Goal: Transaction & Acquisition: Purchase product/service

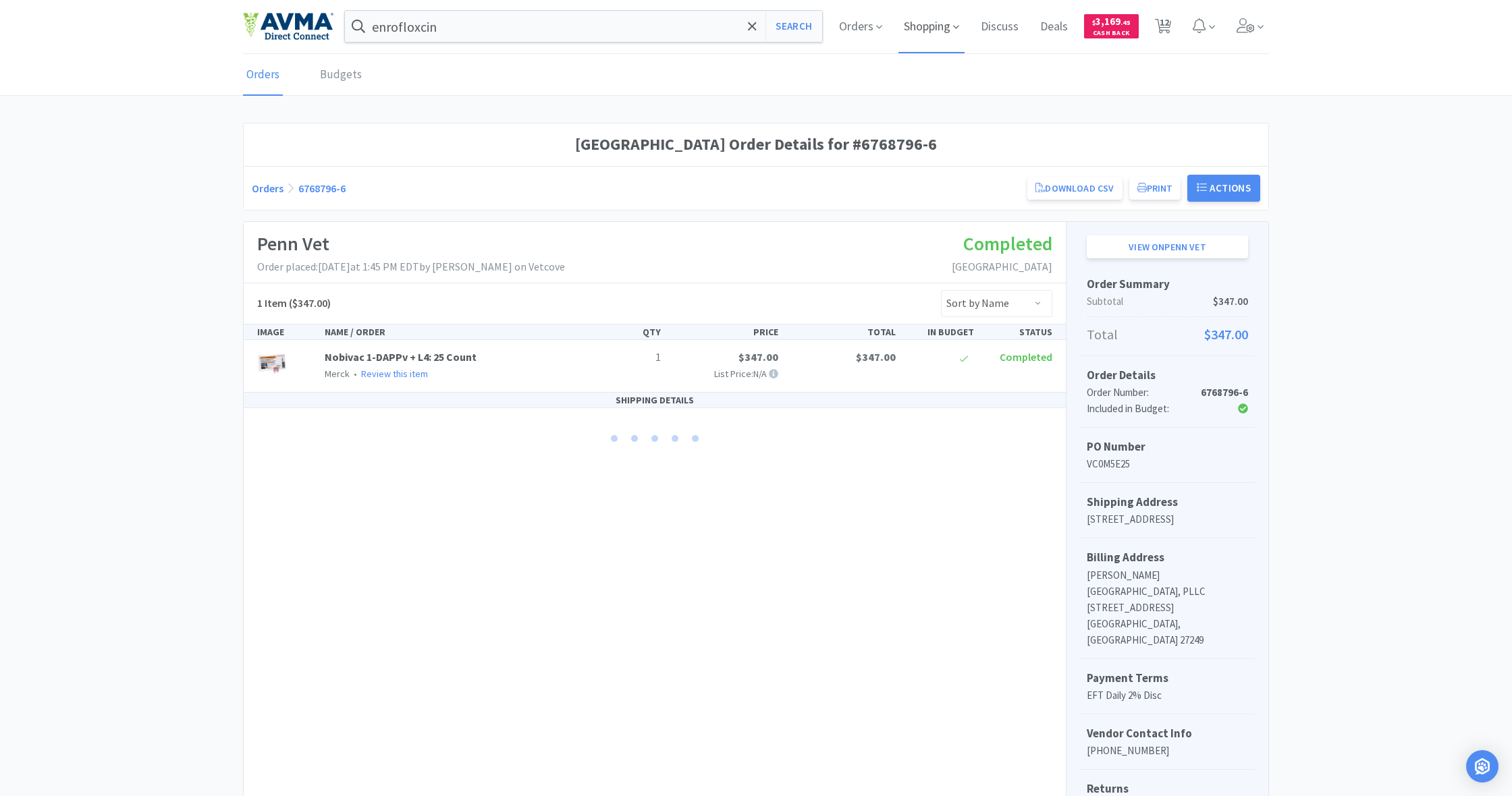
click at [936, 30] on span "Shopping" at bounding box center [931, 26] width 66 height 54
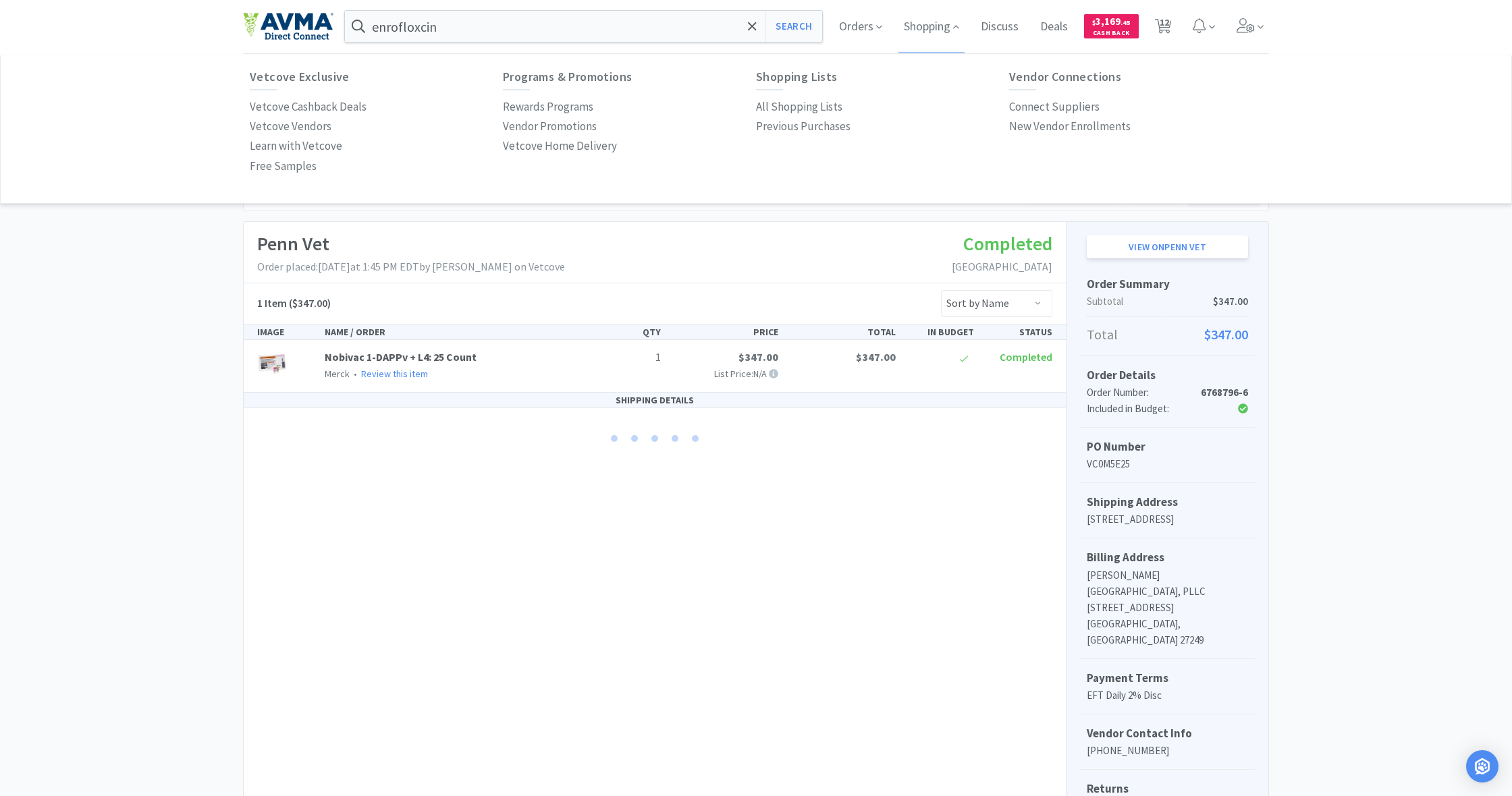
drag, startPoint x: 795, startPoint y: 107, endPoint x: 737, endPoint y: 107, distance: 58.0
click at [795, 107] on p "All Shopping Lists" at bounding box center [799, 106] width 86 height 18
select select "1"
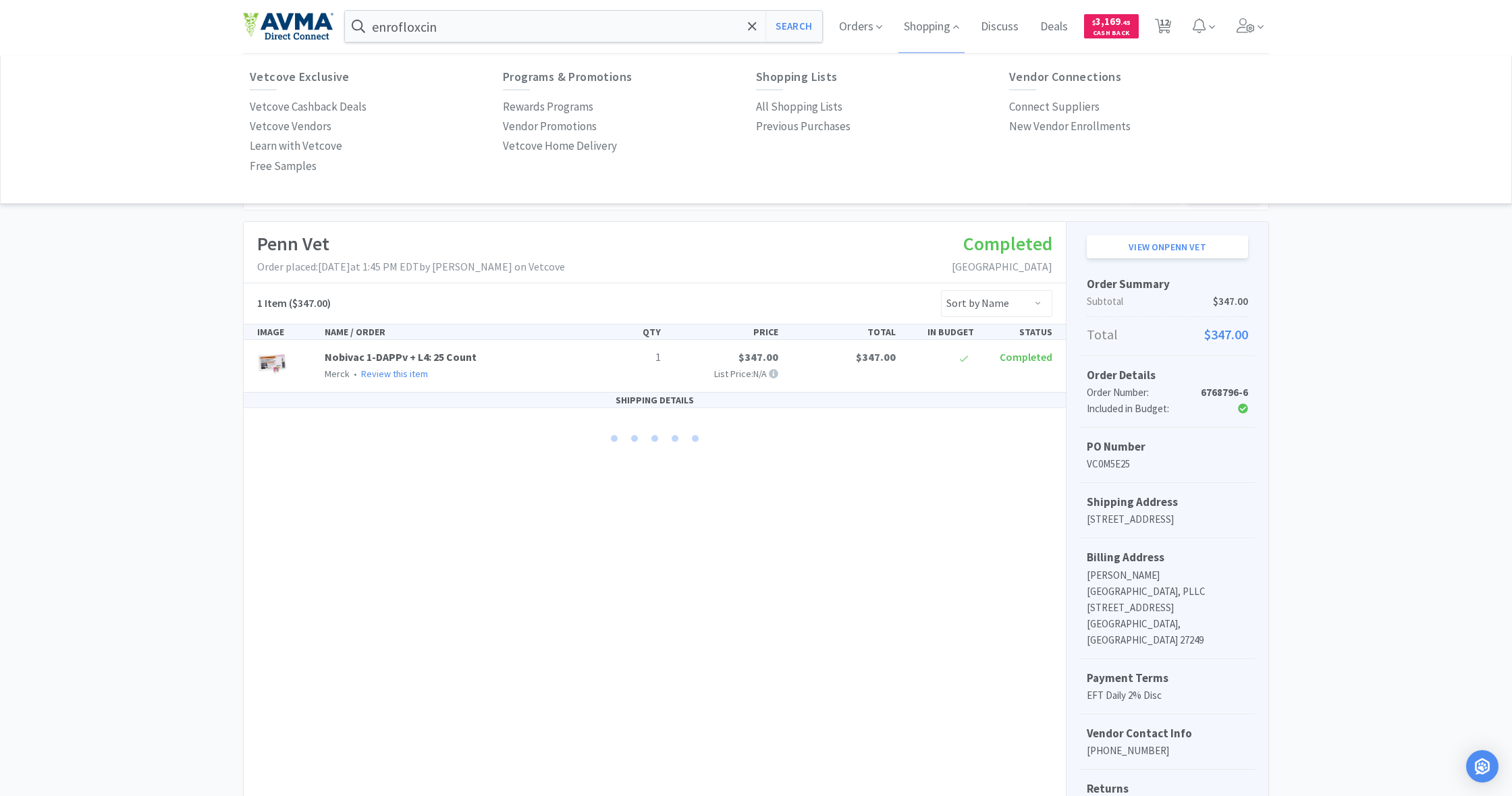
select select "1"
select select "50"
select select "1"
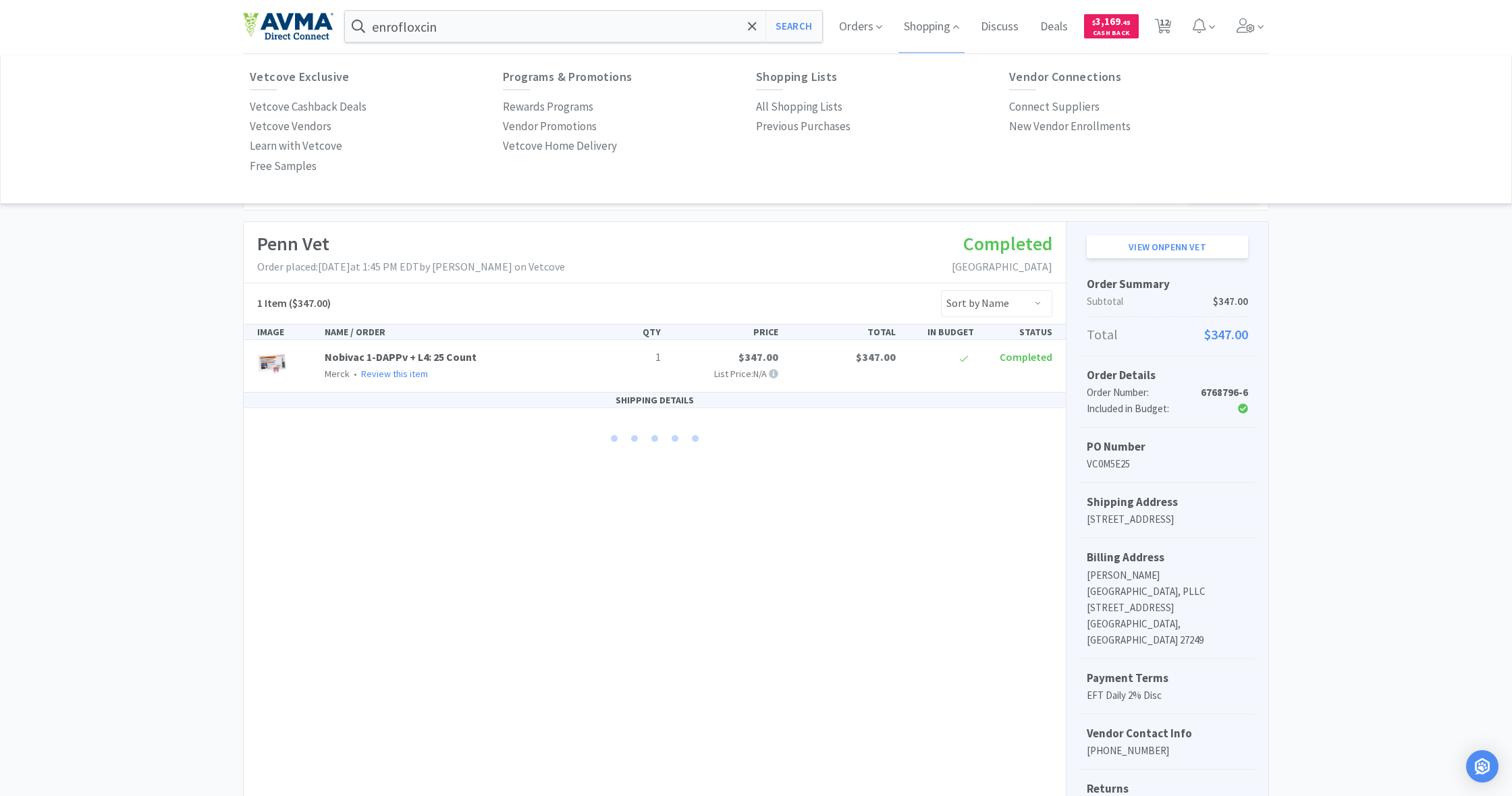
select select "1"
select select "6"
select select "1"
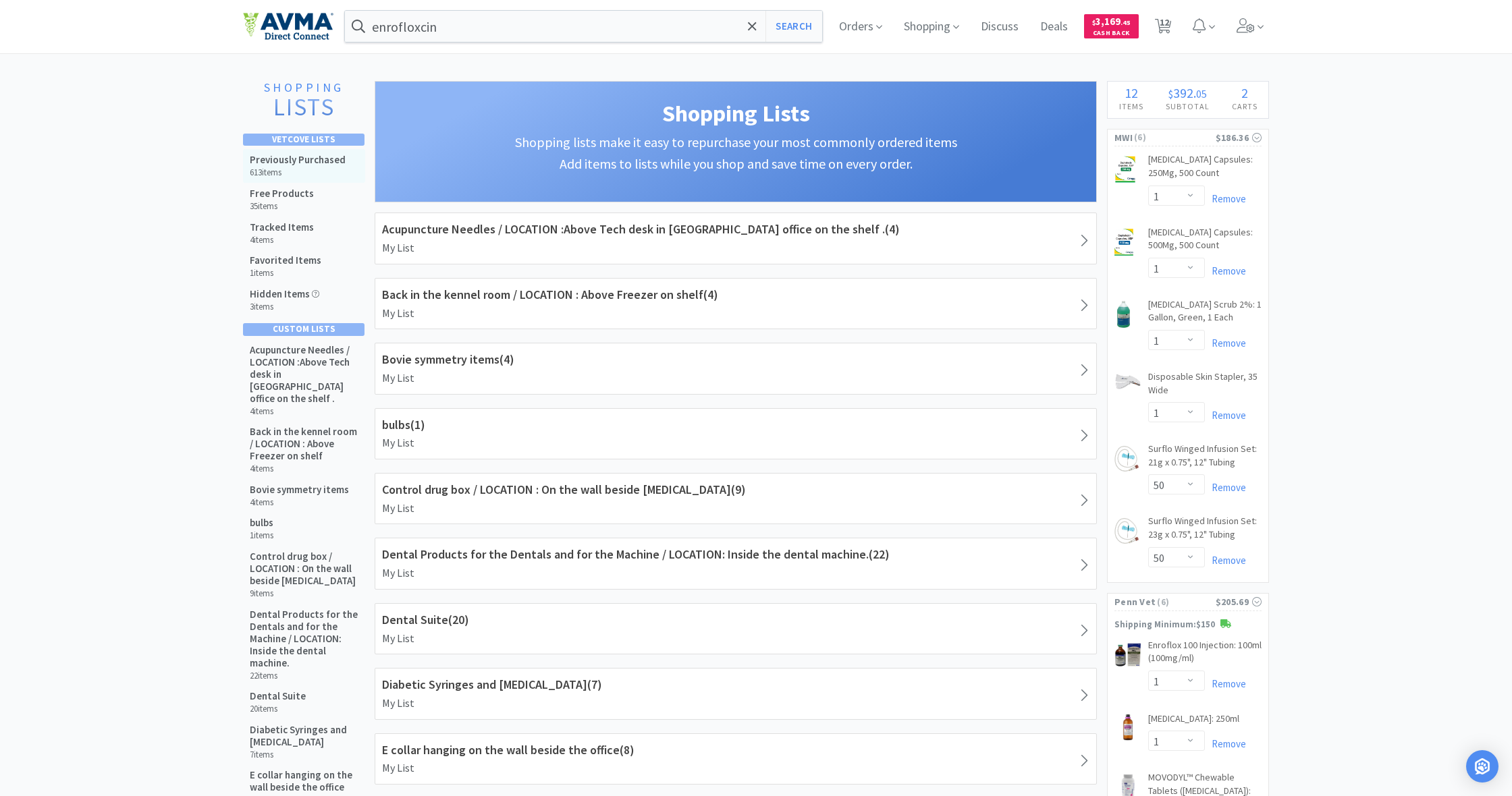
click at [291, 163] on h5 "Previously Purchased" at bounding box center [297, 160] width 96 height 12
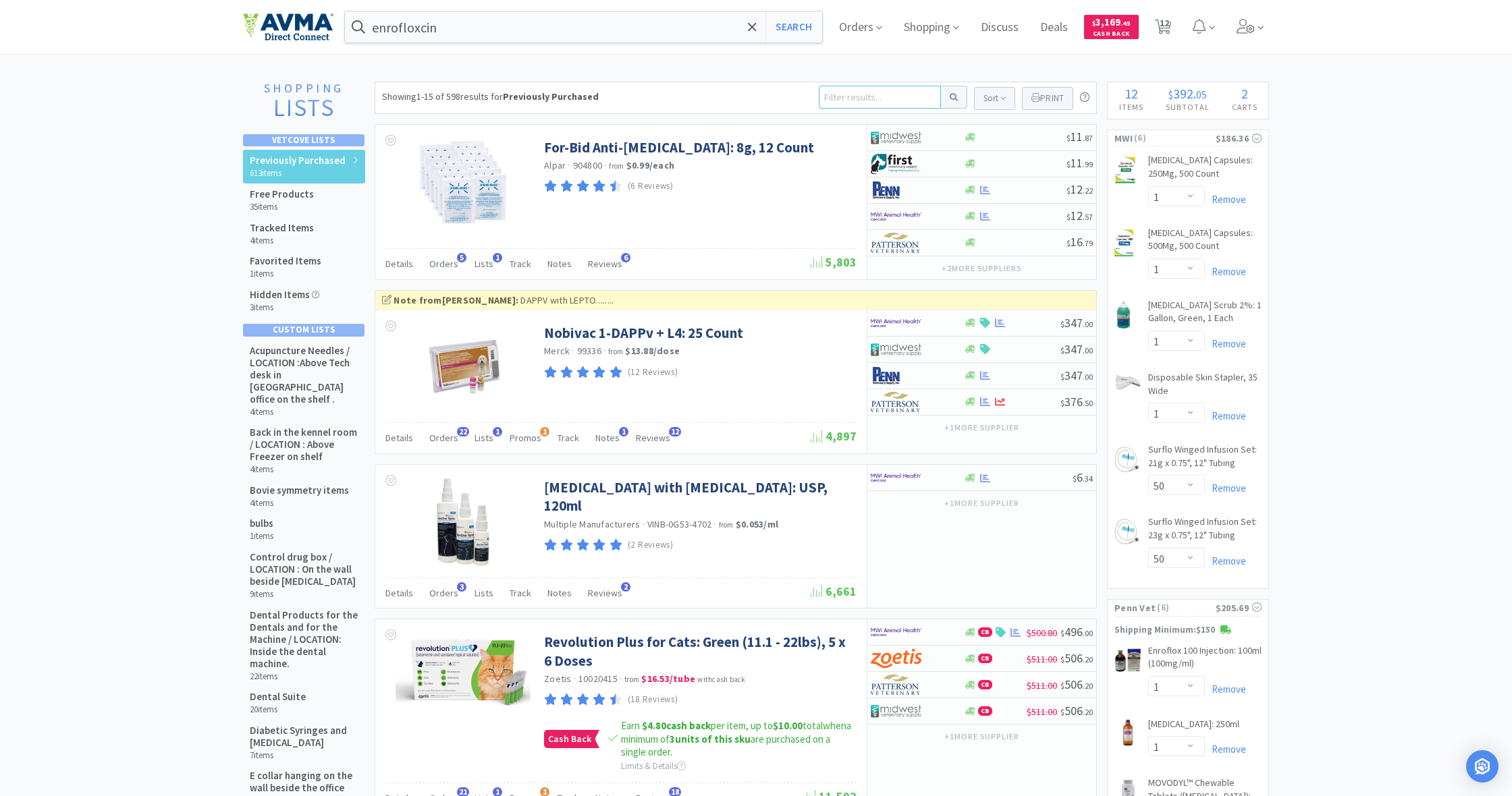
click at [826, 99] on input at bounding box center [880, 97] width 122 height 23
type input "manual and ultrasonic instumrnt"
click at [952, 97] on button at bounding box center [954, 97] width 26 height 23
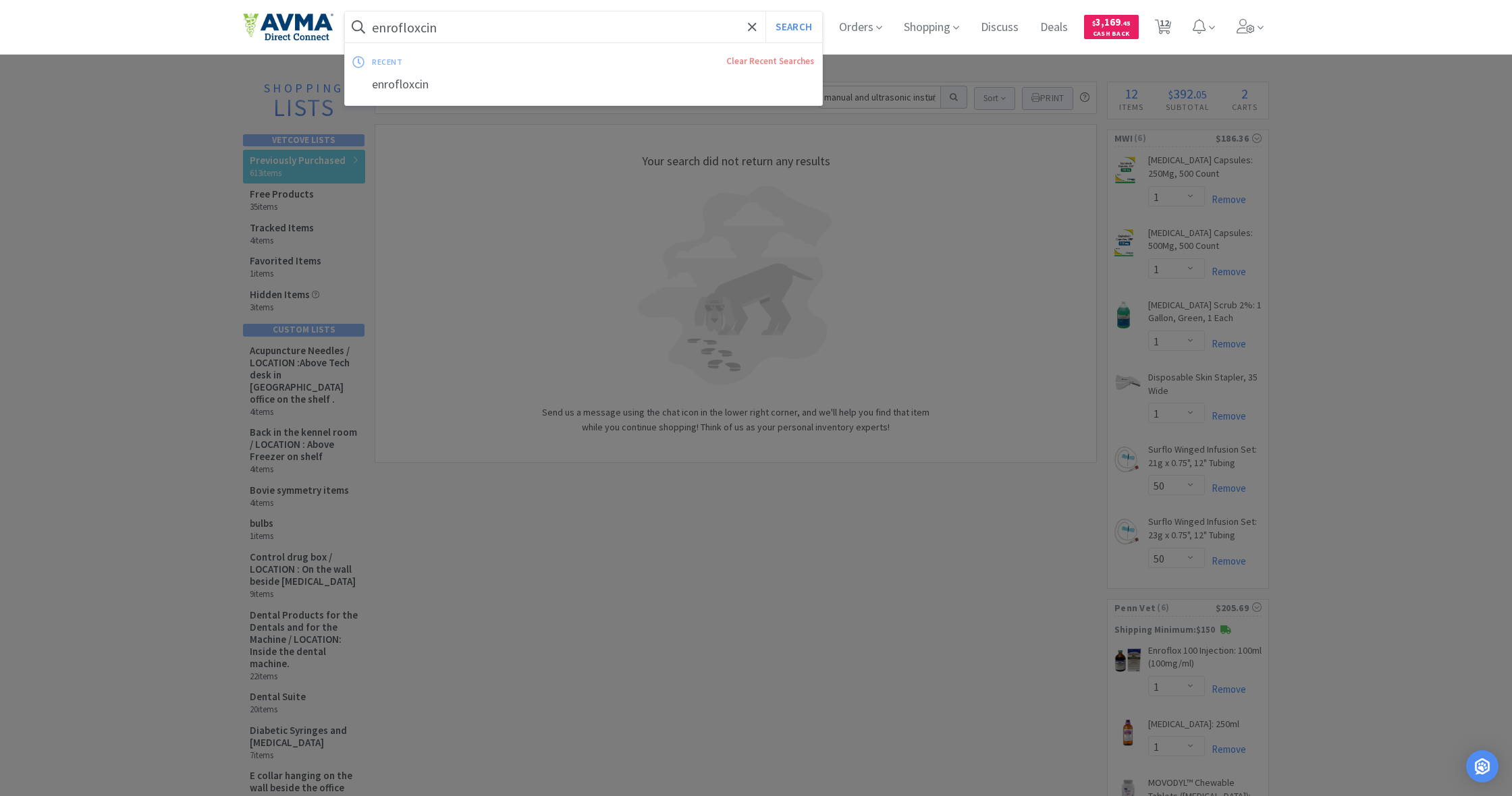
drag, startPoint x: 373, startPoint y: 27, endPoint x: 517, endPoint y: 38, distance: 144.4
click at [517, 38] on input "enrofloxcin" at bounding box center [583, 27] width 478 height 31
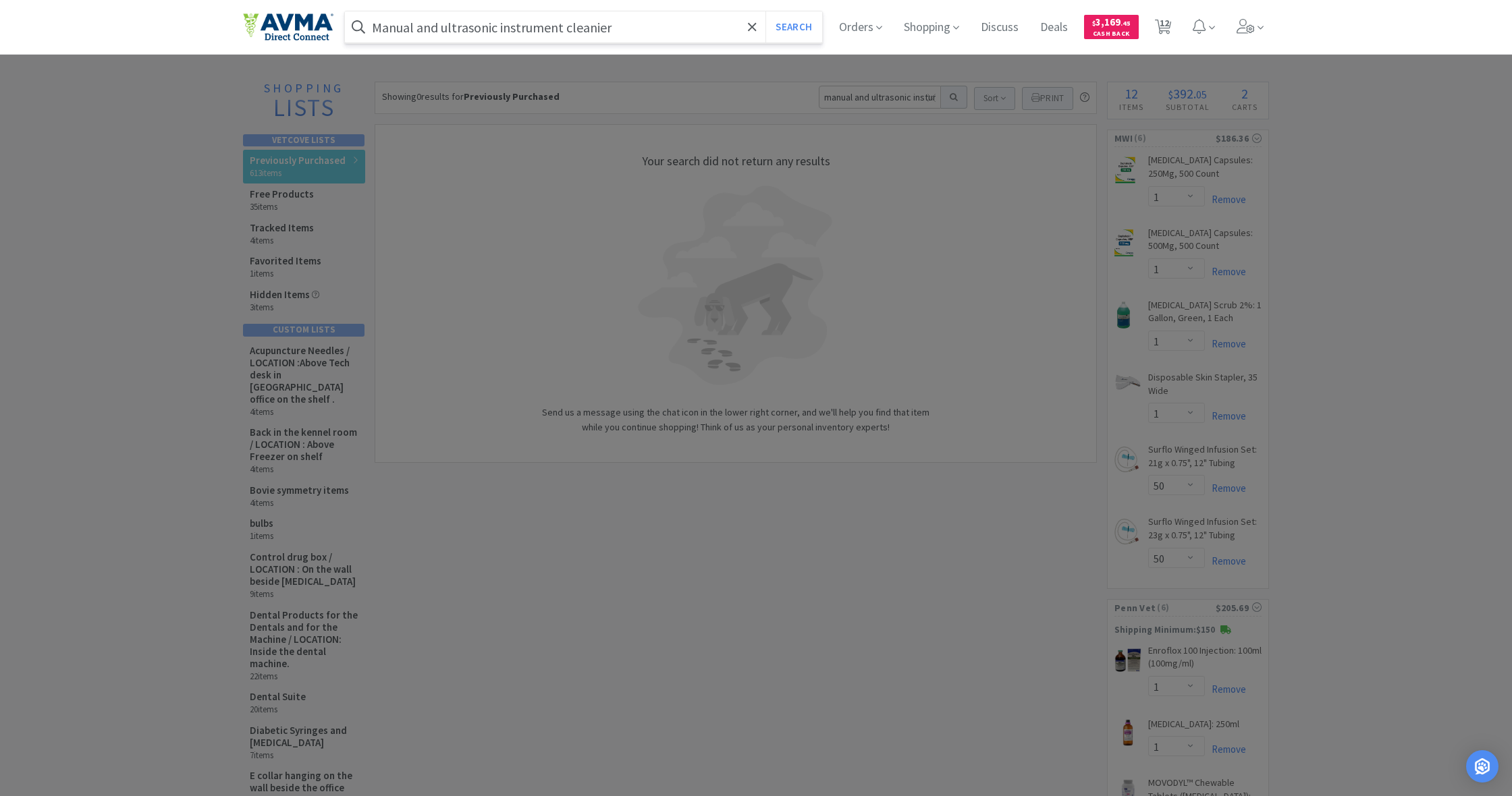
type input "Manual and ultrasonic instrument cleanier"
click at [792, 27] on button "Search" at bounding box center [793, 27] width 56 height 31
select select "1"
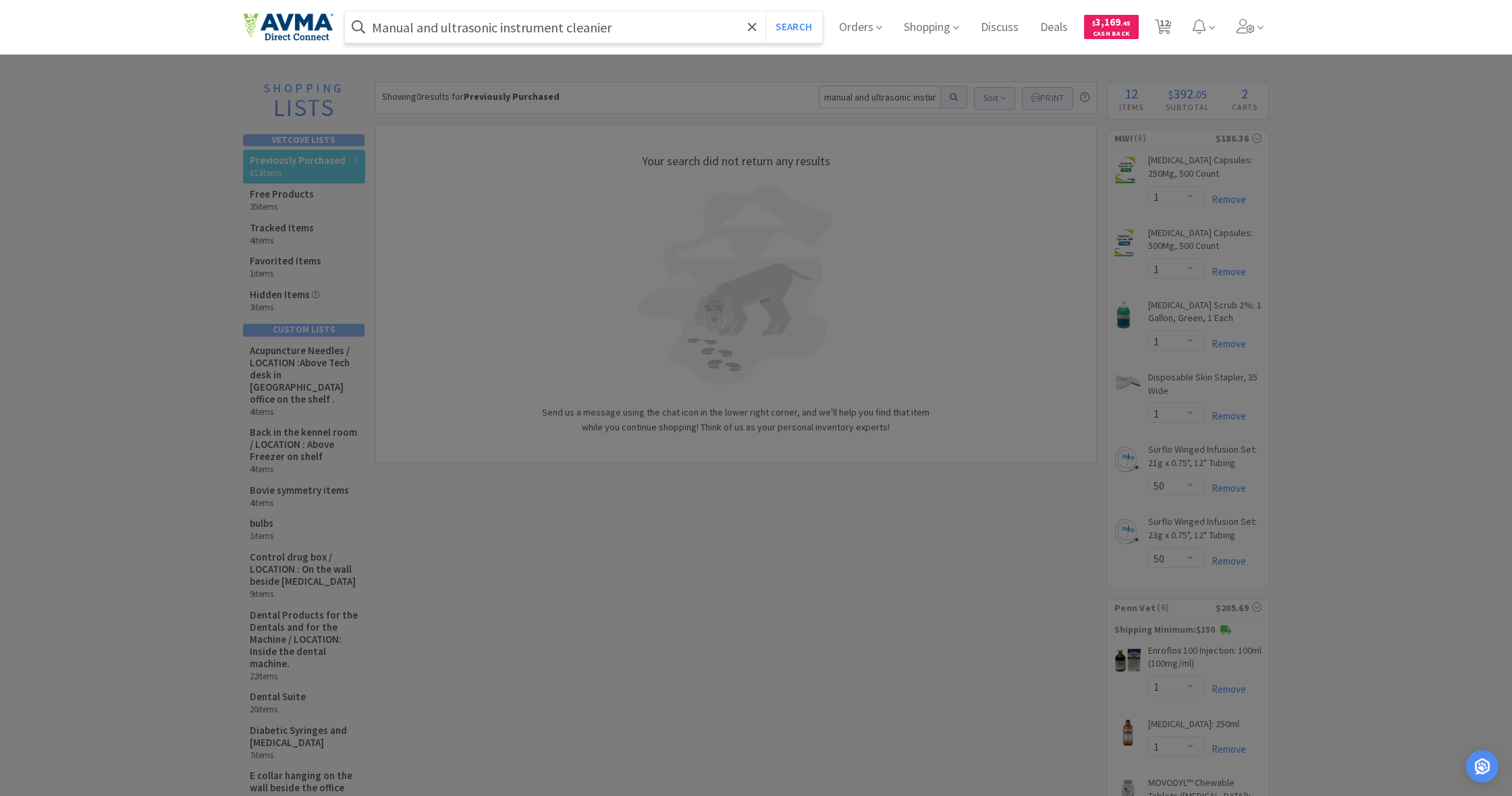
select select "1"
select select "50"
select select "1"
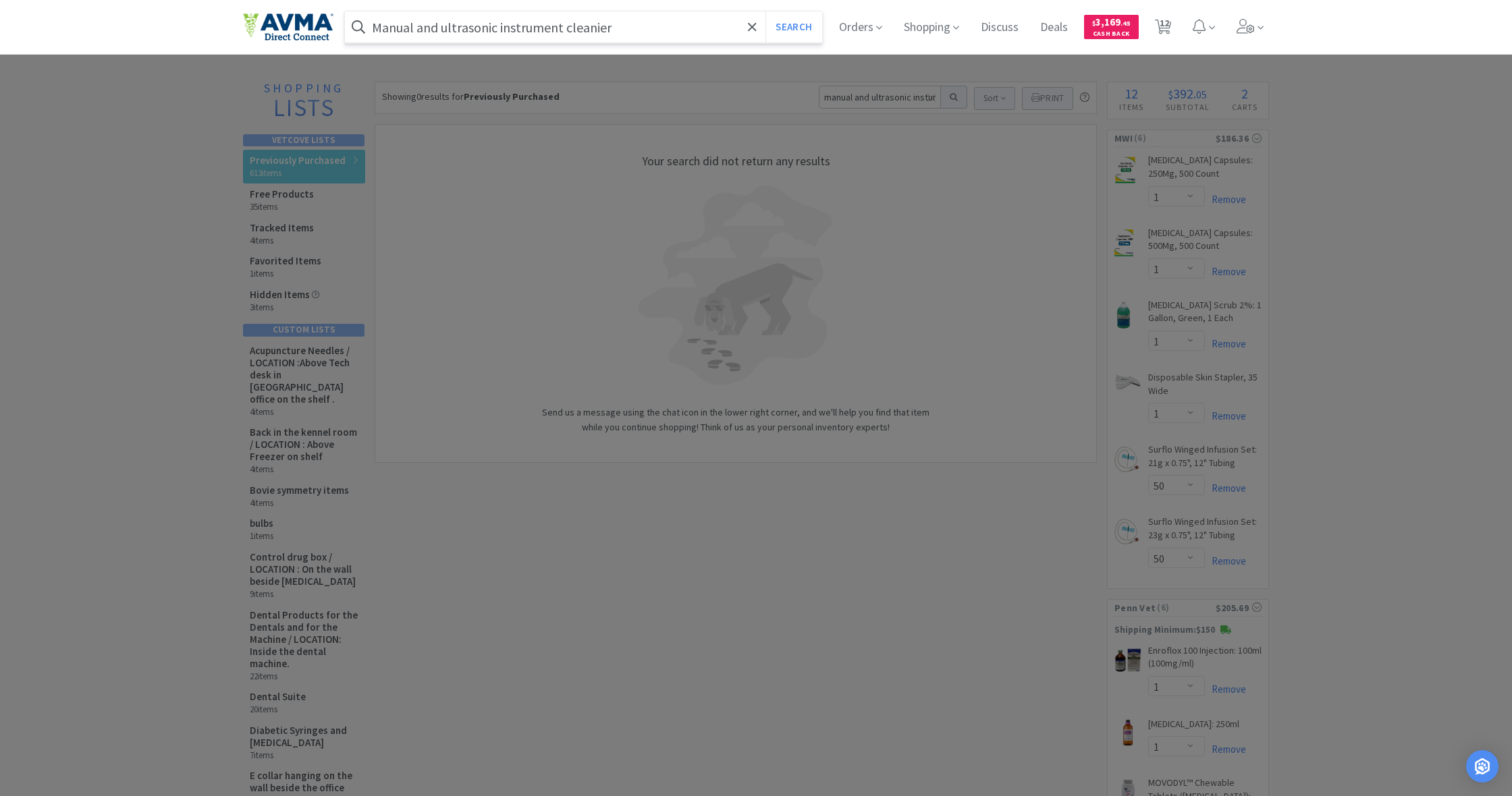
select select "1"
select select "6"
select select "1"
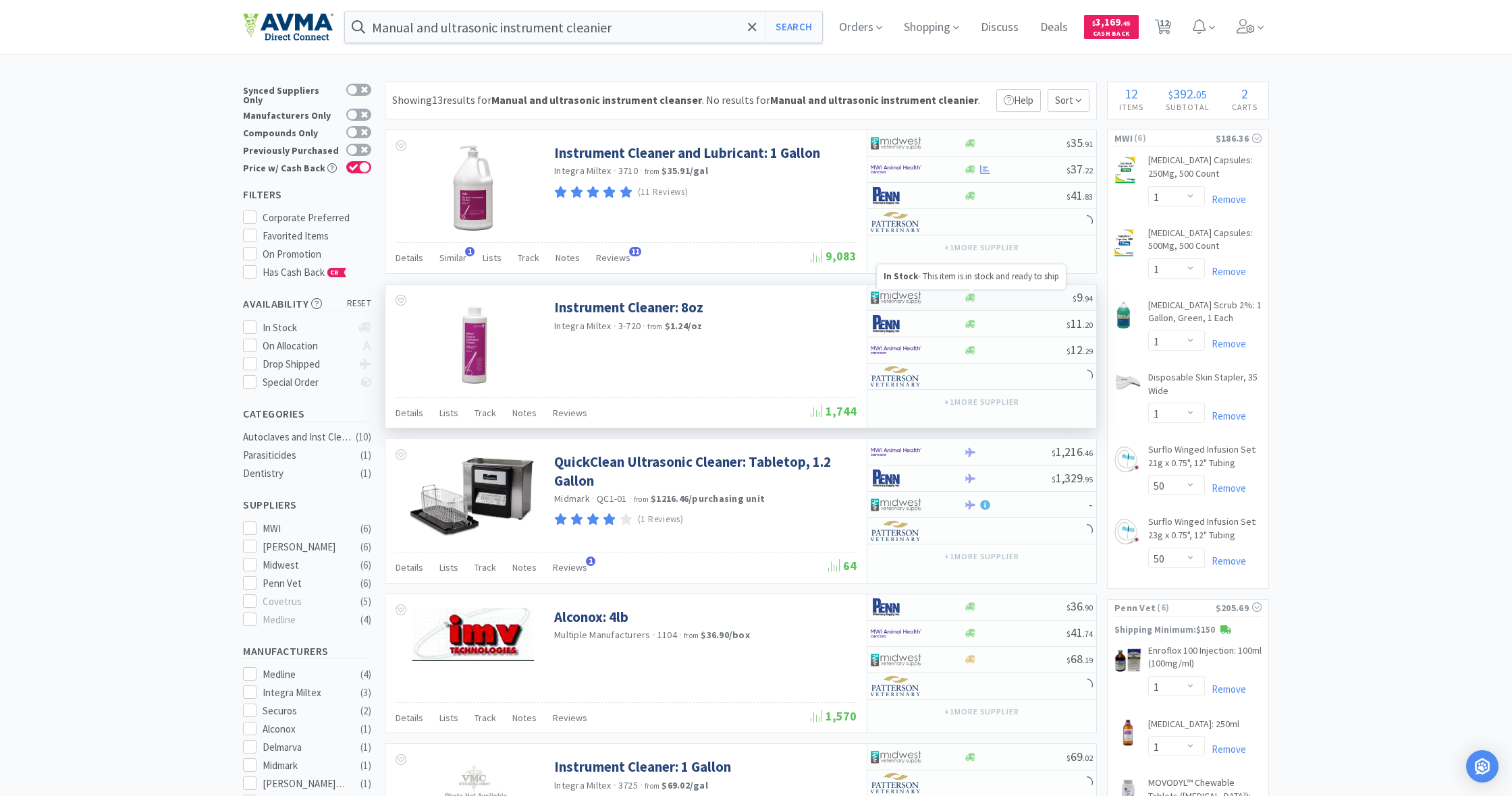
click at [969, 297] on icon at bounding box center [970, 297] width 10 height 8
select select "1"
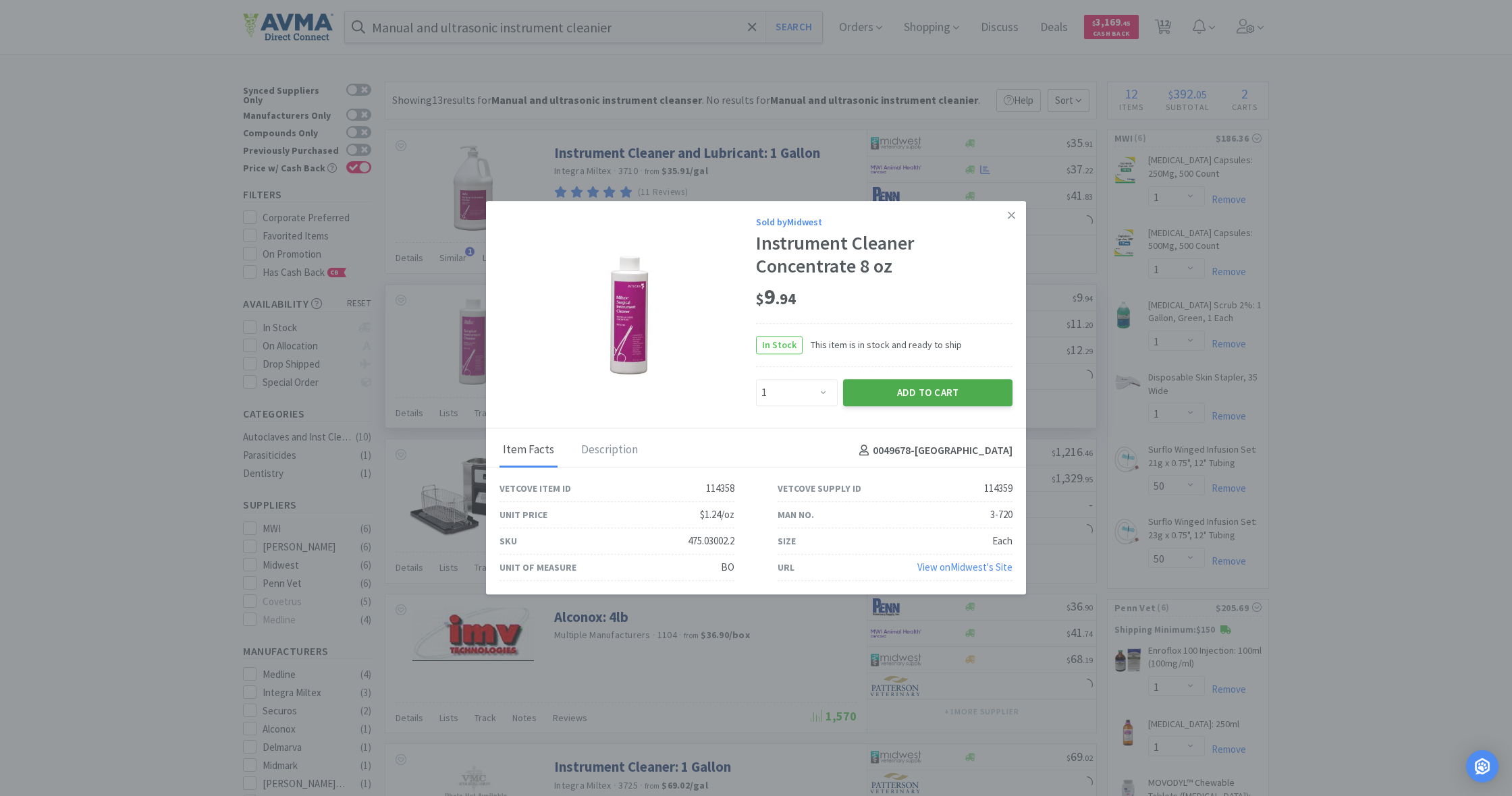
click at [942, 389] on button "Add to Cart" at bounding box center [927, 392] width 170 height 27
select select "1"
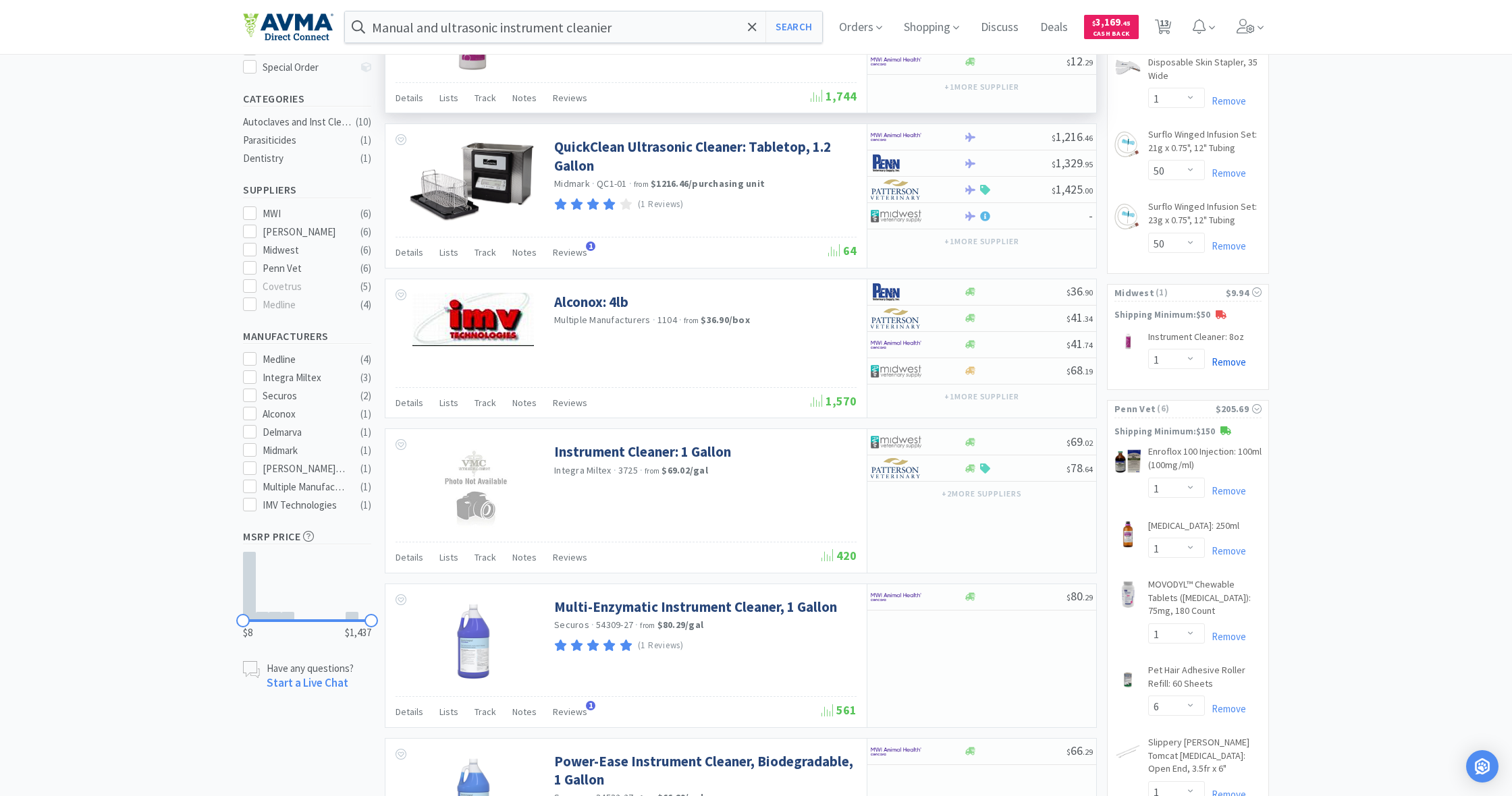
click at [1234, 355] on link "Remove" at bounding box center [1225, 362] width 41 height 13
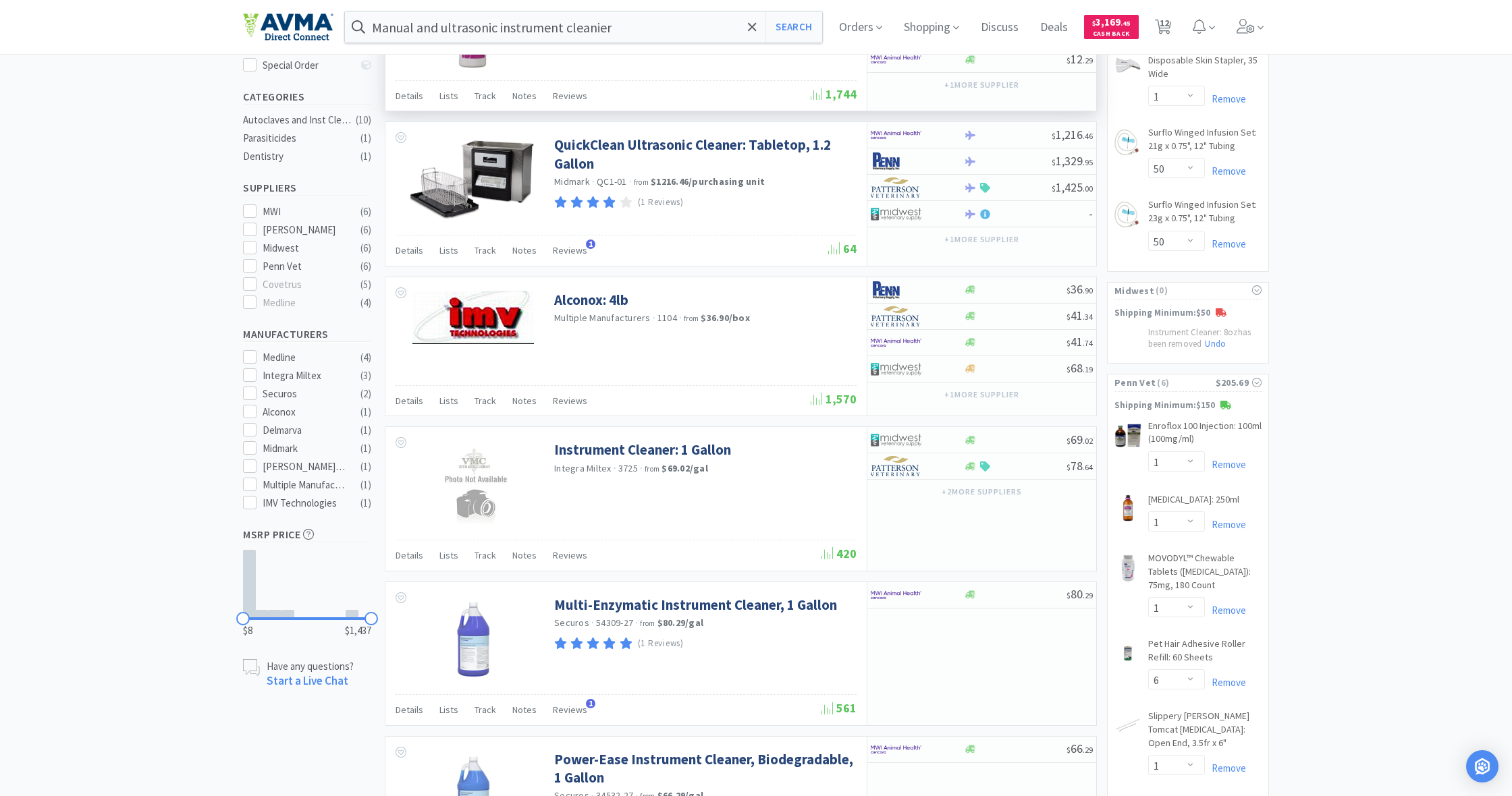
click at [428, 2] on div "Manual and ultrasonic instrument cleanier Search Orders Shopping Discuss Discus…" at bounding box center [756, 27] width 1026 height 54
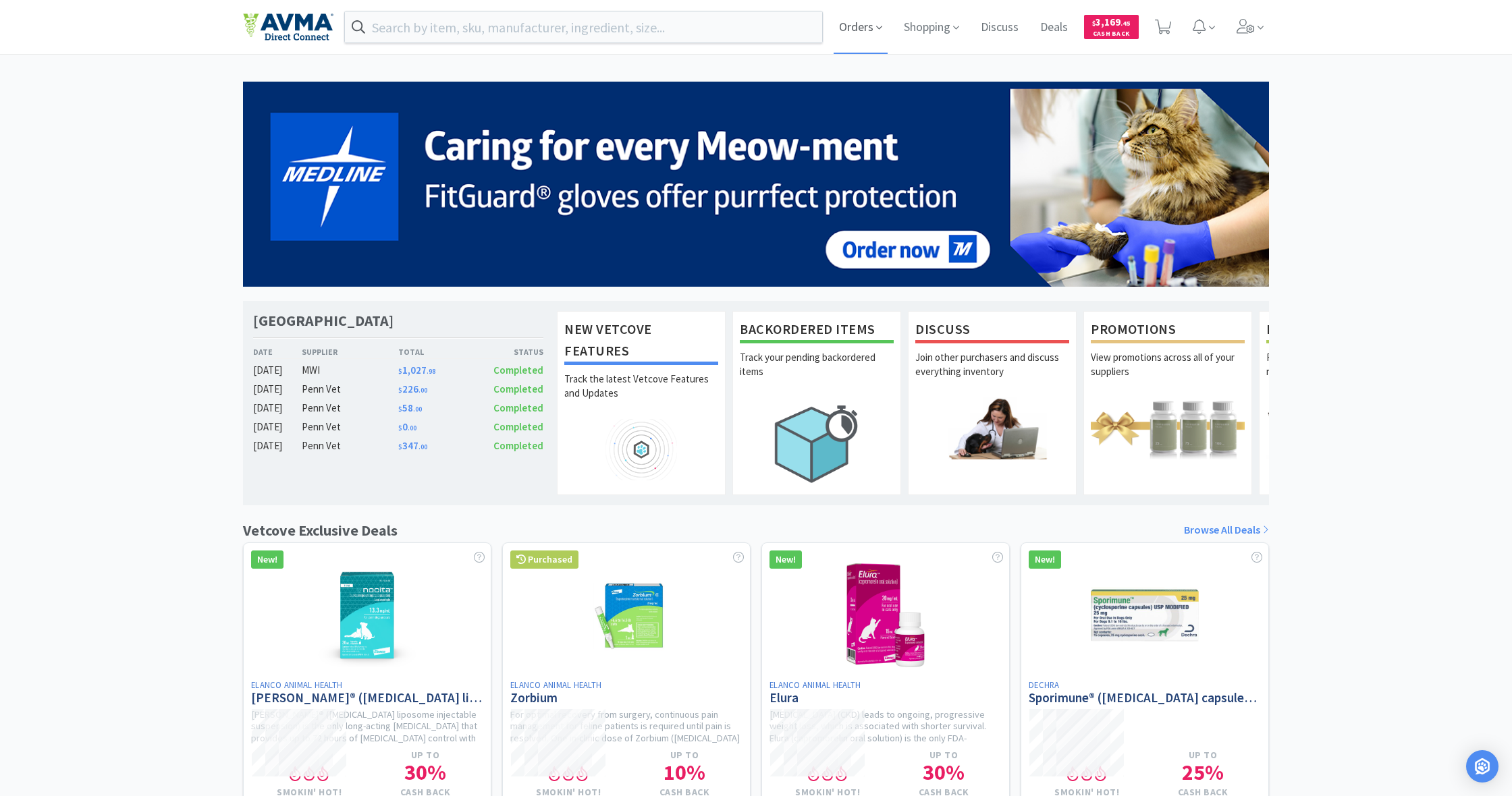
click at [858, 31] on span "Orders" at bounding box center [861, 27] width 54 height 54
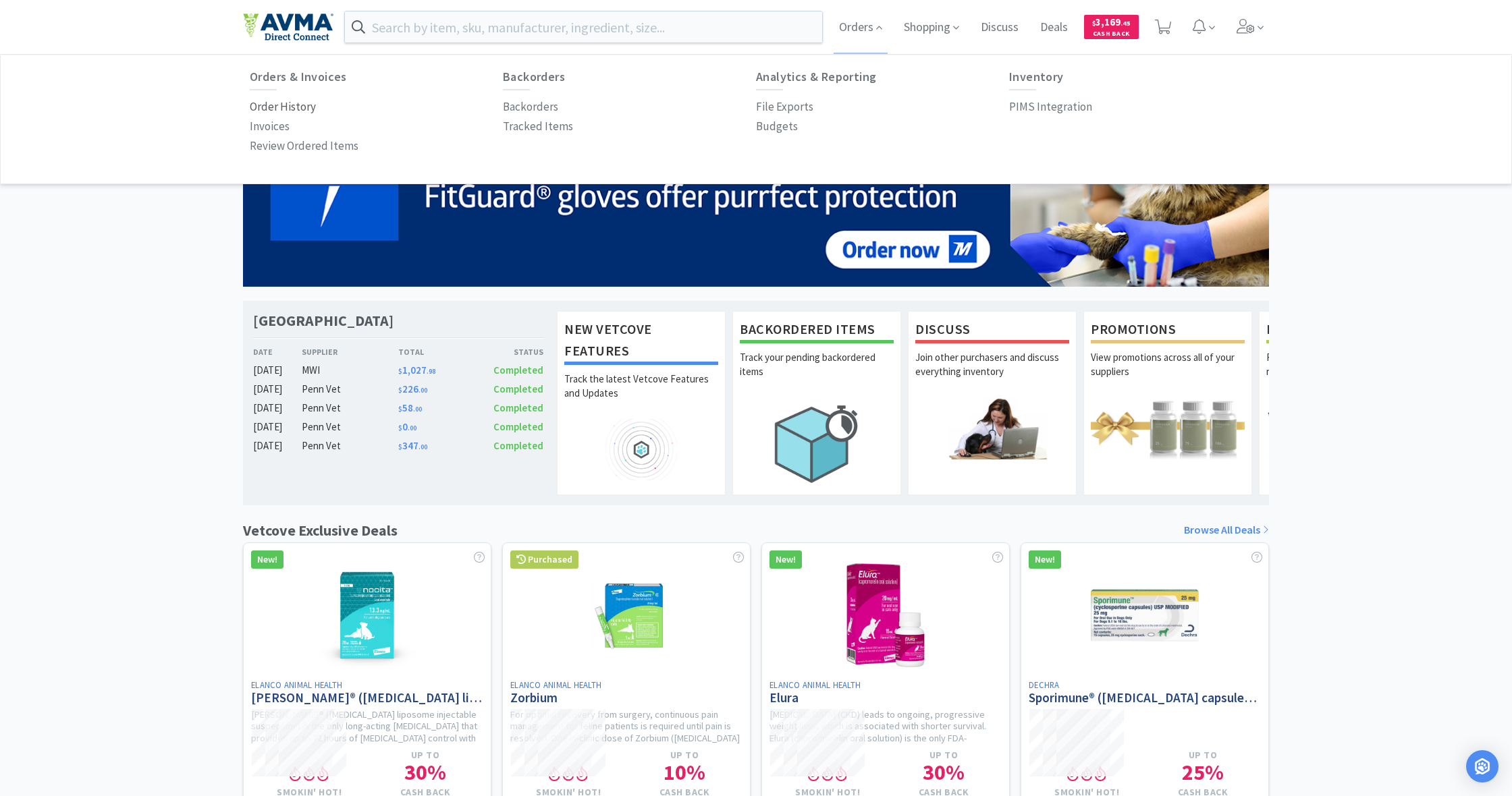
click at [278, 104] on p "Order History" at bounding box center [283, 106] width 66 height 18
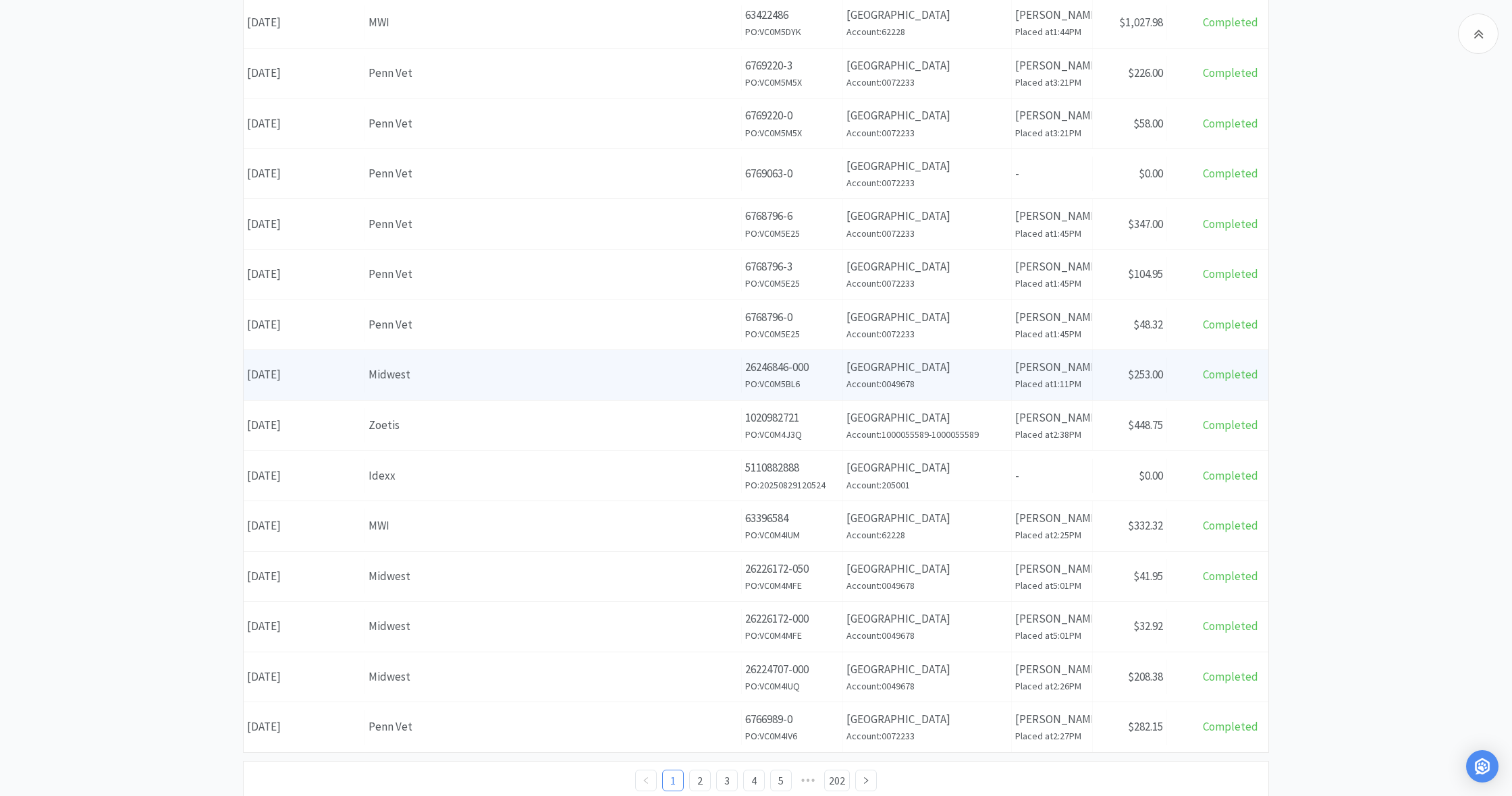
scroll to position [255, 0]
click at [595, 375] on div "Midwest" at bounding box center [553, 374] width 369 height 18
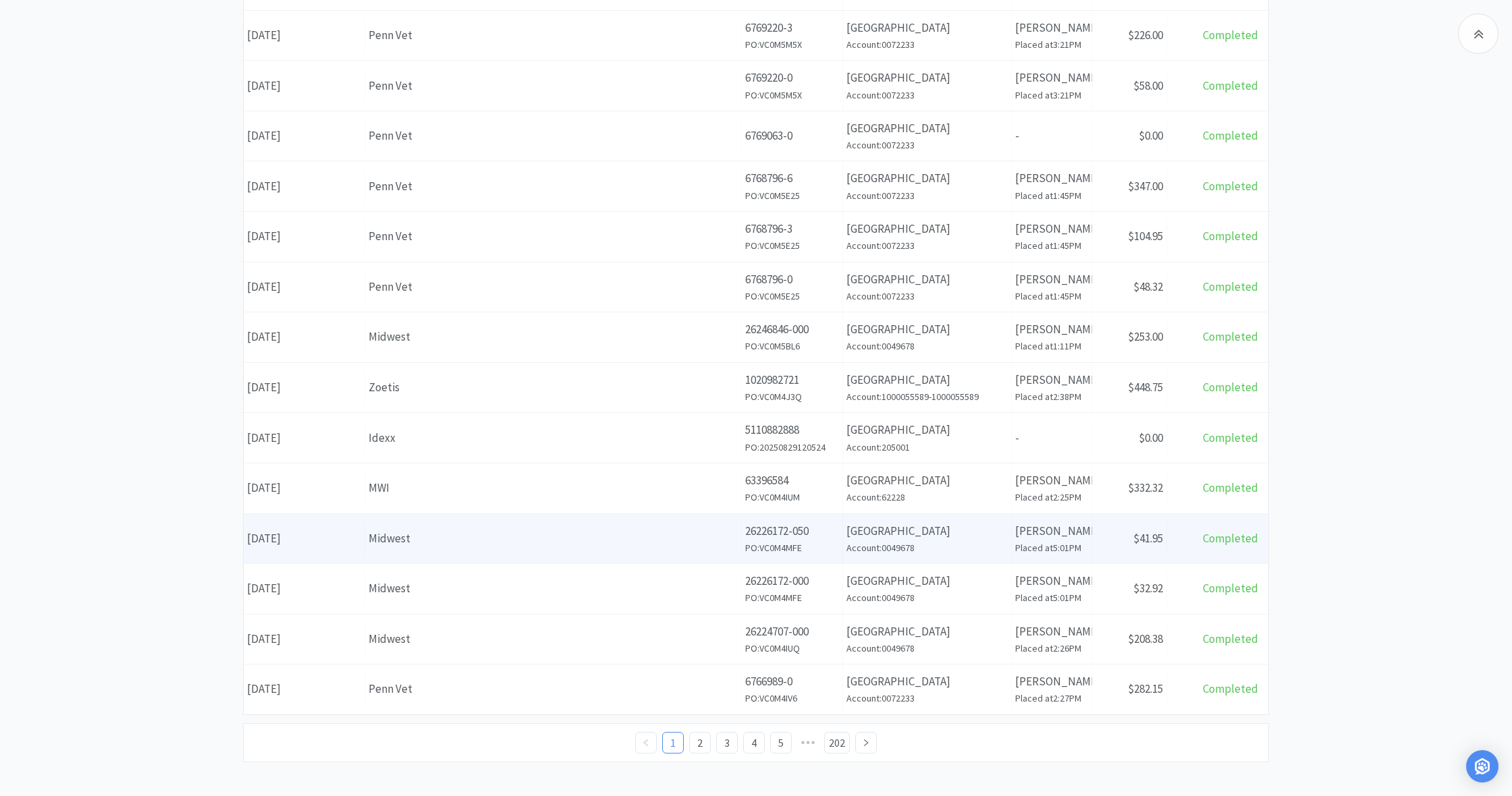
scroll to position [289, 0]
click at [654, 536] on div "Midwest" at bounding box center [553, 542] width 369 height 18
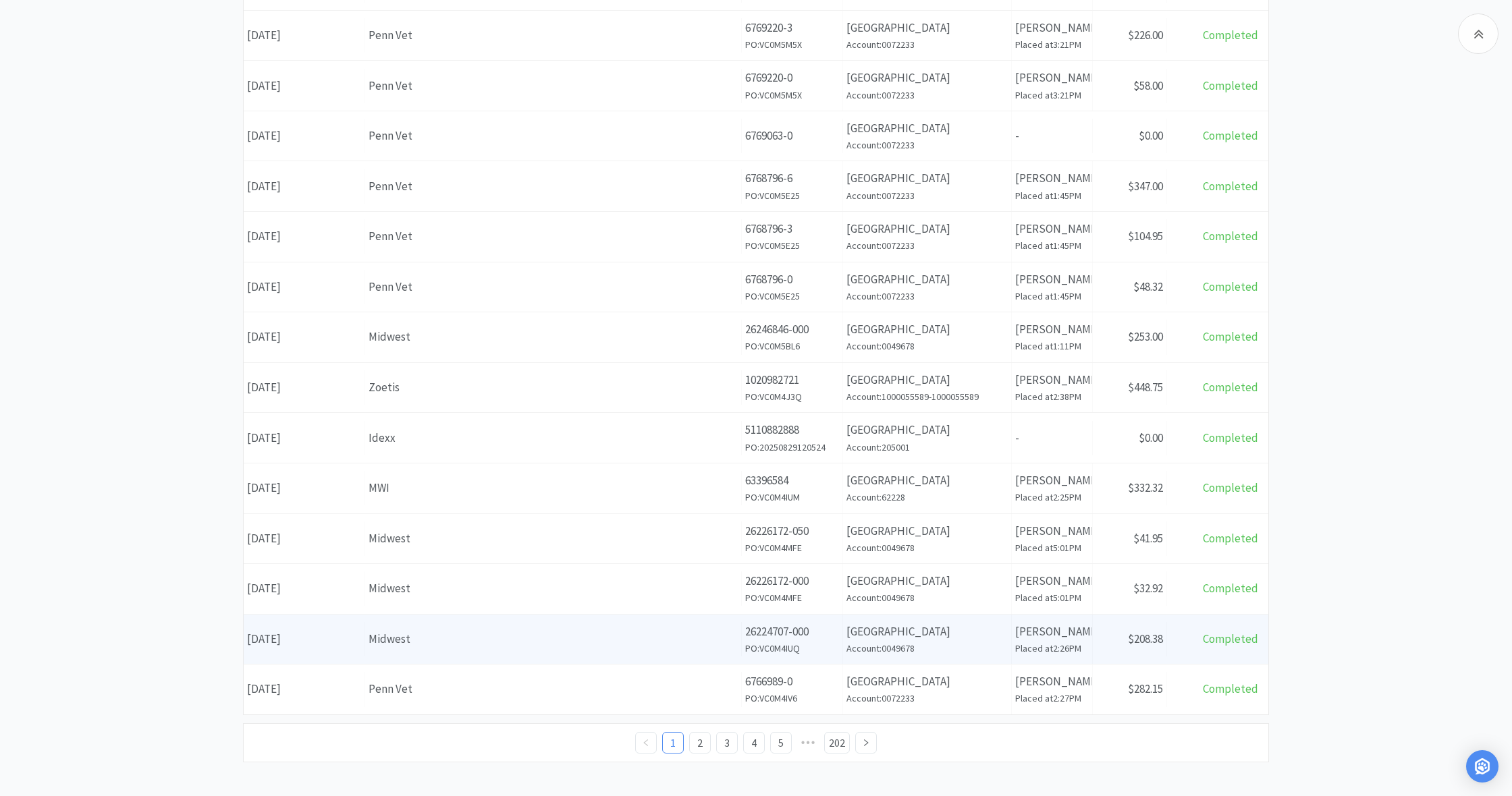
click at [589, 642] on div "Supplier Midwest" at bounding box center [554, 640] width 377 height 34
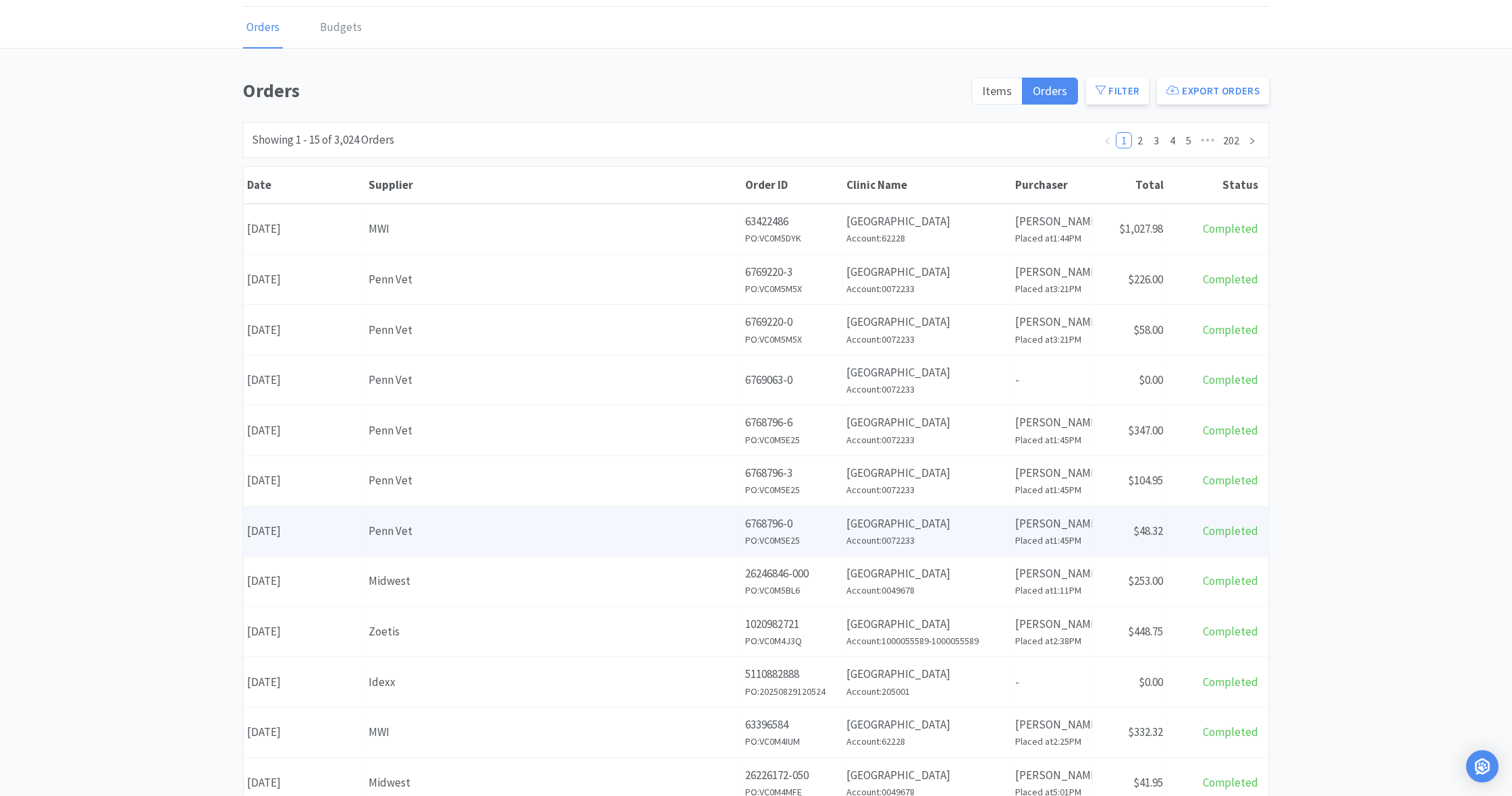
scroll to position [48, 0]
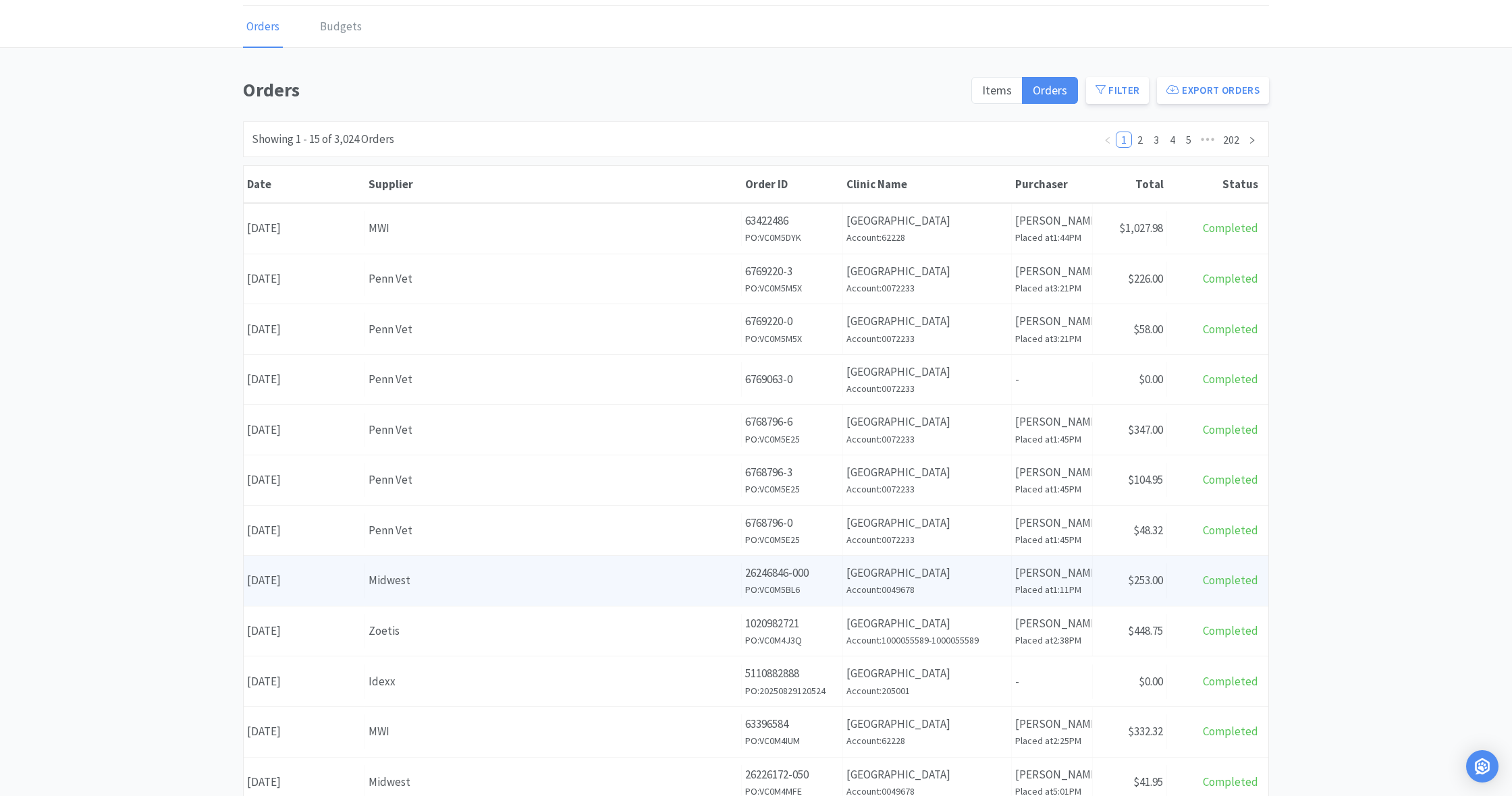
click at [619, 577] on div "Midwest" at bounding box center [553, 581] width 369 height 18
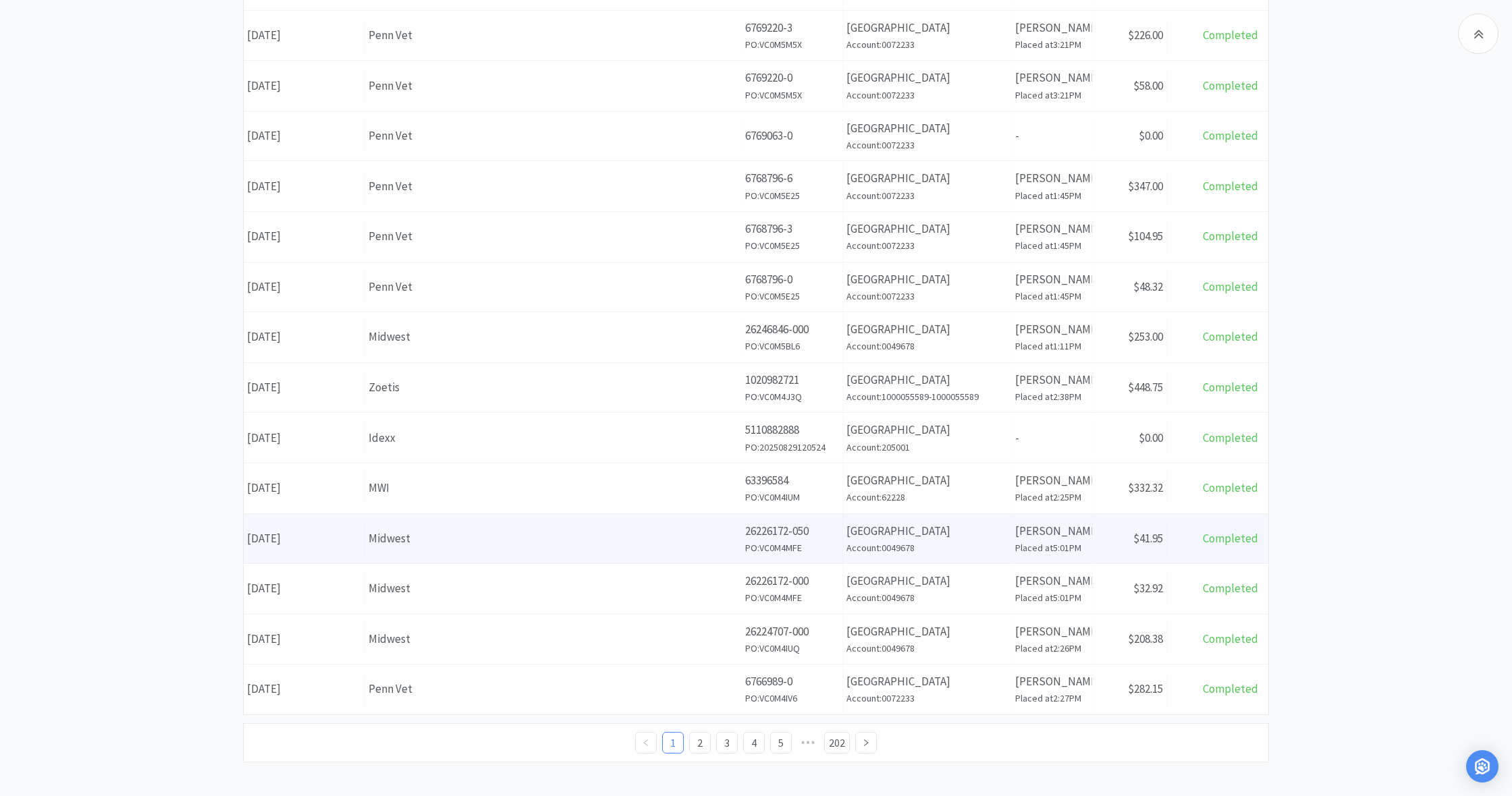
click at [561, 522] on div "Supplier Midwest" at bounding box center [554, 539] width 377 height 34
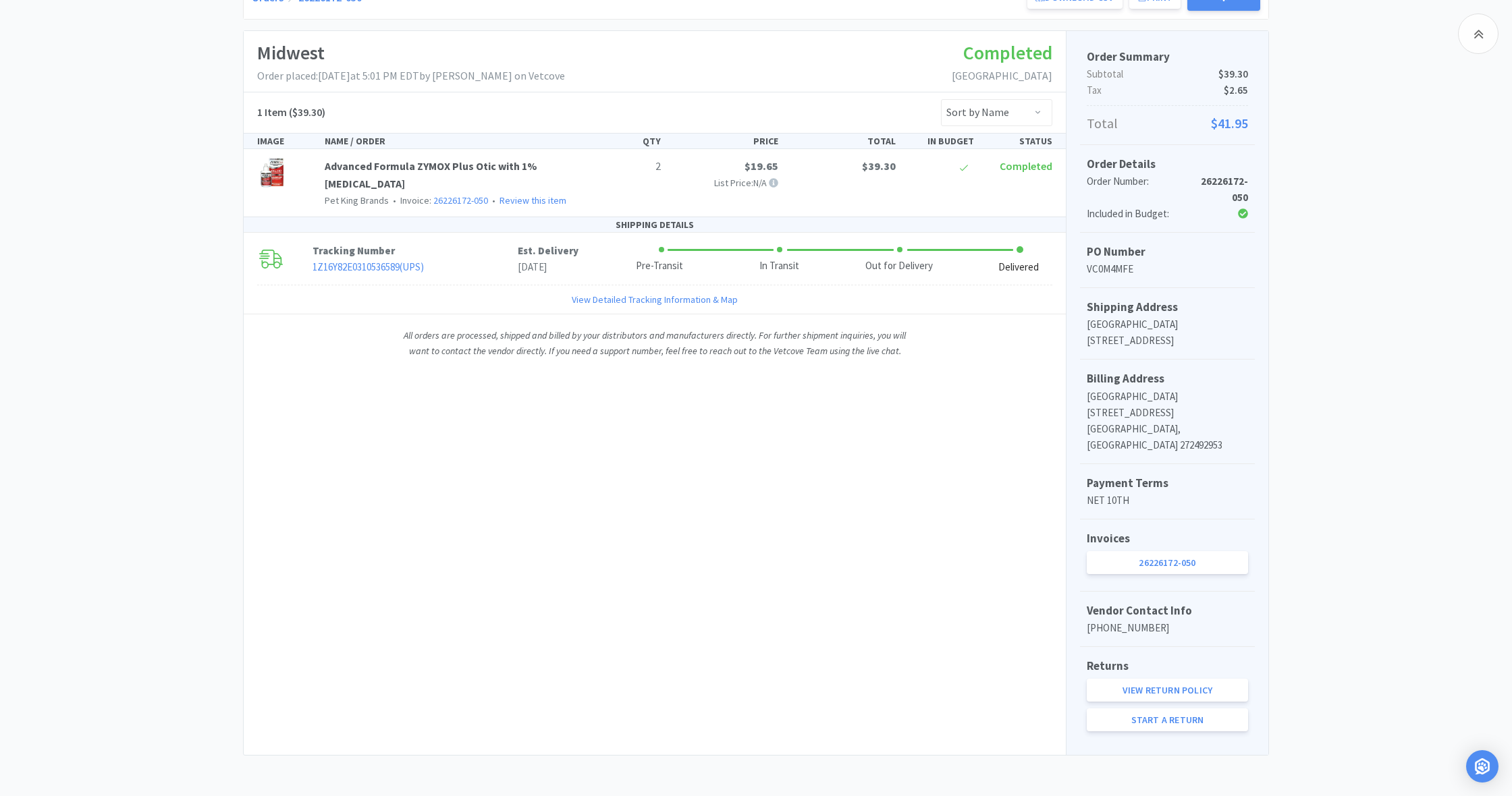
scroll to position [190, 0]
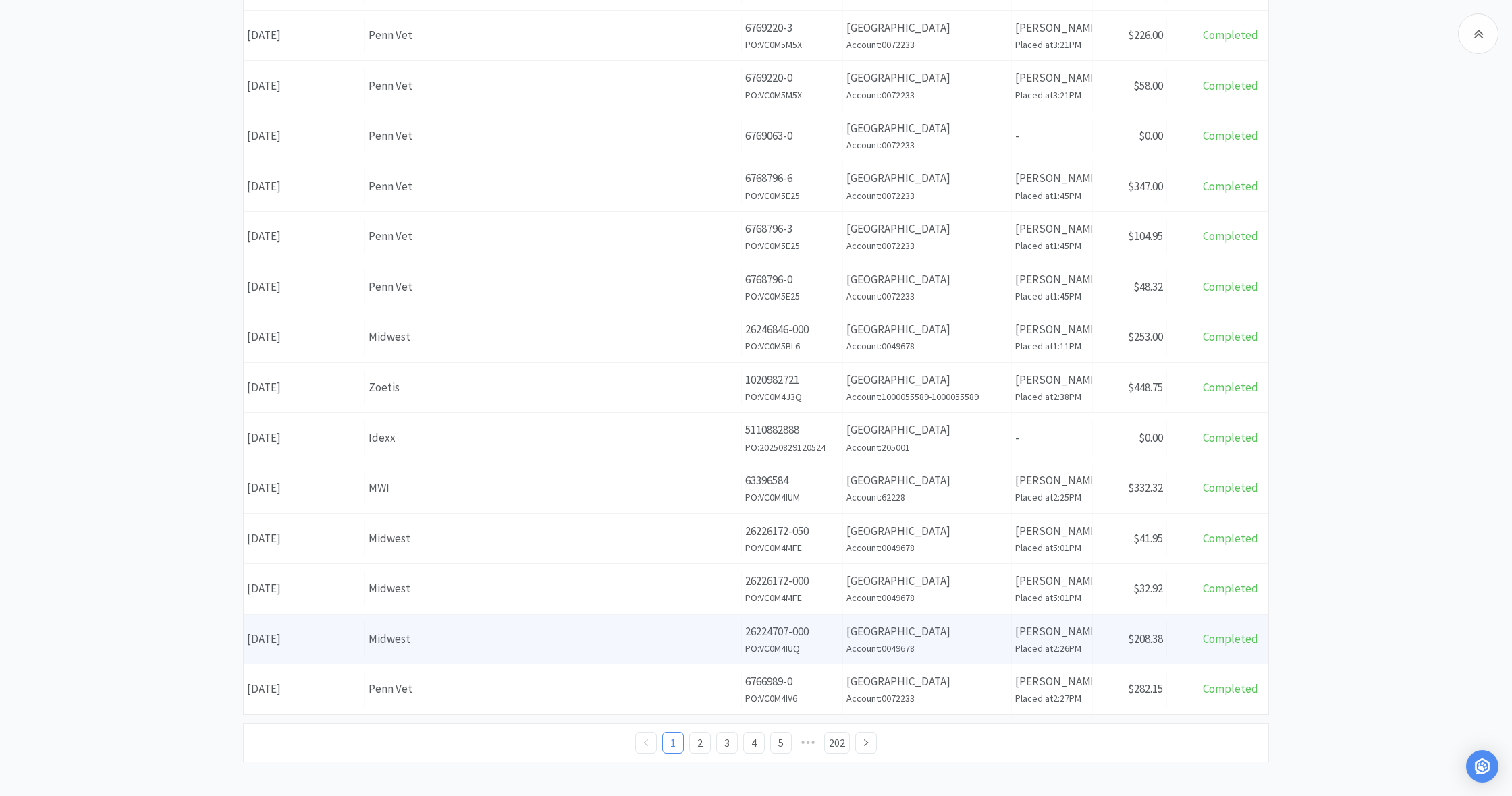
click at [551, 639] on div "Midwest" at bounding box center [553, 640] width 369 height 18
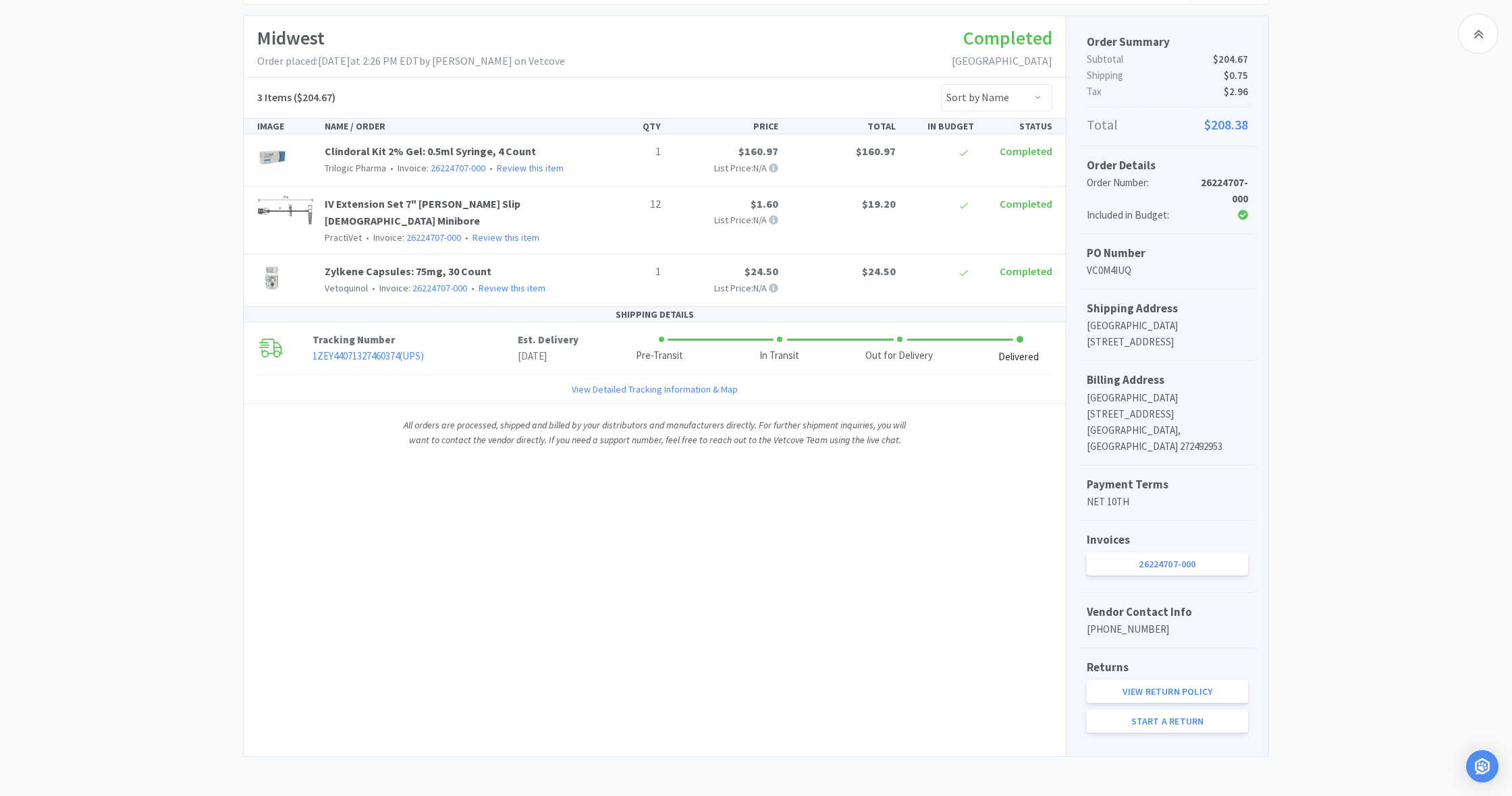
scroll to position [292, 0]
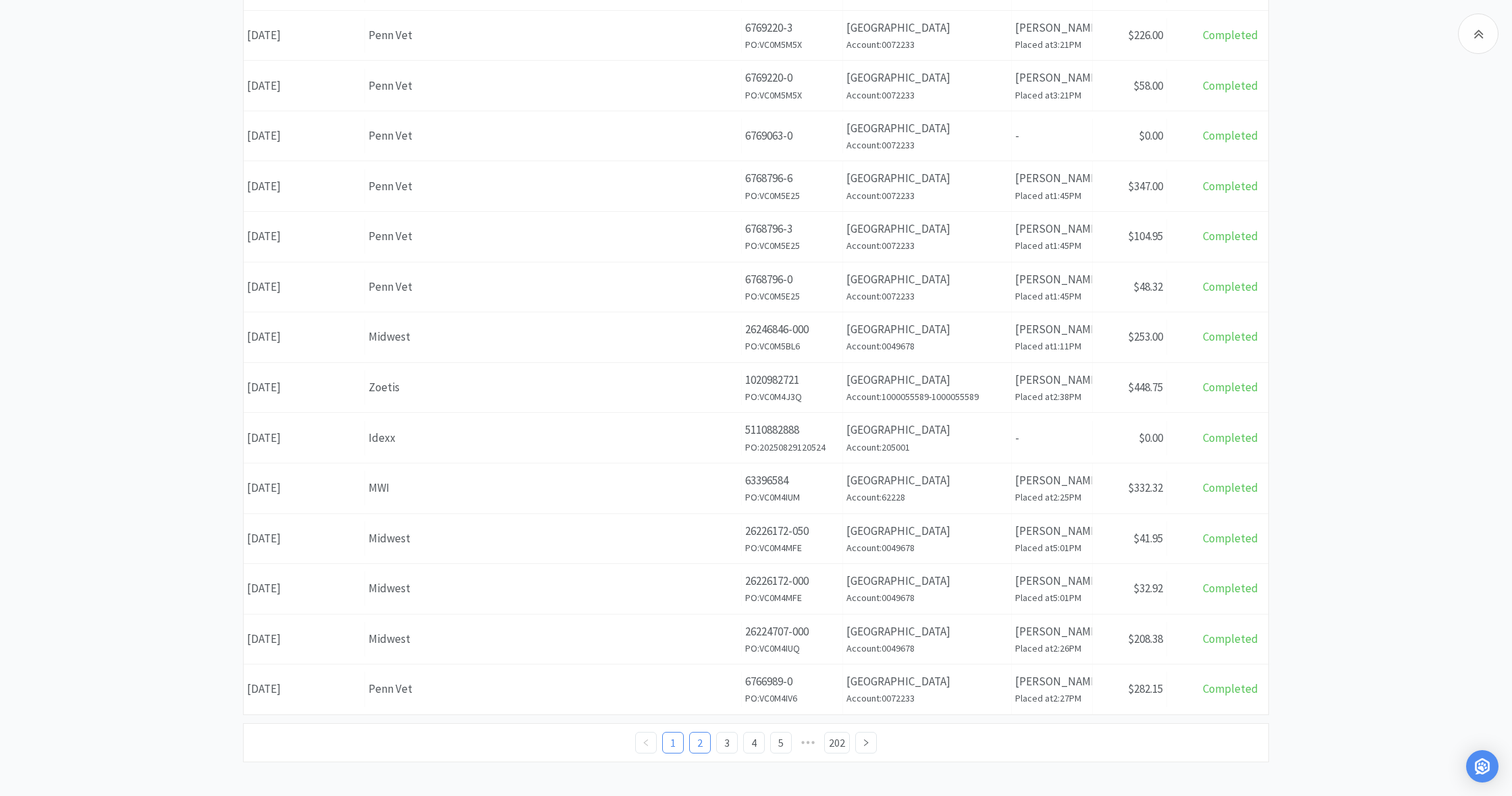
click at [690, 738] on link "2" at bounding box center [699, 743] width 20 height 20
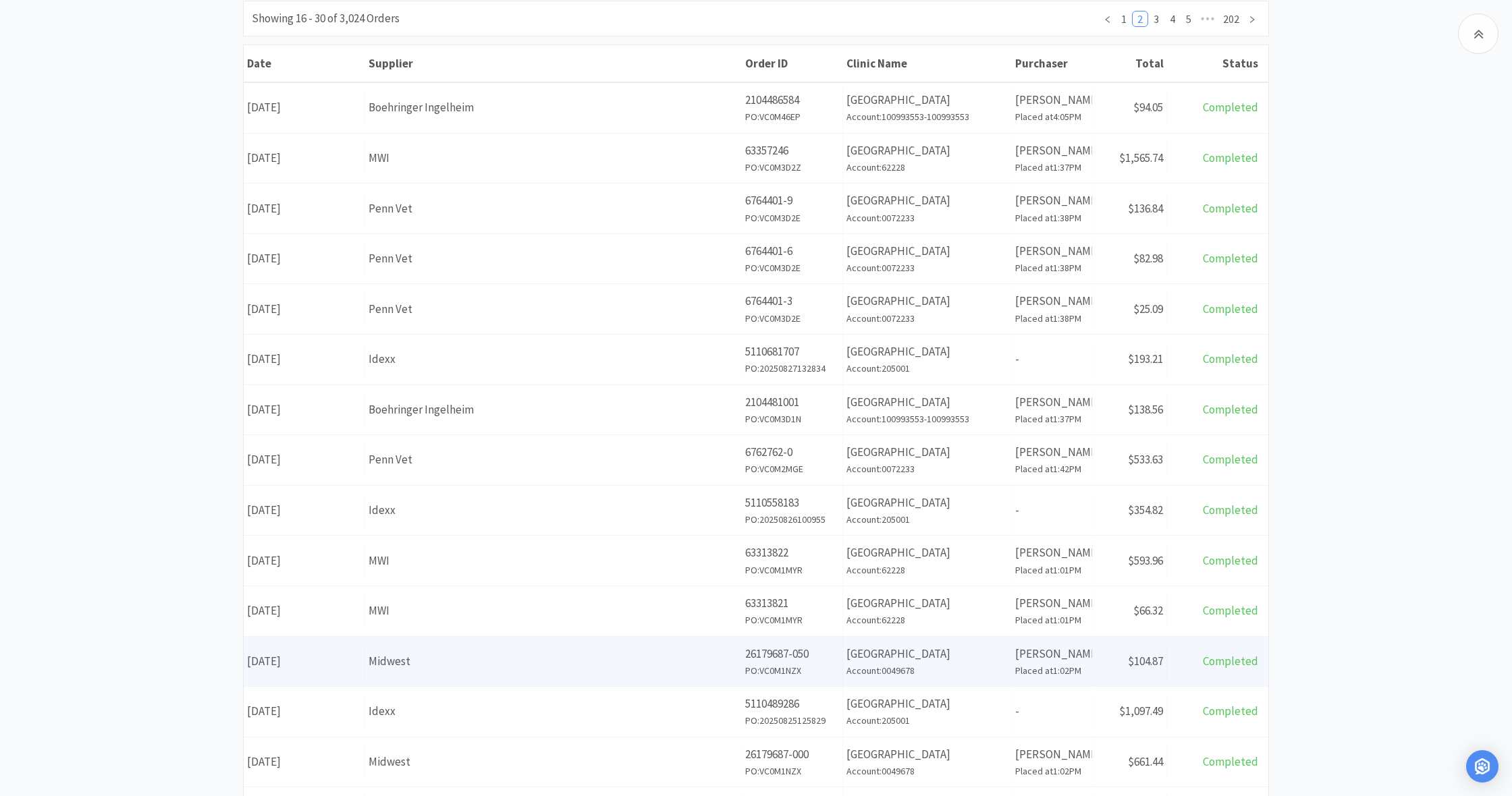
scroll to position [173, 0]
click at [627, 651] on div "Midwest" at bounding box center [553, 658] width 369 height 18
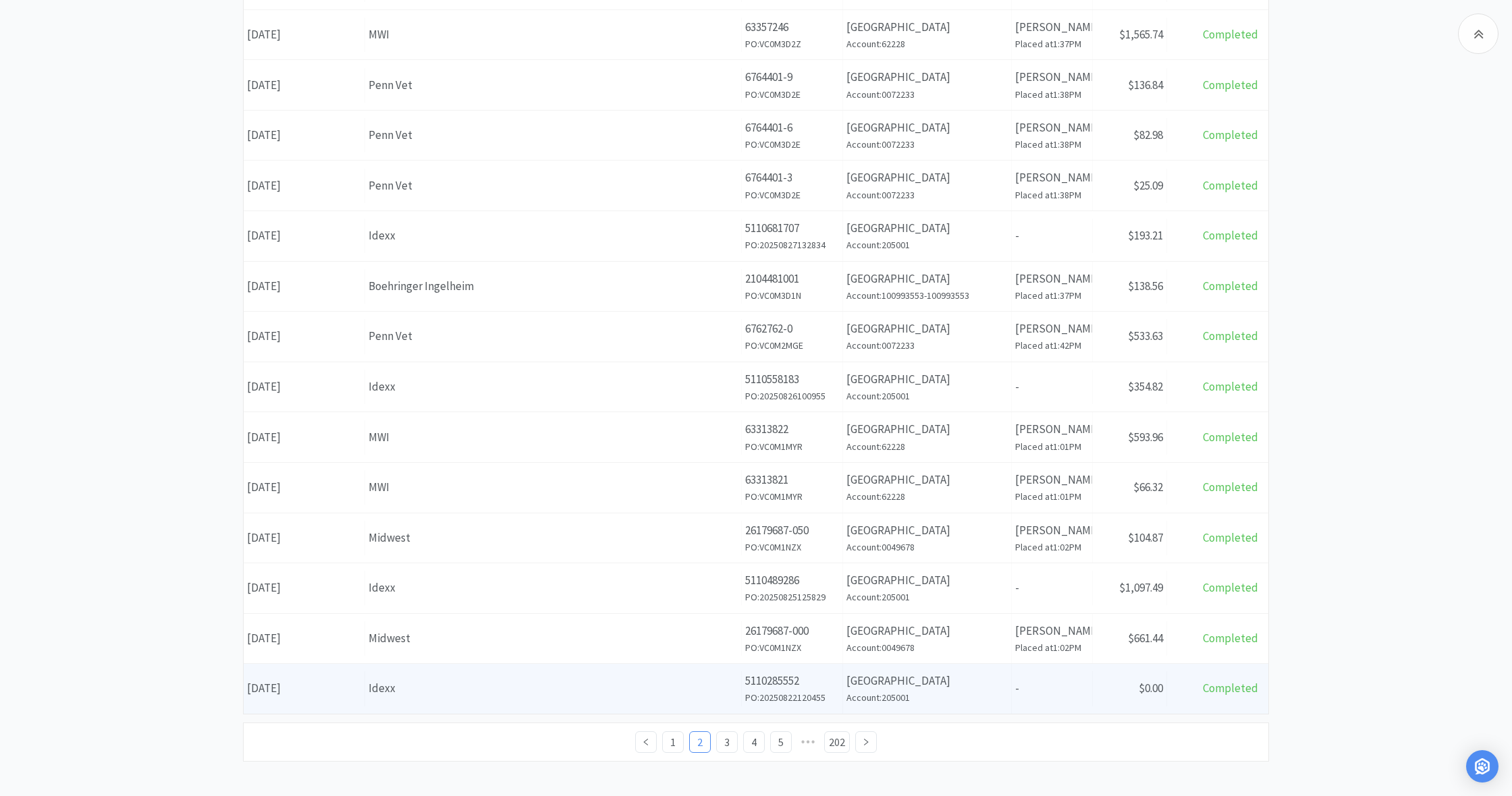
scroll to position [292, 0]
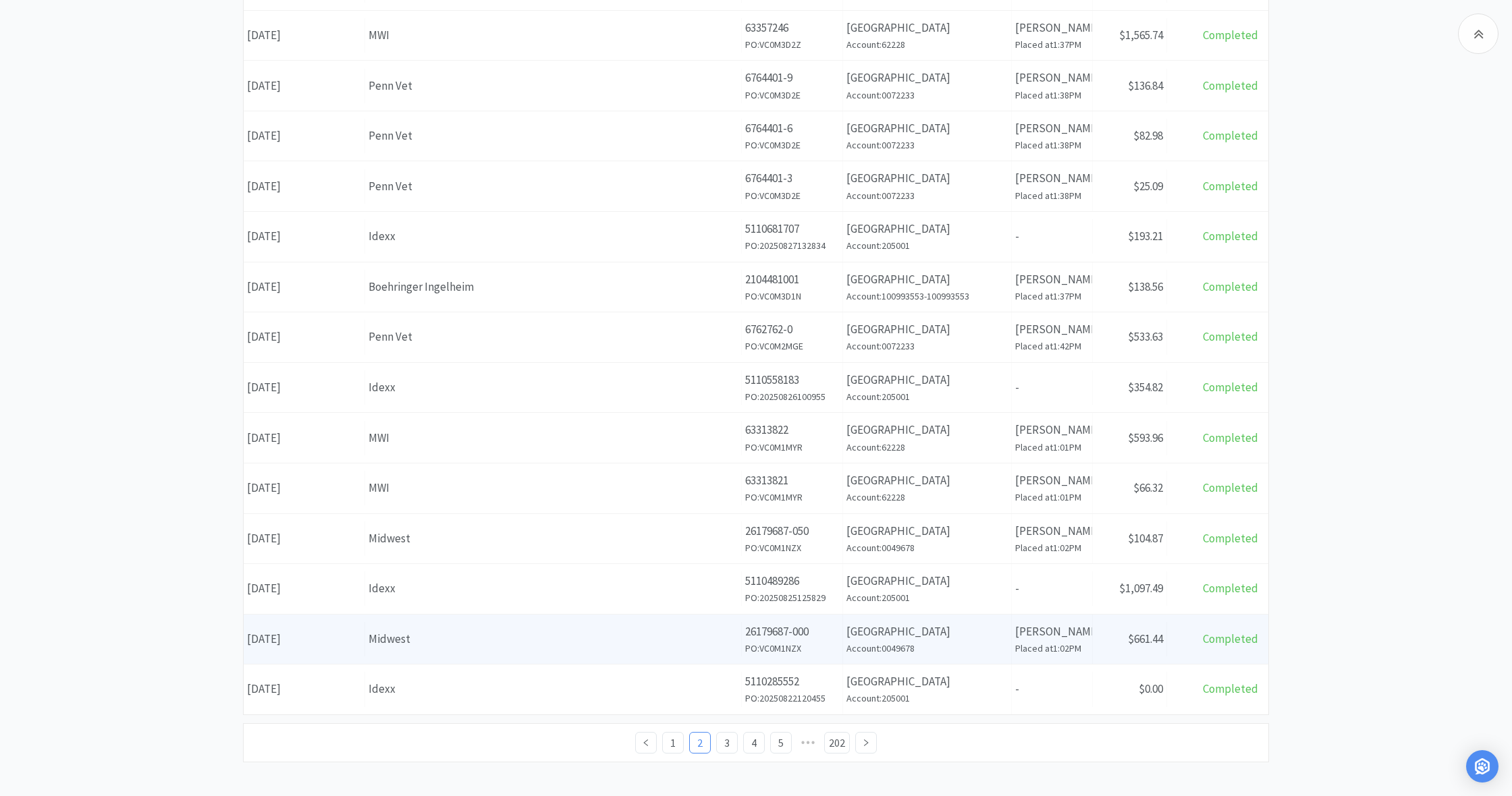
click at [700, 652] on div "Date August 25th, 2025 Supplier Midwest Order ID 26179687-000 PO: VC0M1NZX Clin…" at bounding box center [755, 640] width 1025 height 50
click at [689, 640] on div "Midwest" at bounding box center [553, 640] width 369 height 18
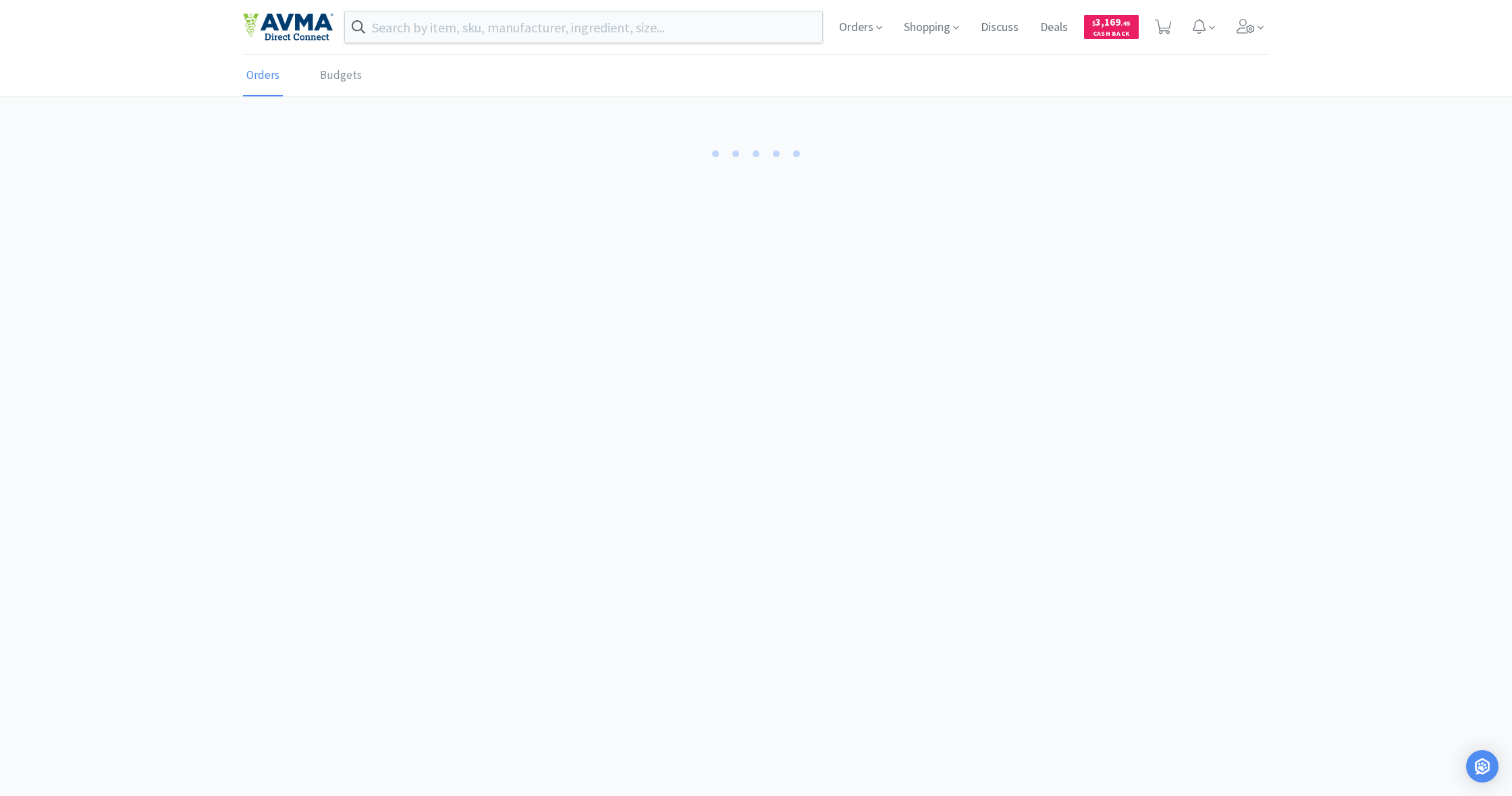
click at [689, 640] on body "Orders Shopping Discuss Discuss Deals Deals $ 3,169 . 45 Cash Back Orders Budge…" at bounding box center [756, 398] width 1512 height 796
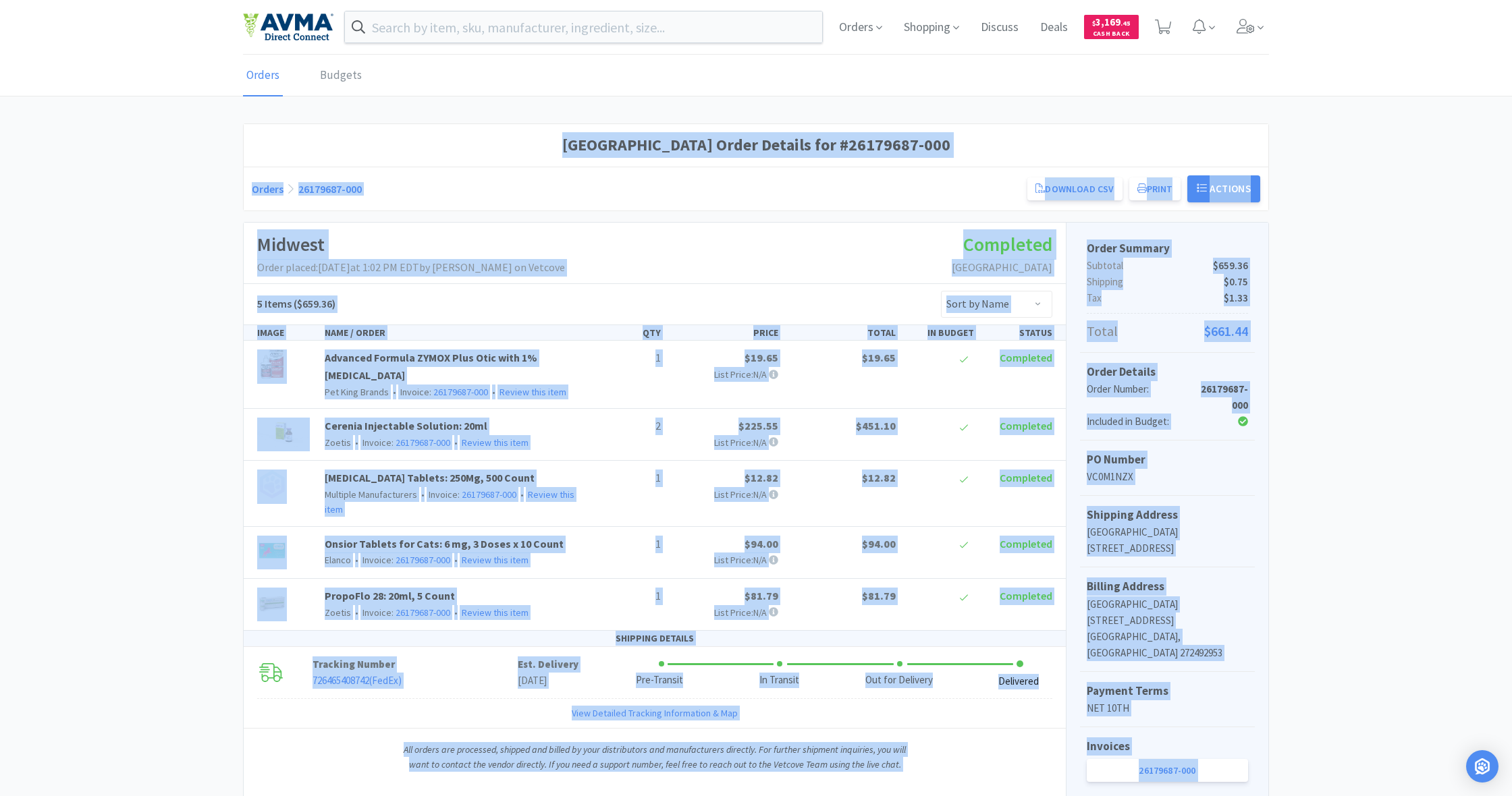
click at [1392, 427] on div "Phoenix Animal Hospital Order Details for #26179687-000 Orders 26179687-000 Dow…" at bounding box center [756, 544] width 1512 height 840
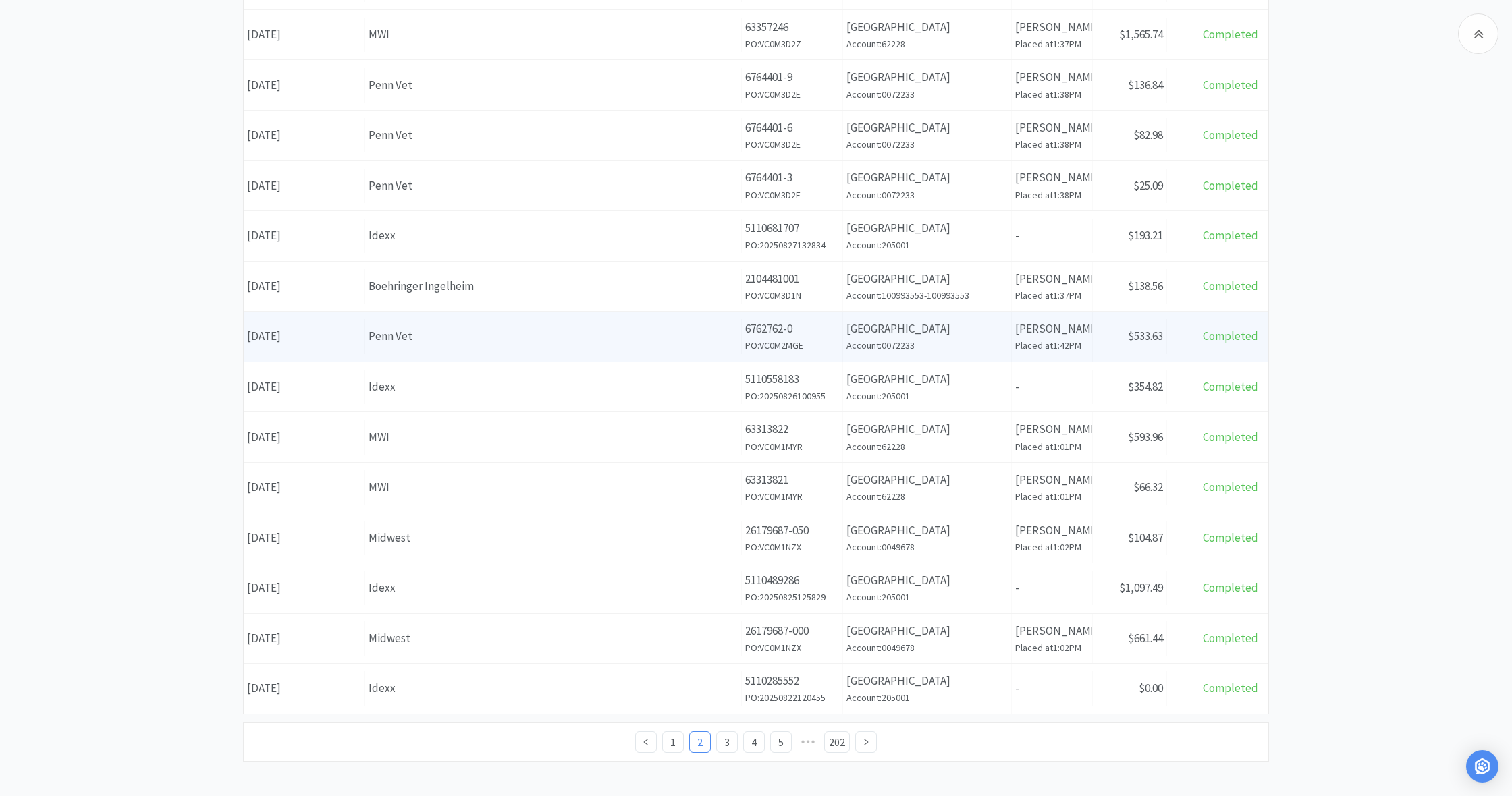
scroll to position [292, 0]
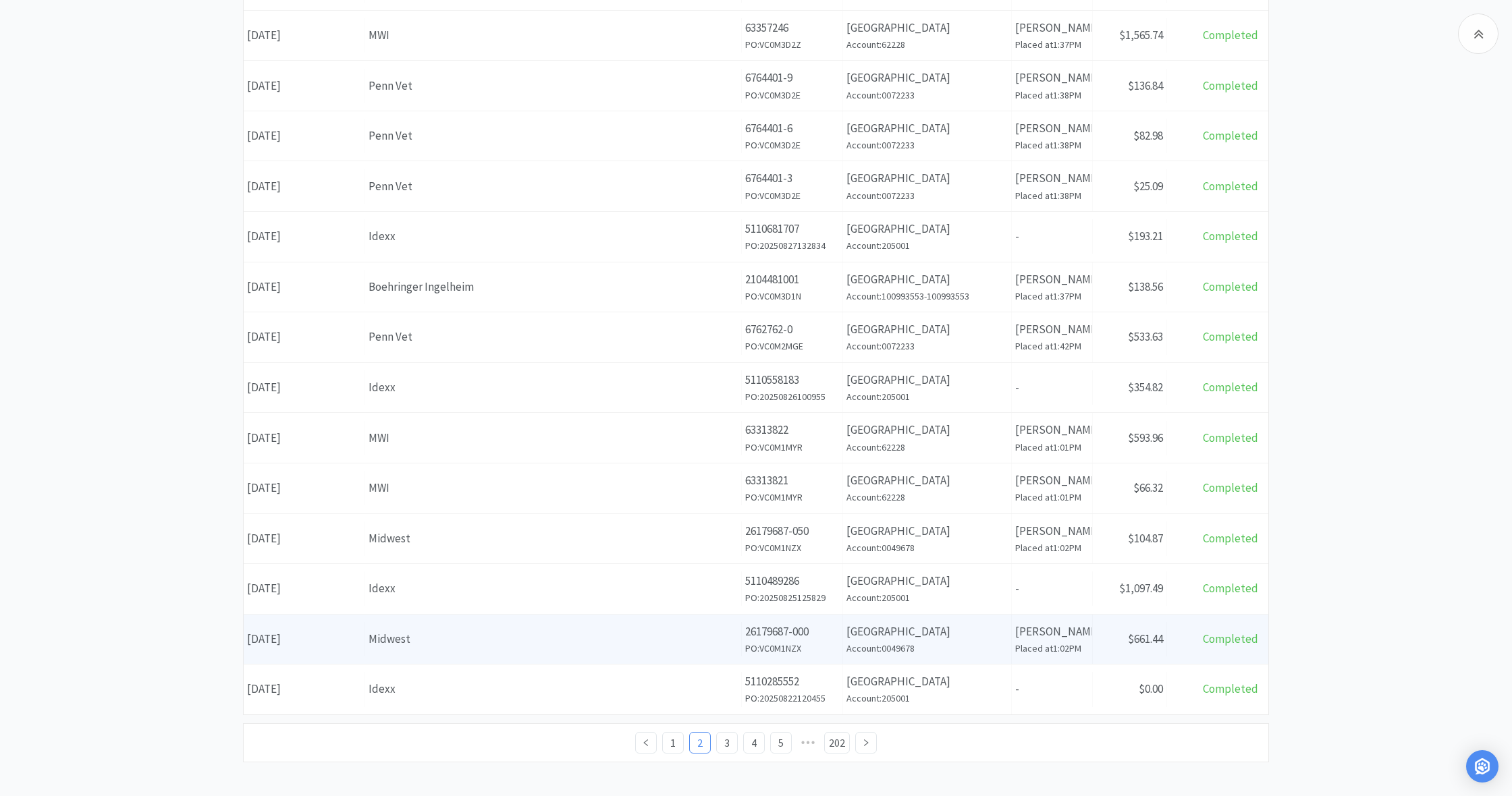
click at [572, 637] on div "Midwest" at bounding box center [553, 640] width 369 height 18
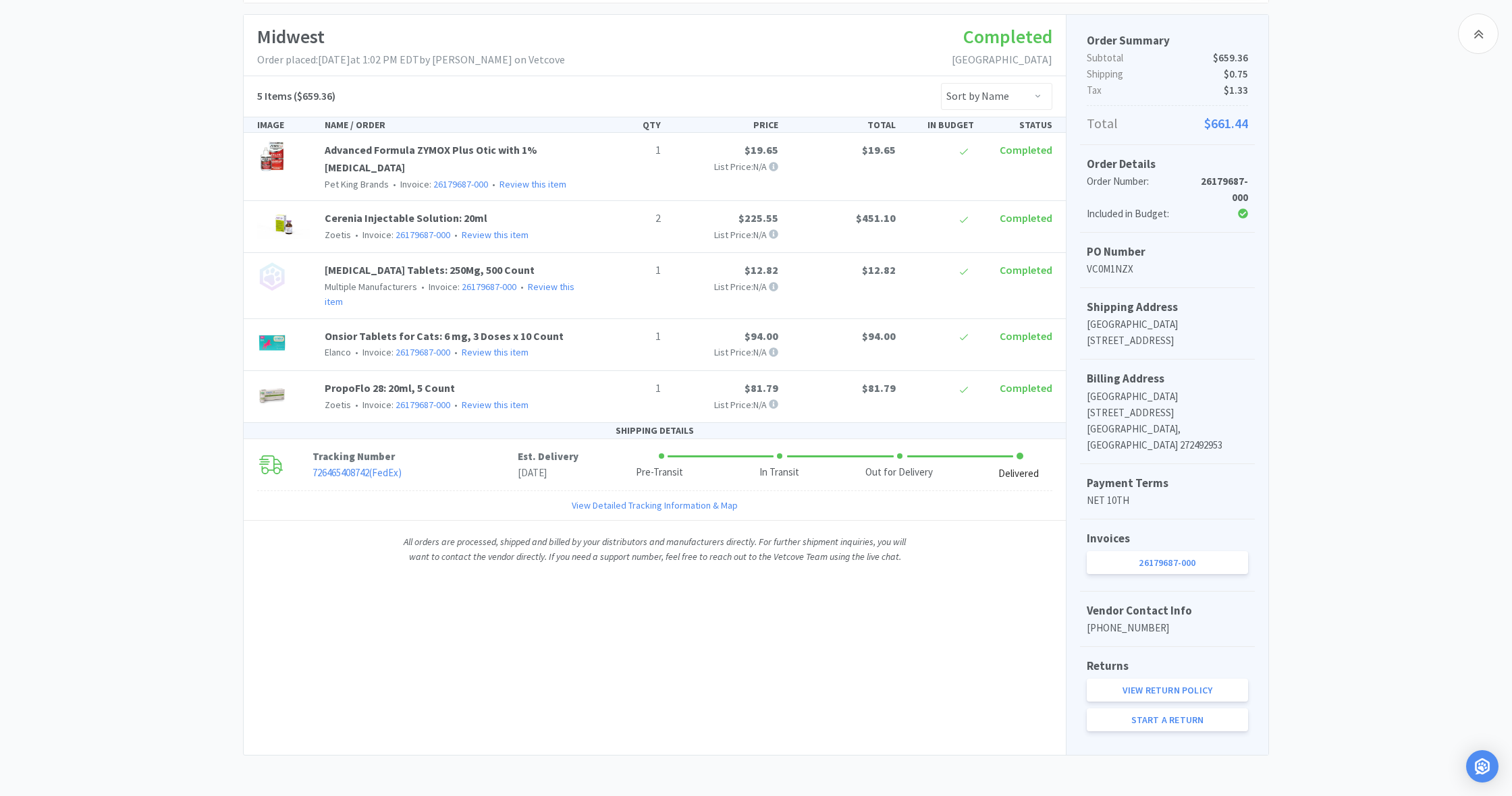
scroll to position [206, 0]
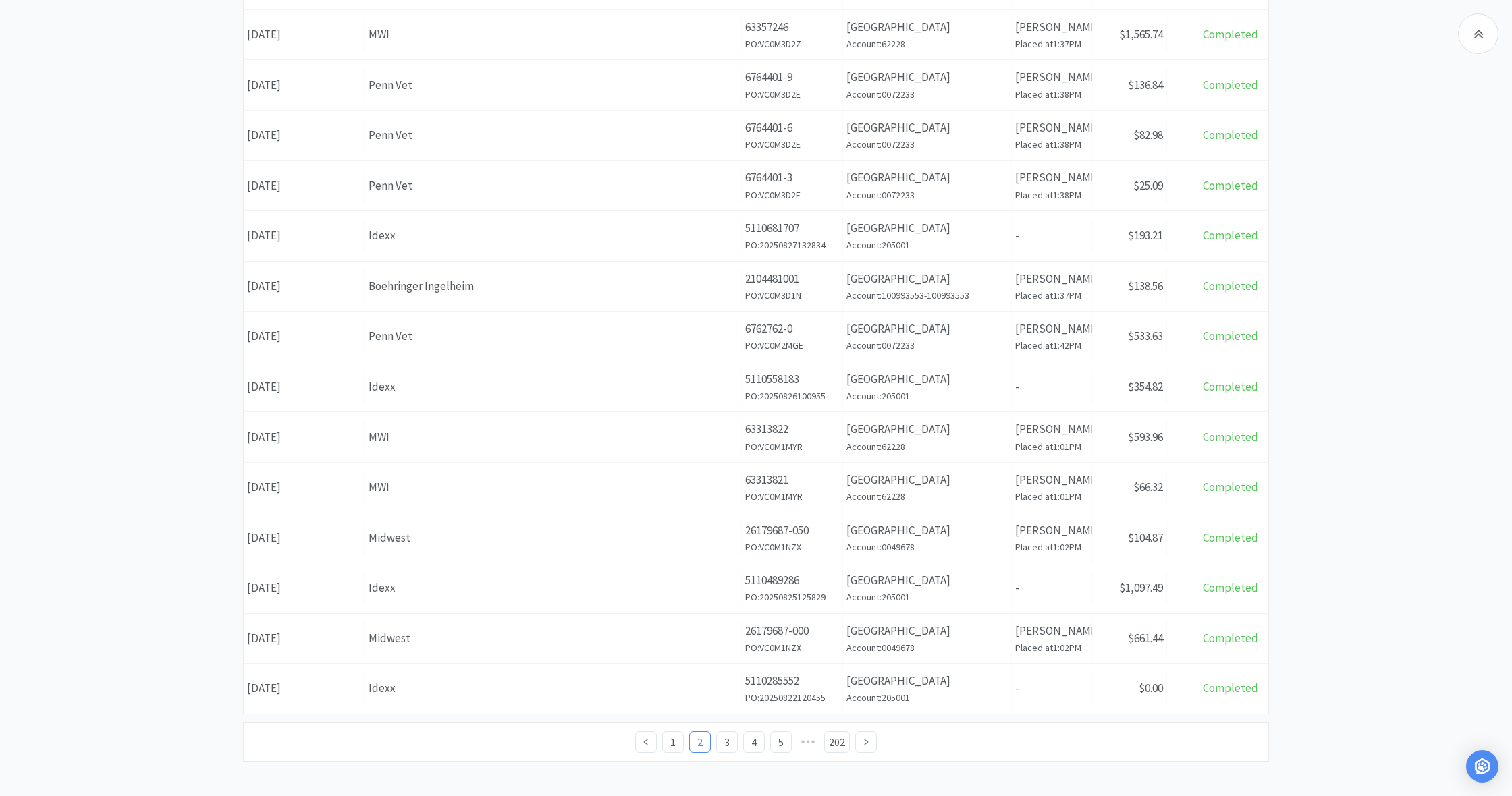
scroll to position [292, 0]
click at [728, 739] on link "3" at bounding box center [727, 743] width 20 height 20
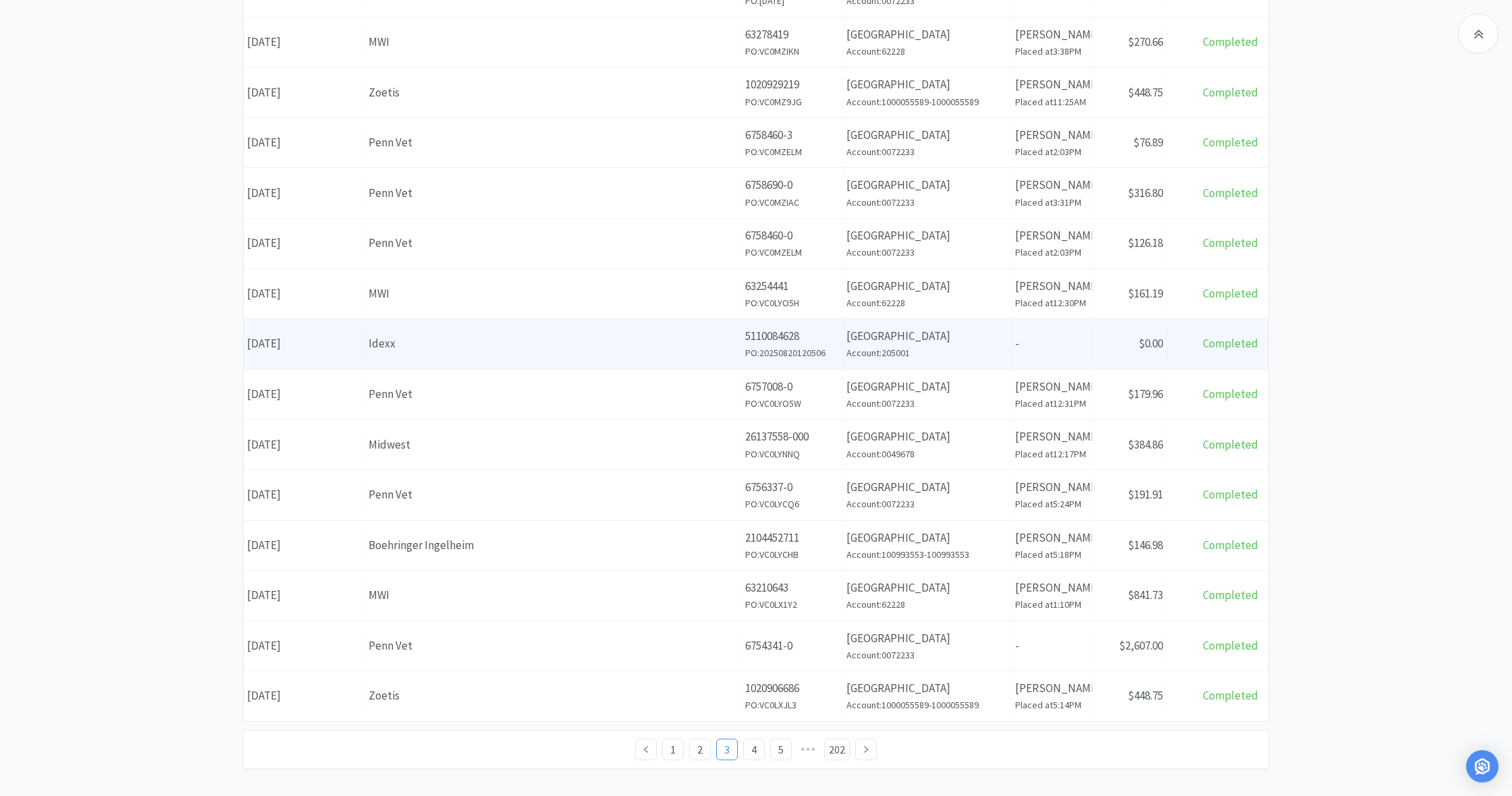
scroll to position [286, 0]
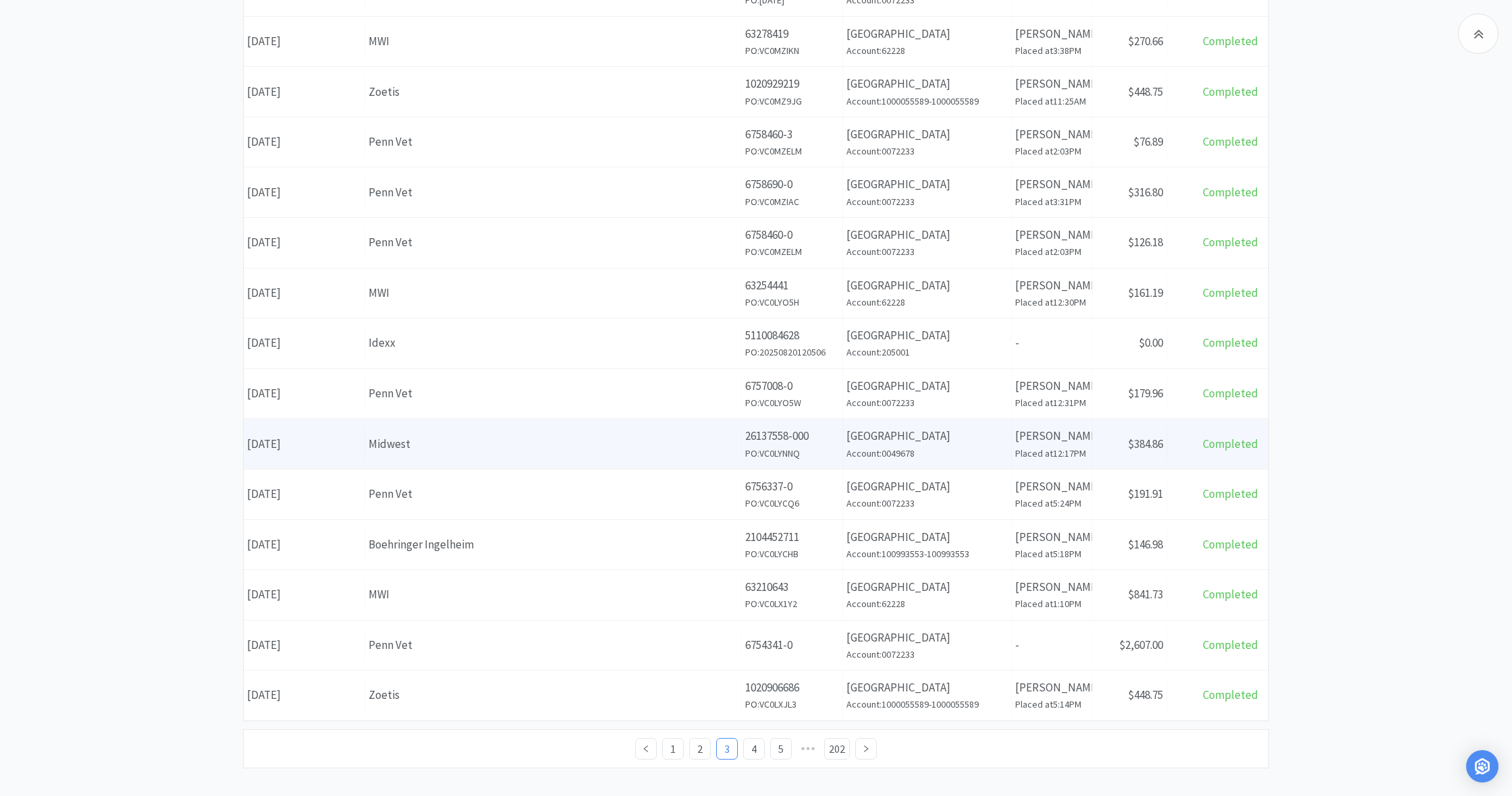
click at [593, 454] on div "Supplier Midwest" at bounding box center [554, 445] width 377 height 34
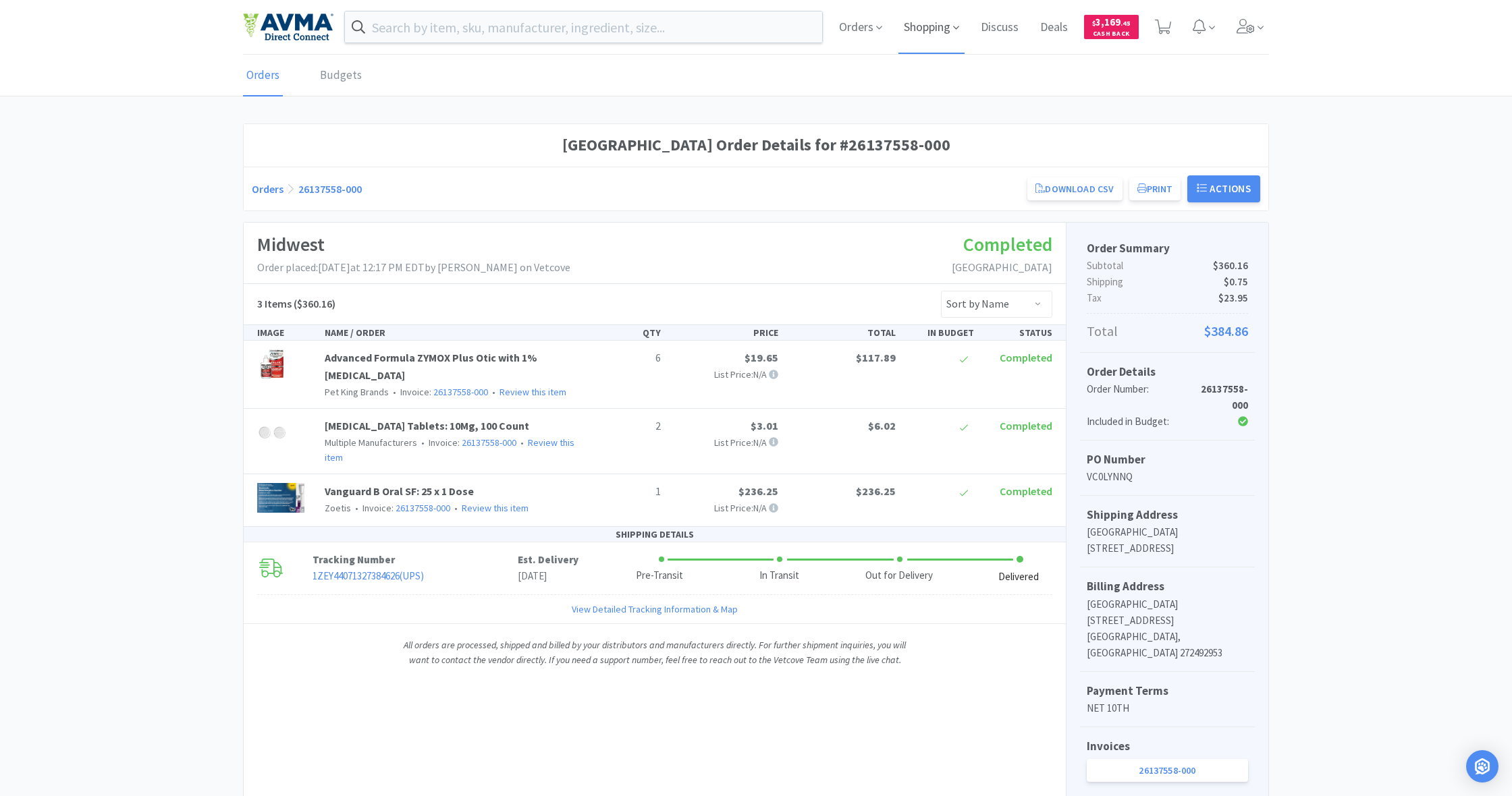
click at [935, 29] on span "Shopping" at bounding box center [931, 27] width 66 height 54
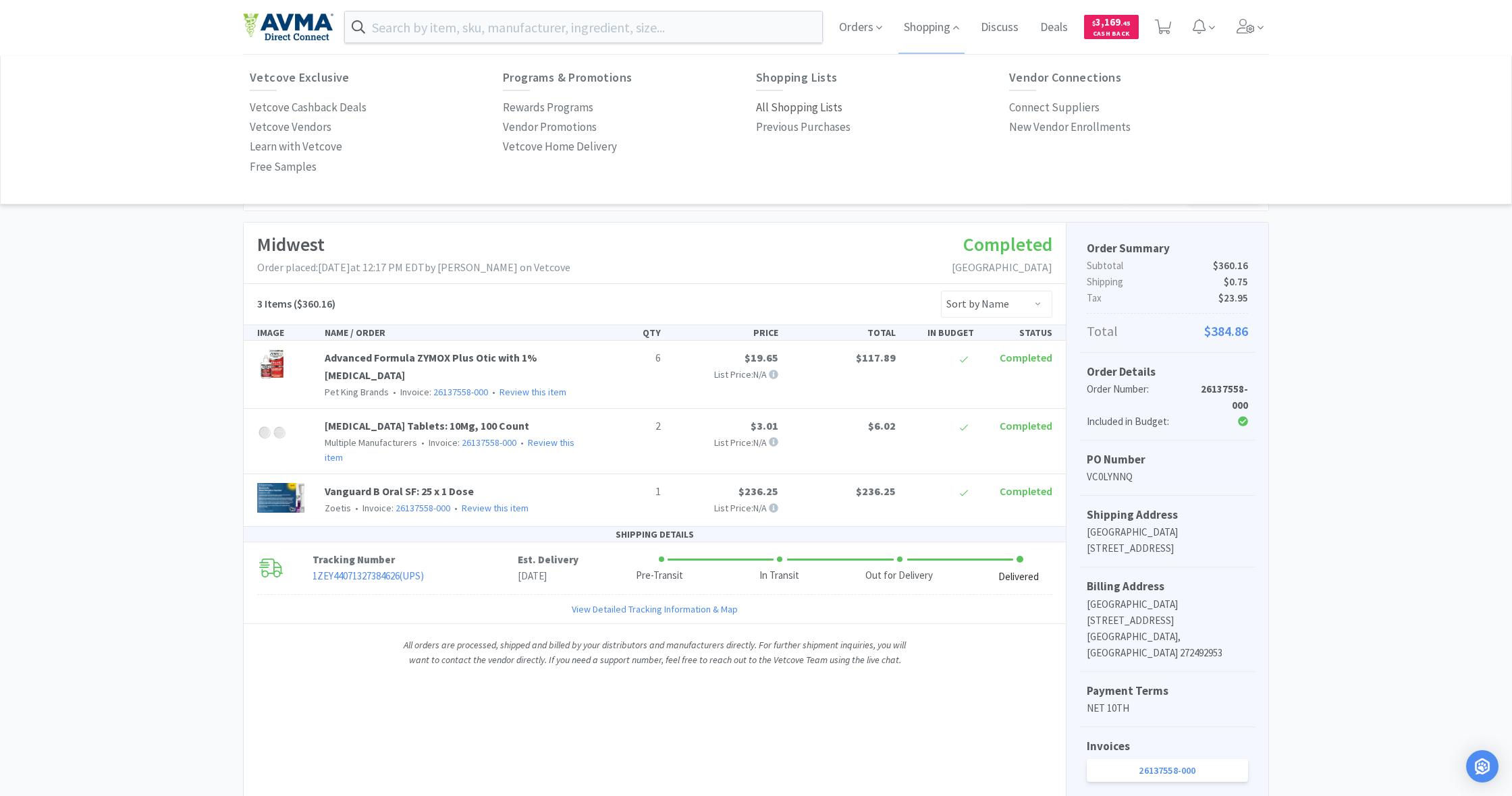
click at [794, 106] on p "All Shopping Lists" at bounding box center [799, 107] width 86 height 18
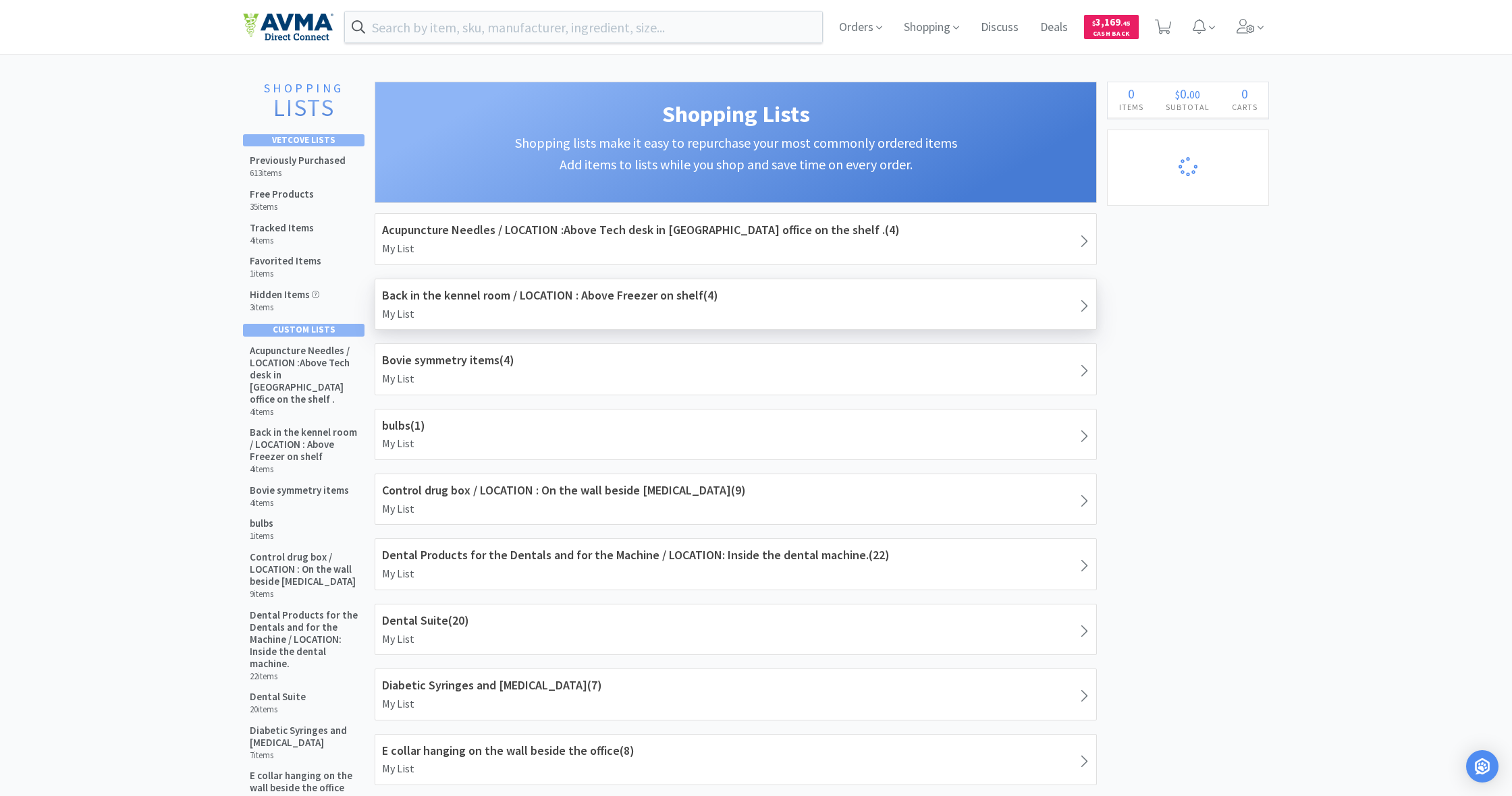
select select "1"
select select "6"
select select "1"
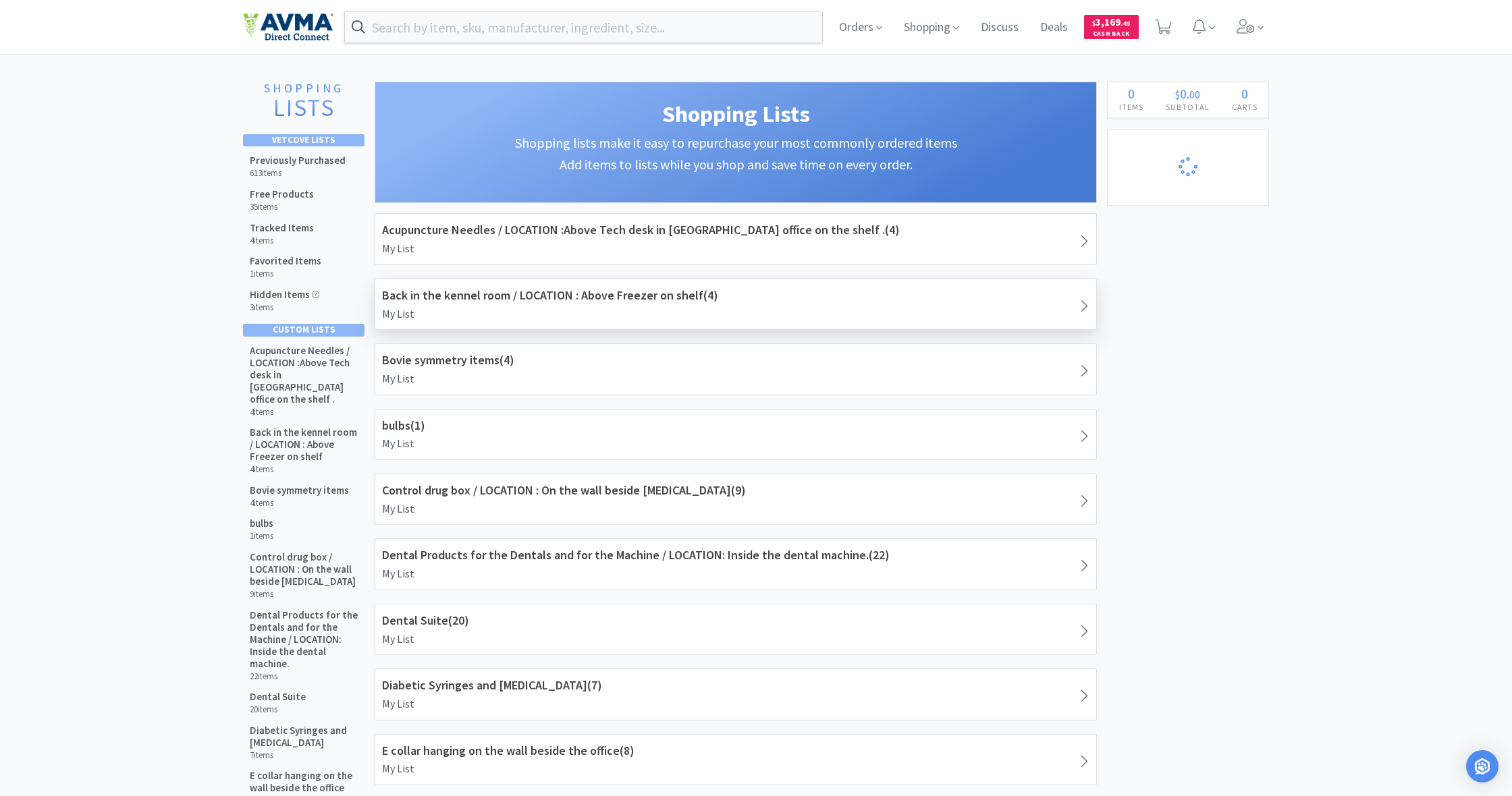
select select "1"
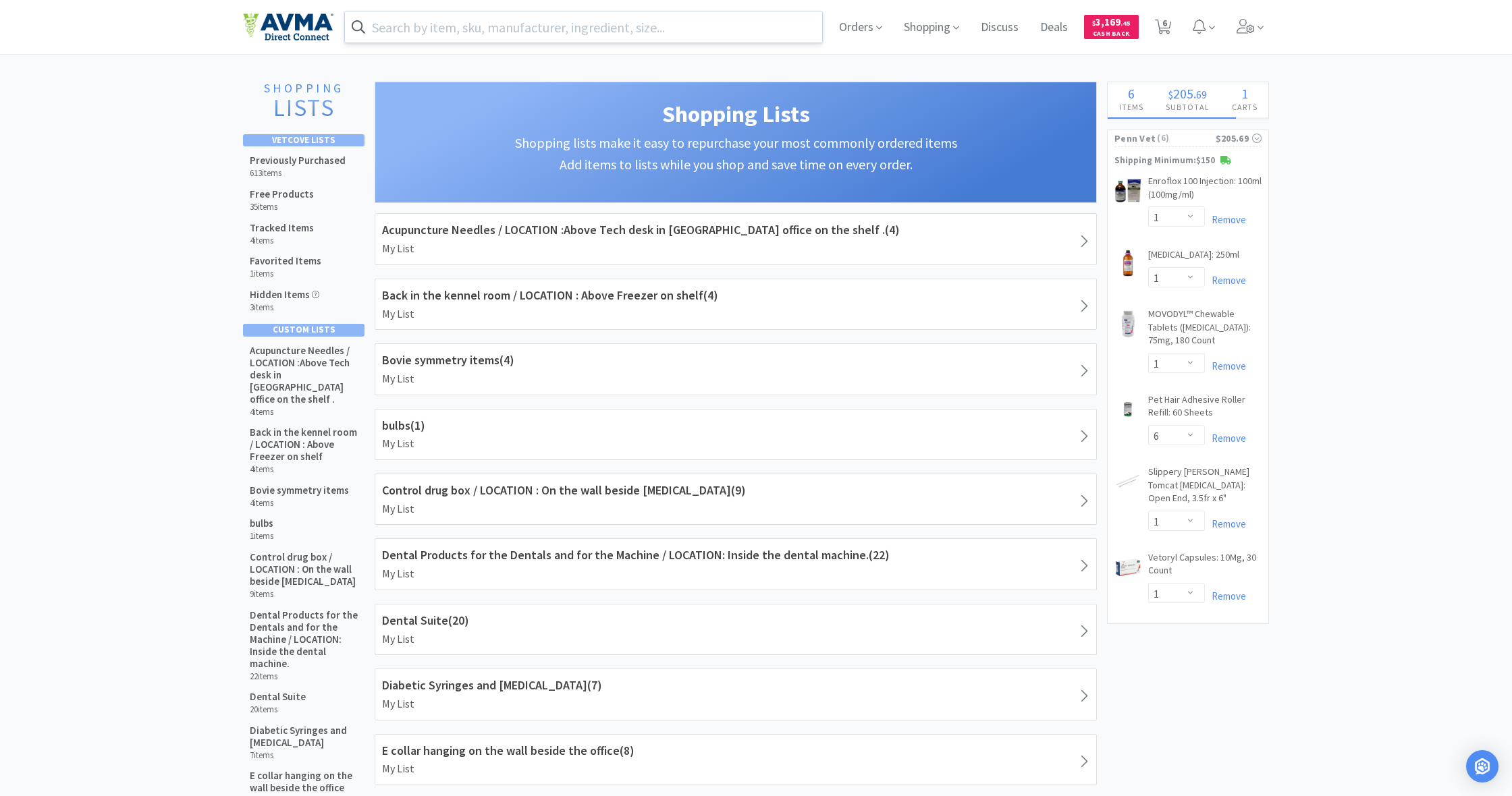
select select "1"
select select "50"
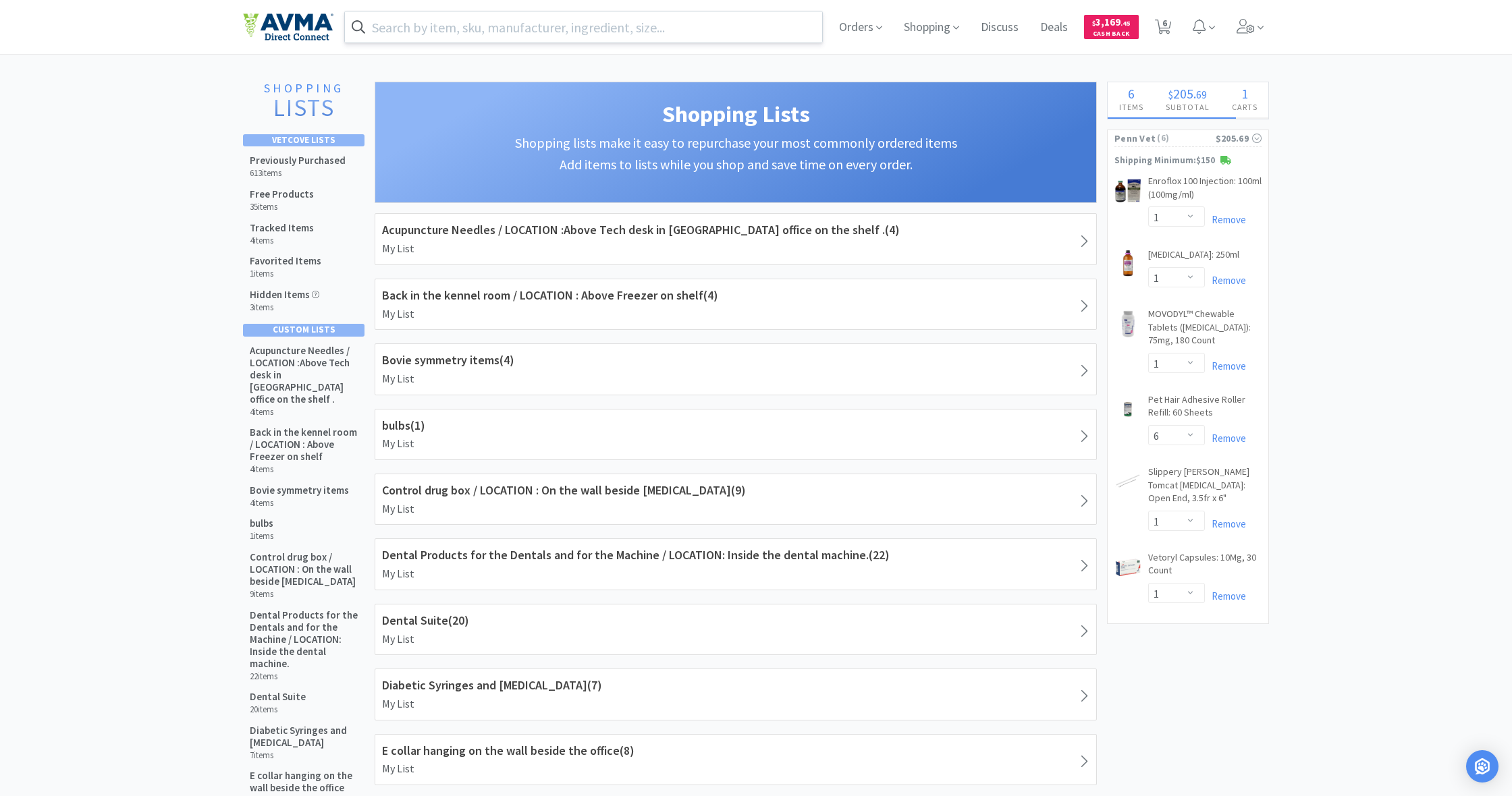
select select "50"
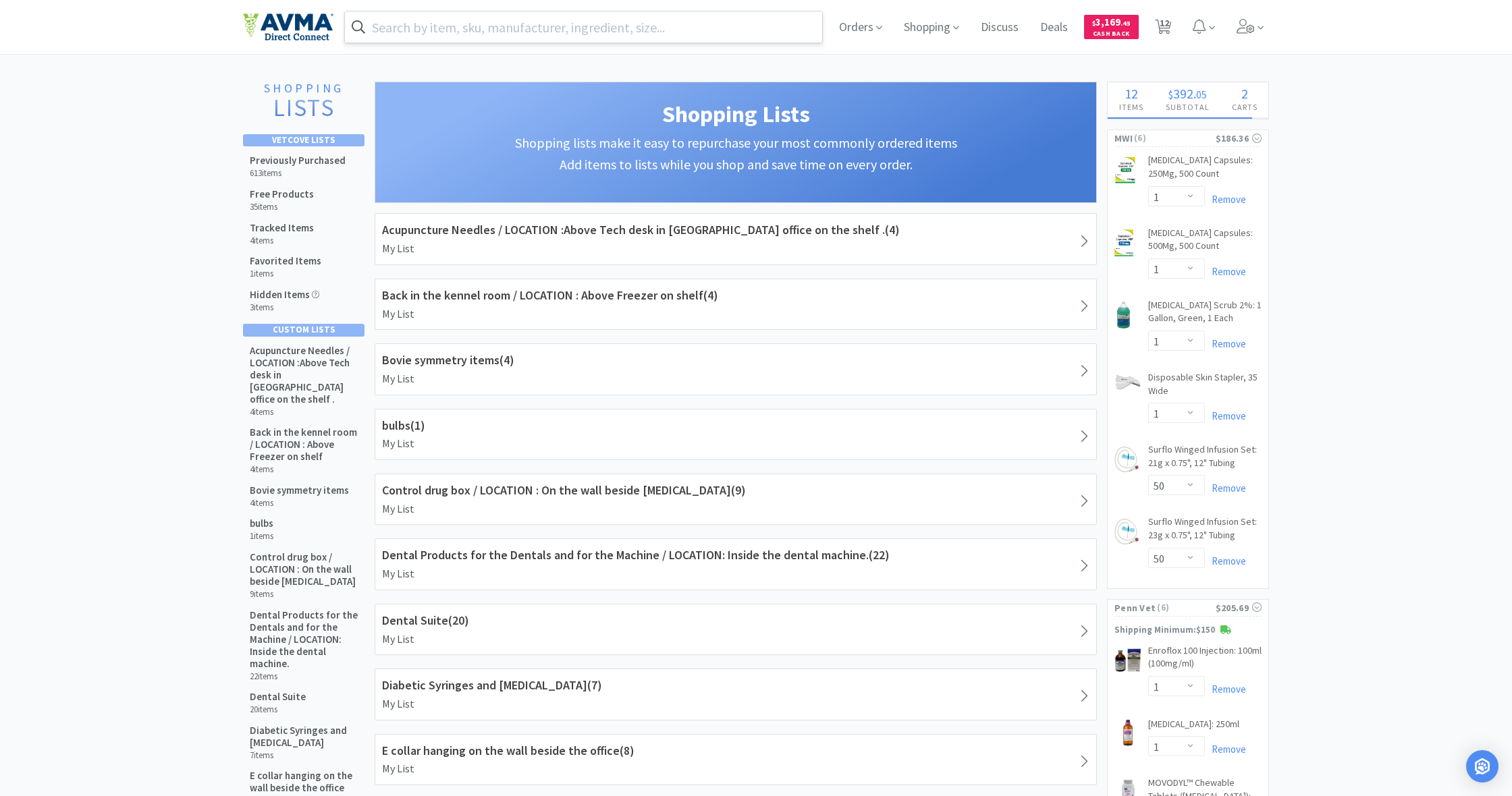
click at [417, 29] on input "text" at bounding box center [583, 27] width 478 height 31
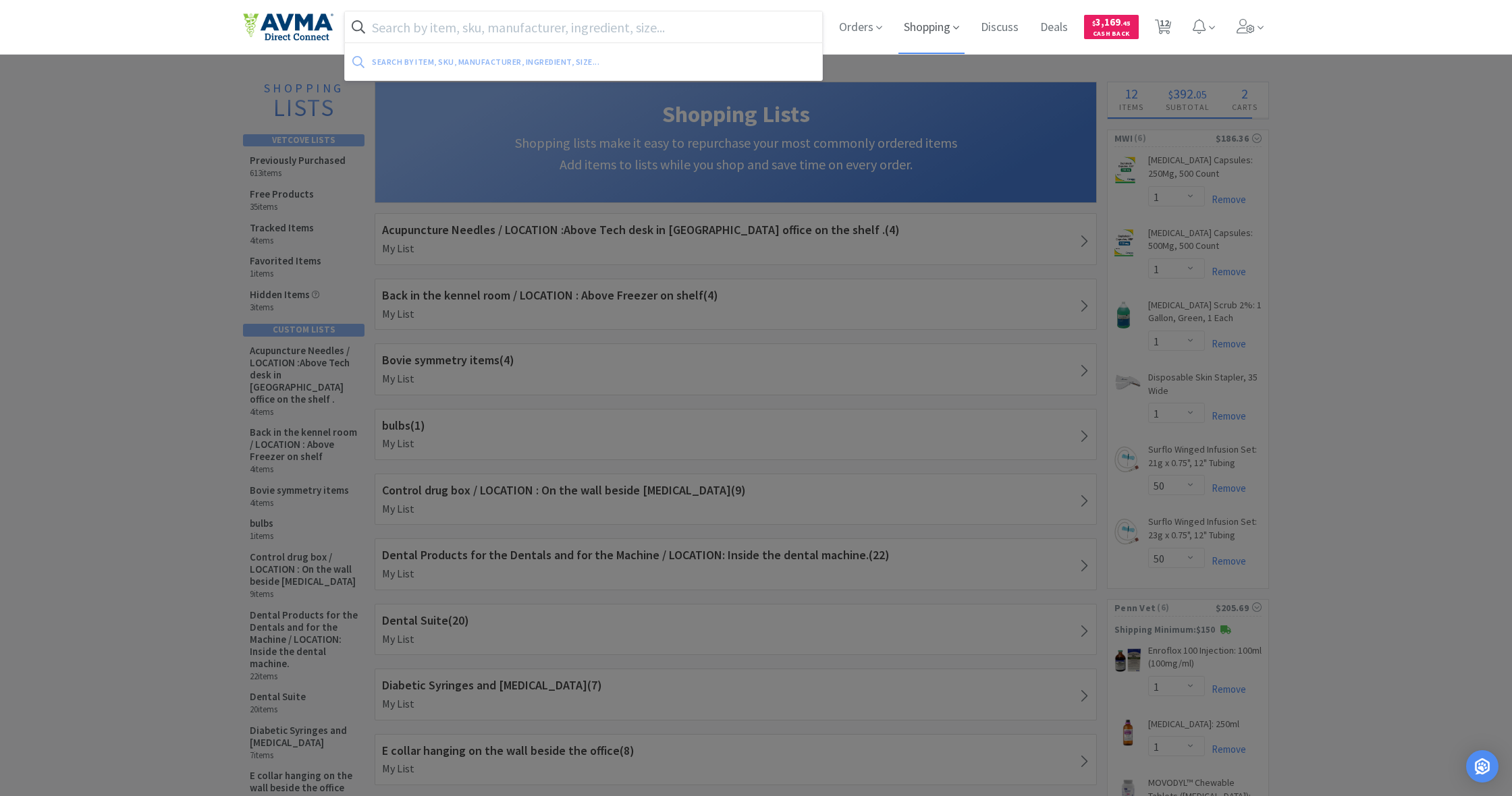
click at [915, 25] on span "Shopping" at bounding box center [931, 27] width 66 height 54
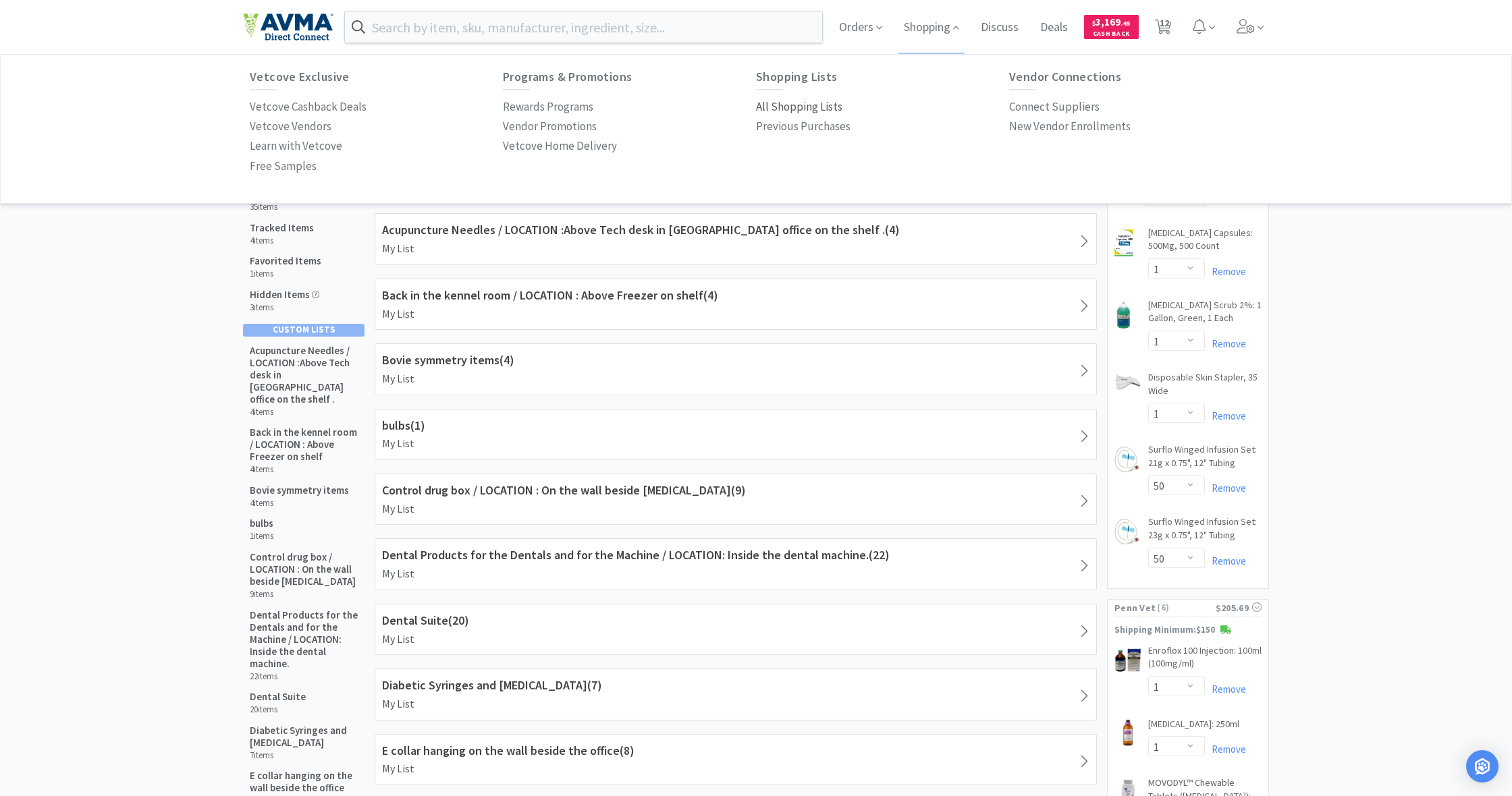
click at [795, 111] on p "All Shopping Lists" at bounding box center [799, 106] width 86 height 18
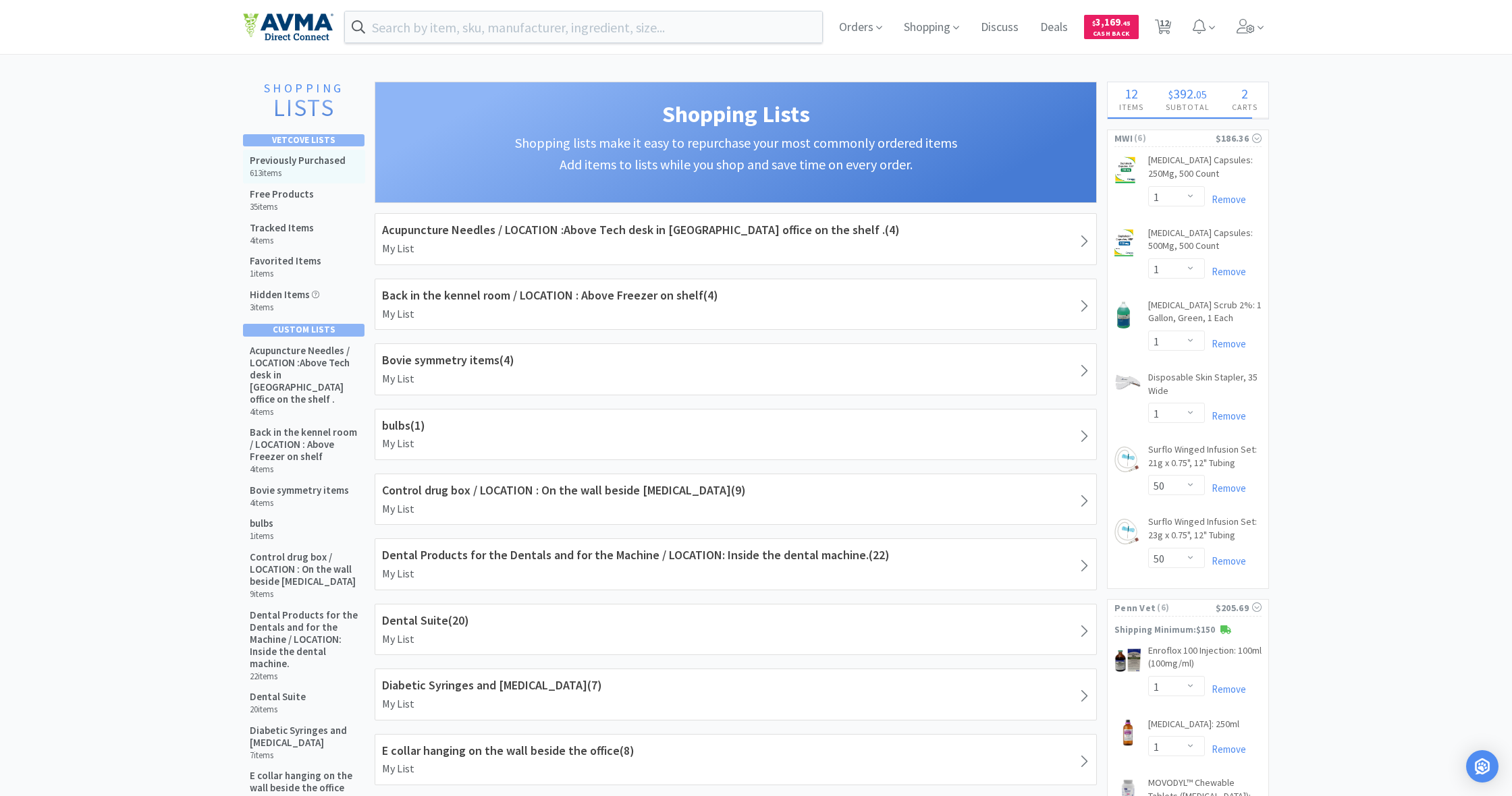
click at [306, 170] on h6 "613 items" at bounding box center [297, 173] width 96 height 11
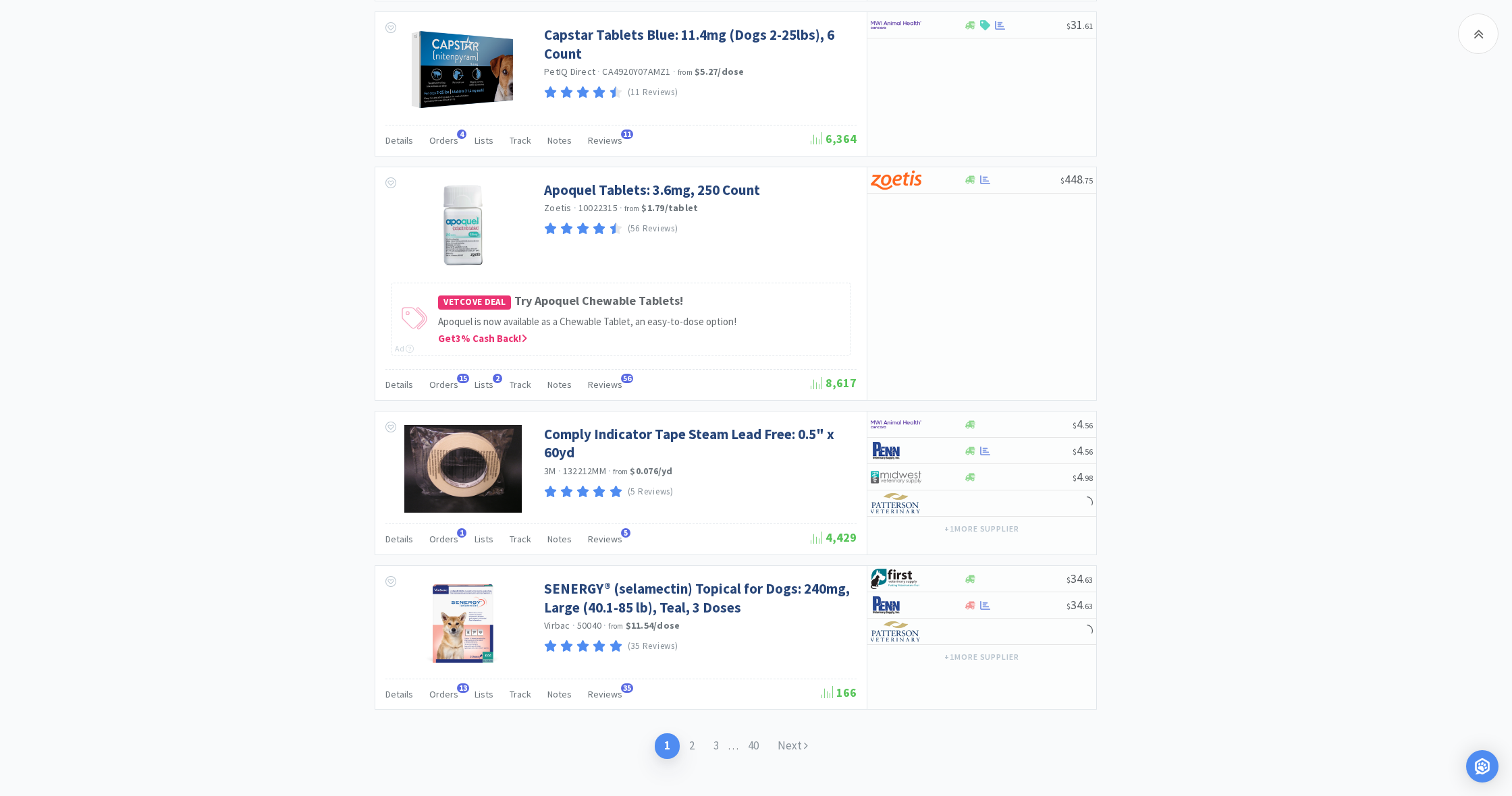
scroll to position [2146, 0]
click at [791, 735] on link "Next" at bounding box center [793, 747] width 49 height 25
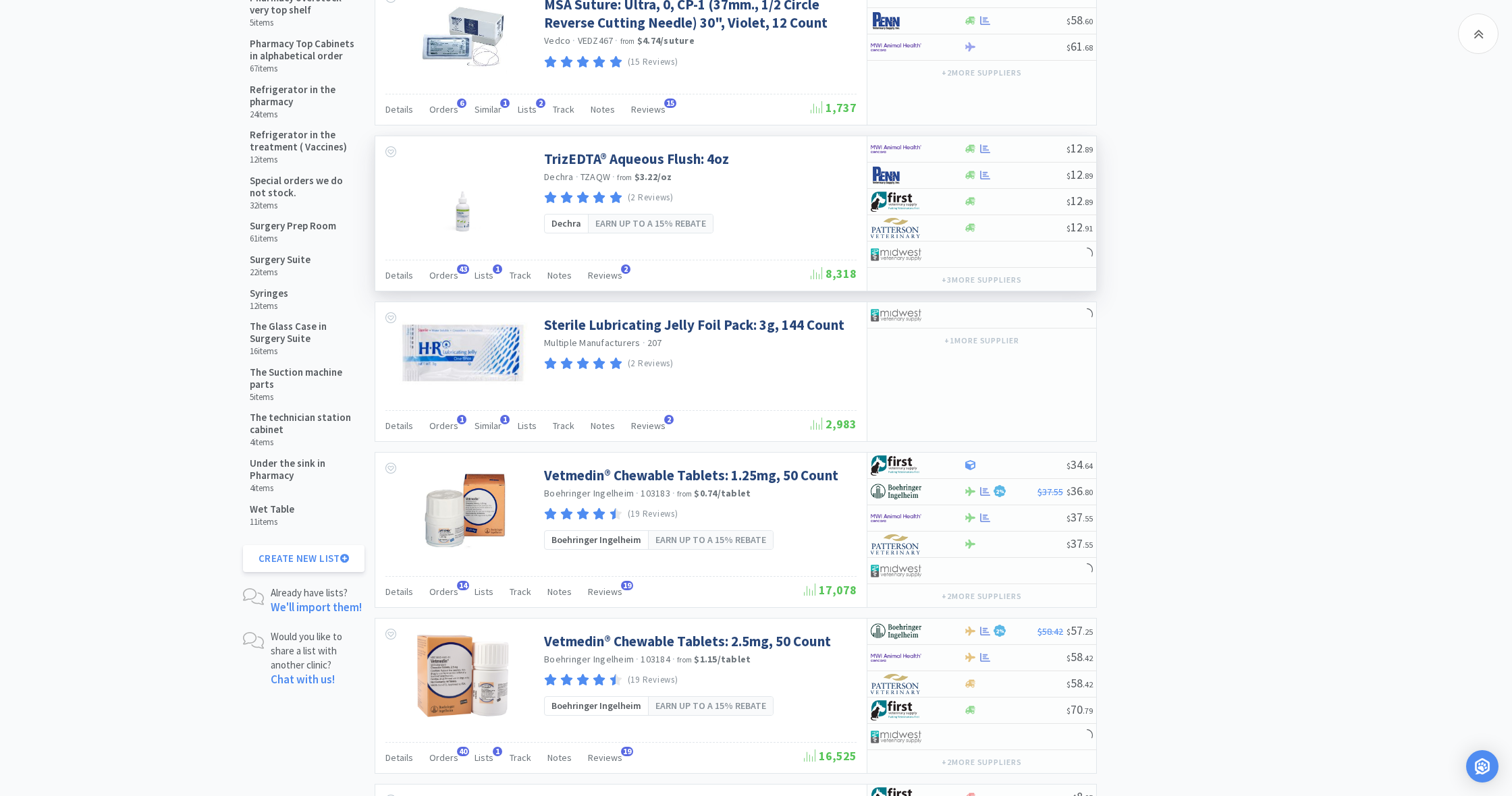
scroll to position [1459, 0]
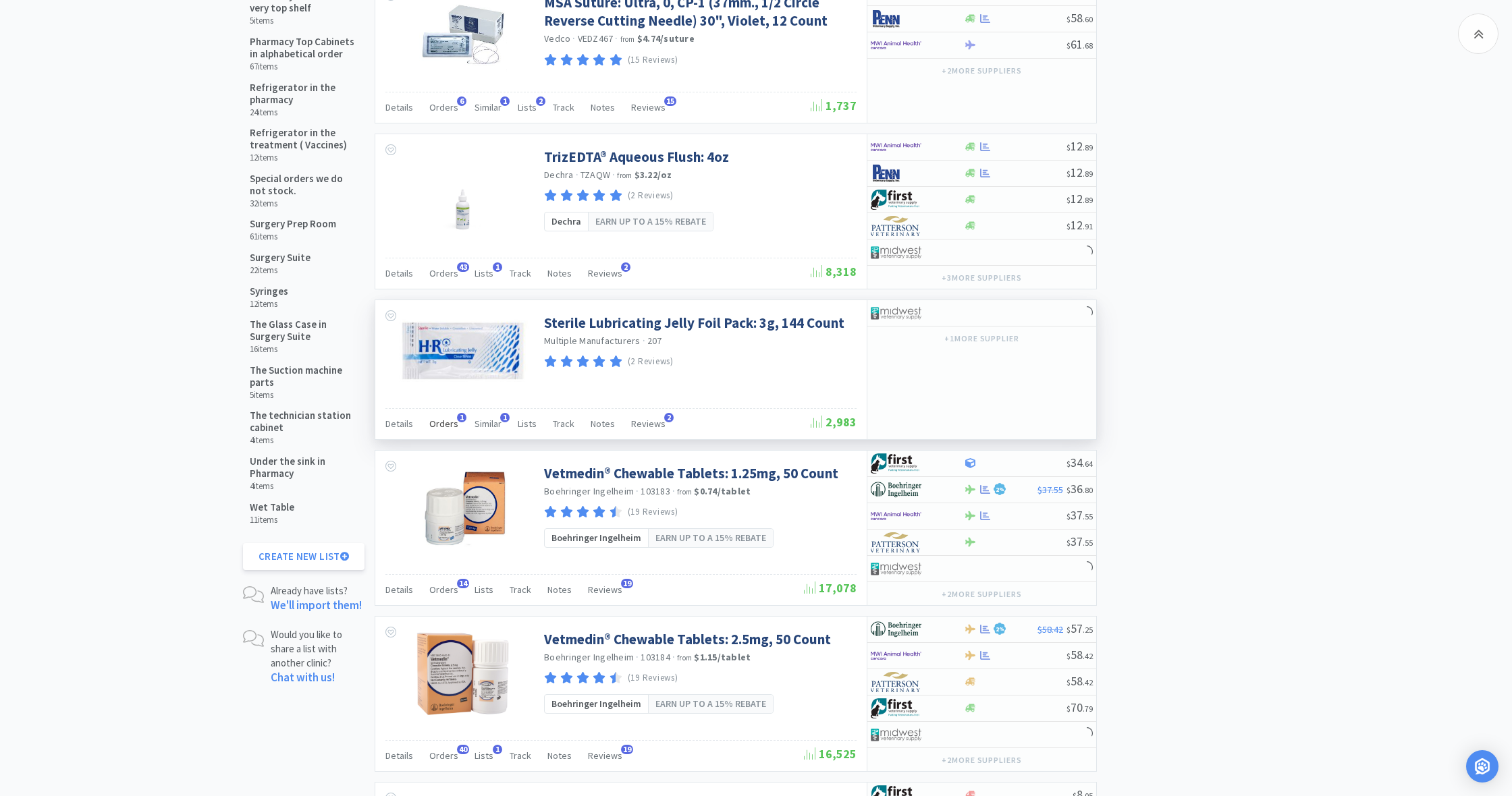
click at [446, 419] on span "Orders" at bounding box center [443, 423] width 29 height 12
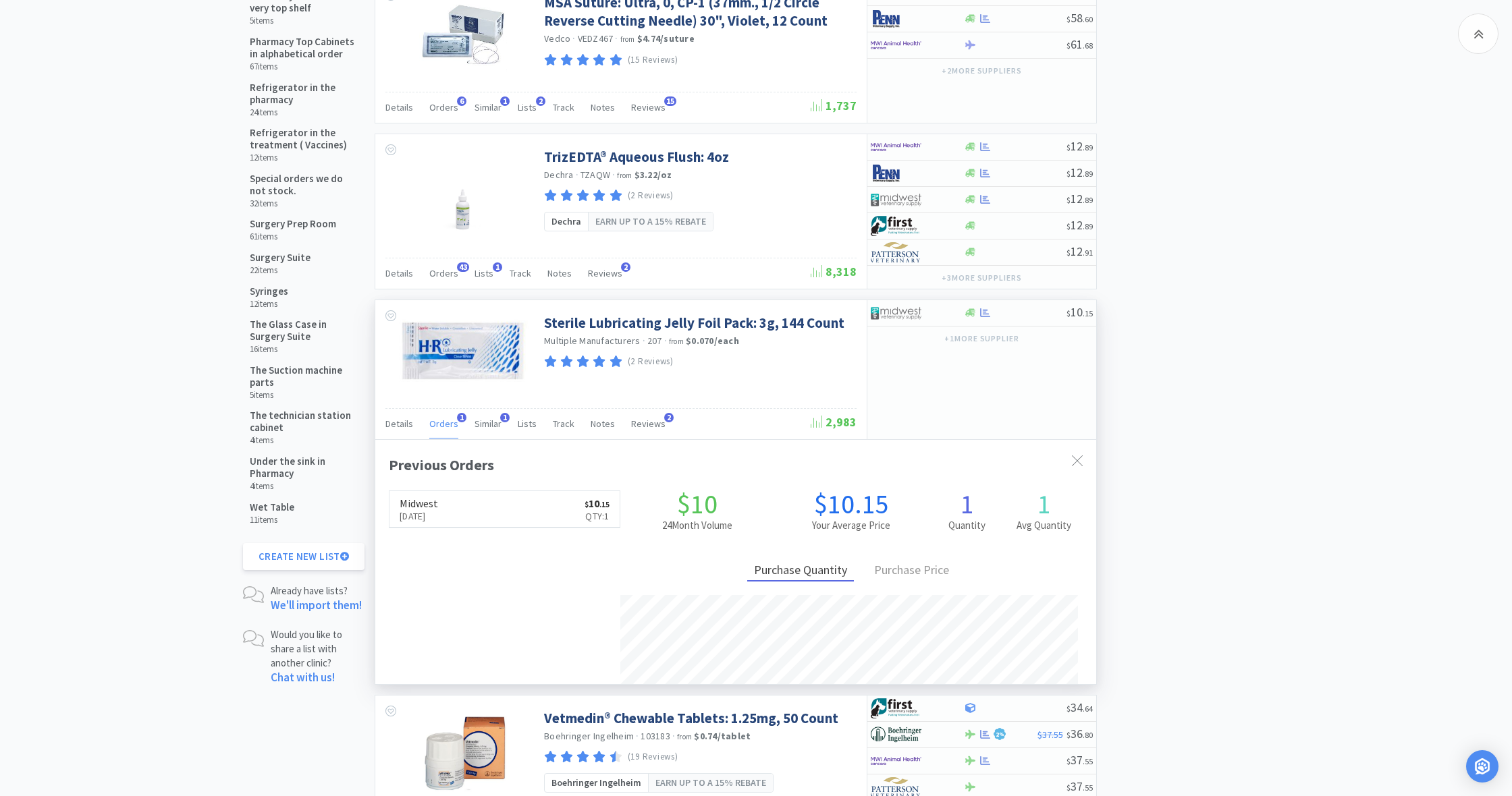
scroll to position [351, 721]
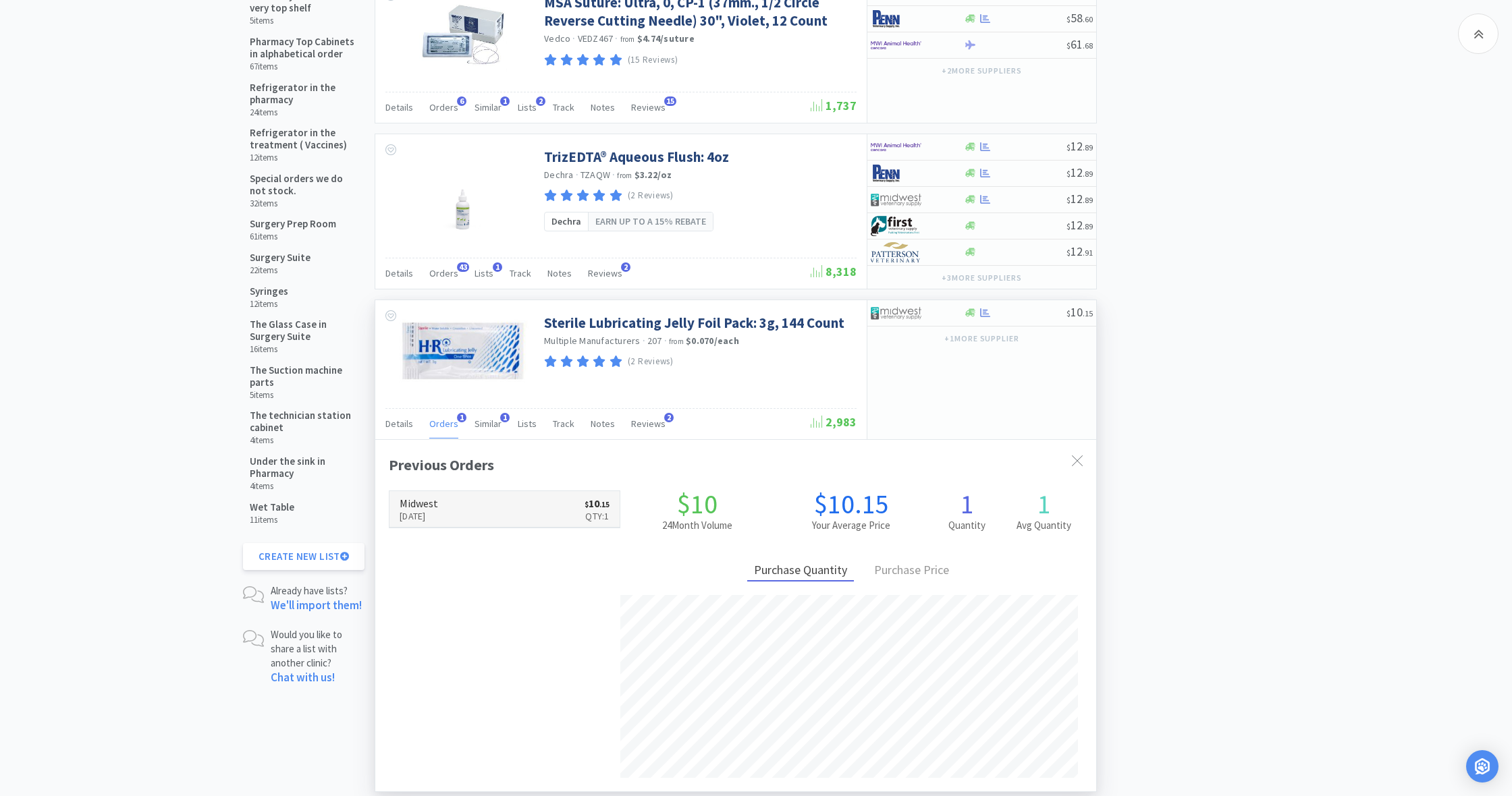
click at [496, 494] on link "Midwest Aug 29th, 2025 $ 10 . 15 Qty: 1" at bounding box center [504, 509] width 230 height 37
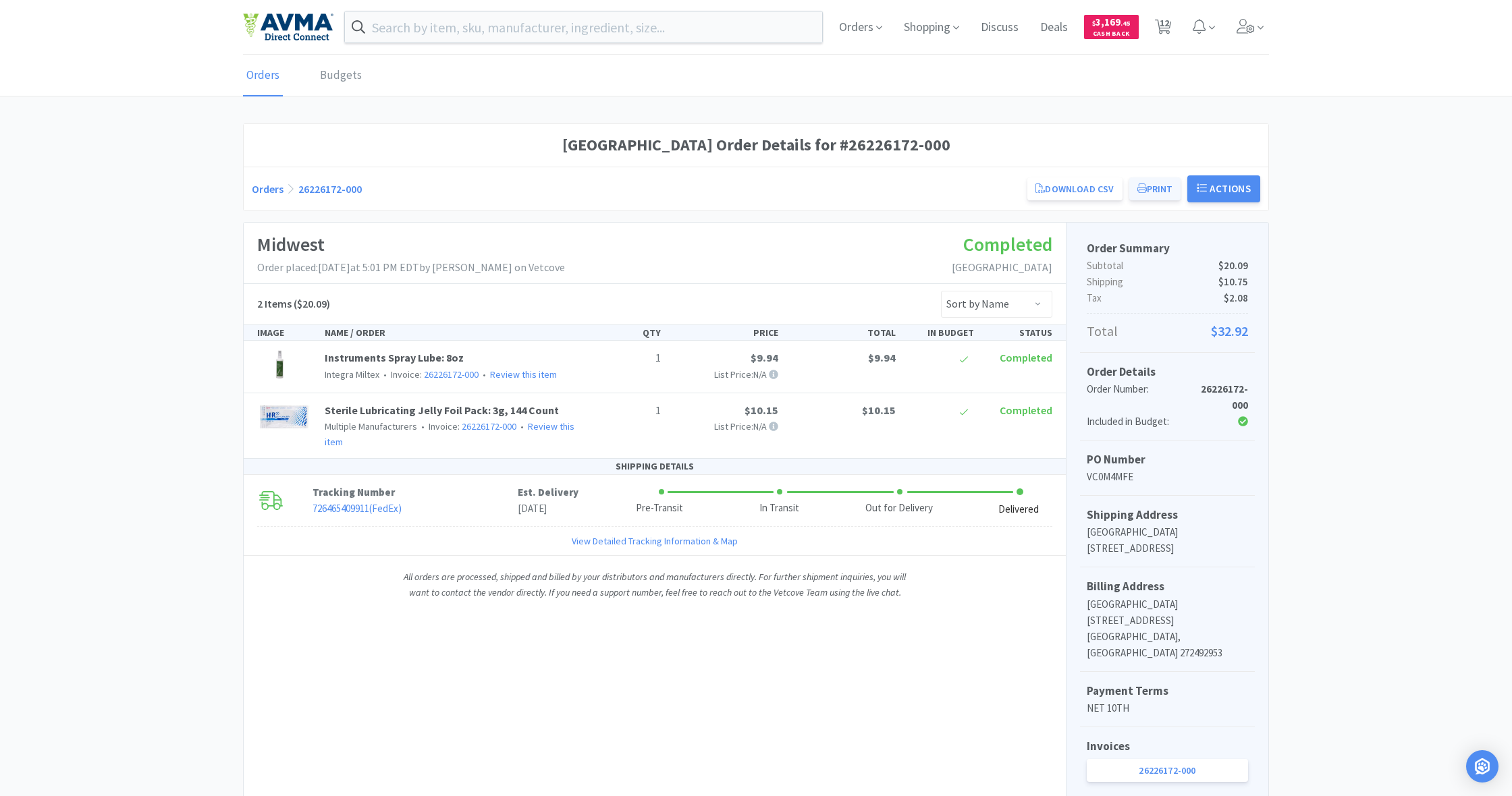
click at [1158, 186] on button "Print" at bounding box center [1155, 189] width 52 height 23
click at [925, 29] on span "Shopping" at bounding box center [931, 27] width 66 height 54
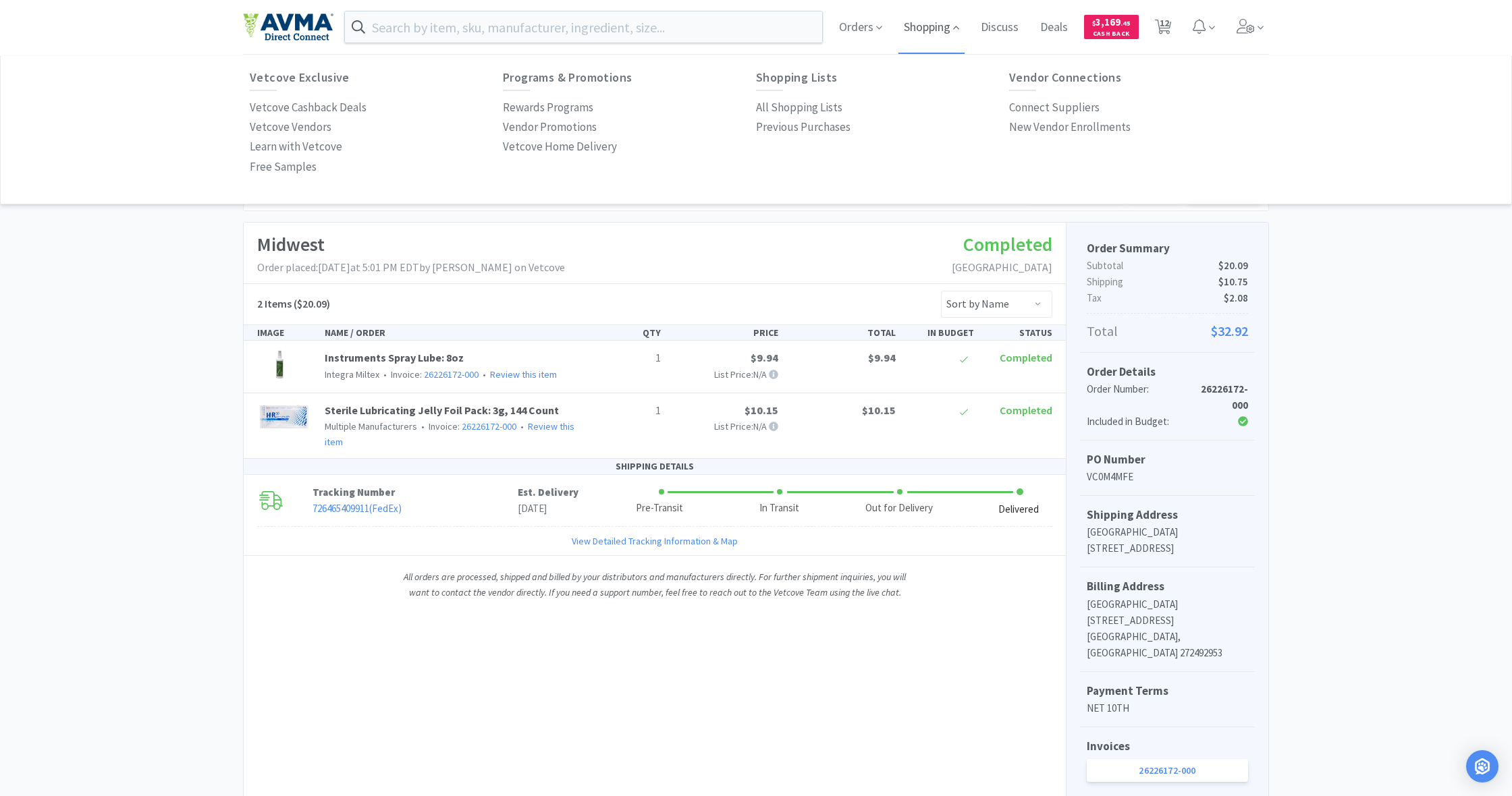
click at [927, 27] on span "Shopping" at bounding box center [931, 27] width 66 height 54
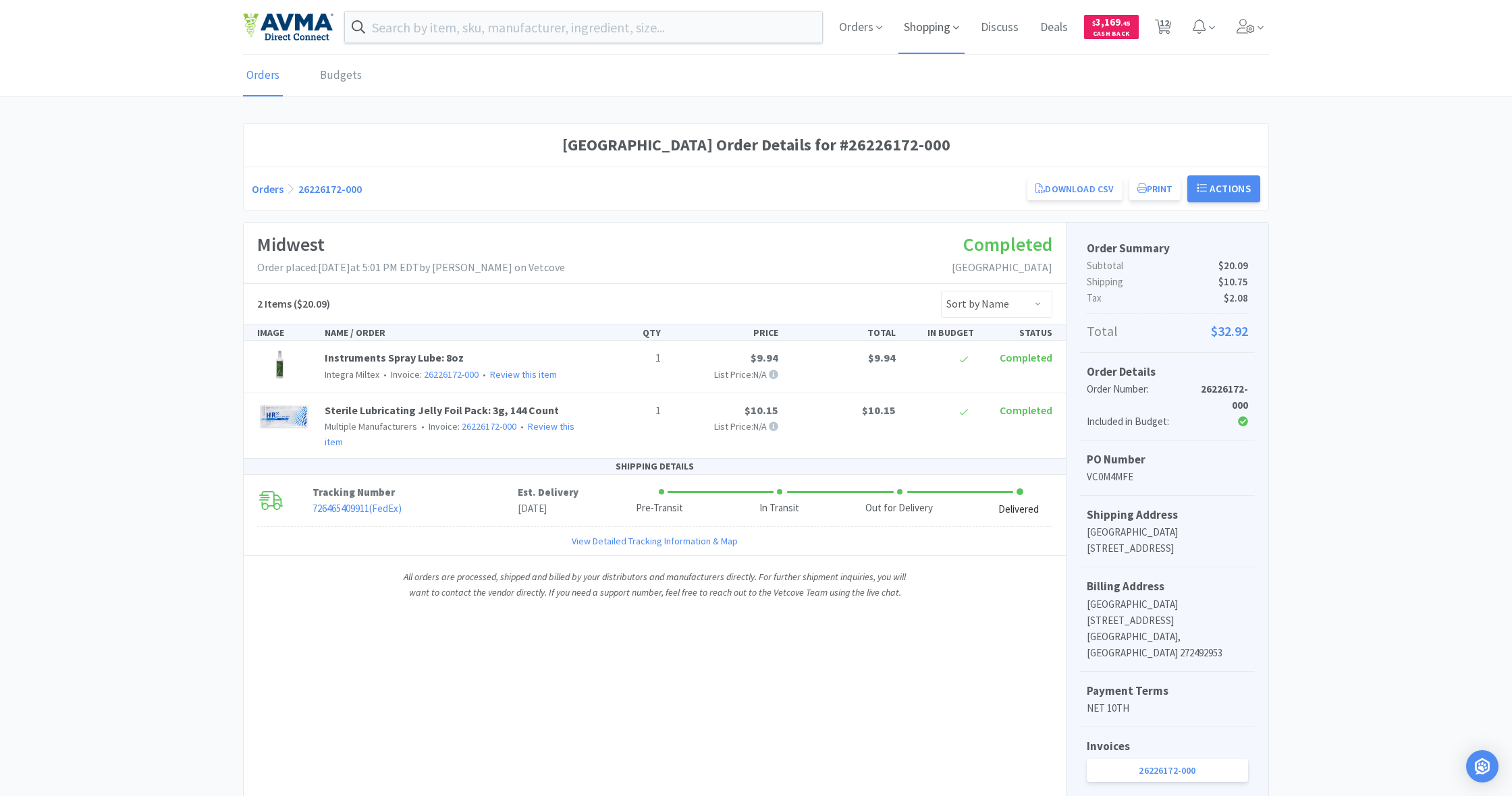
click at [937, 22] on span "Shopping" at bounding box center [931, 27] width 66 height 54
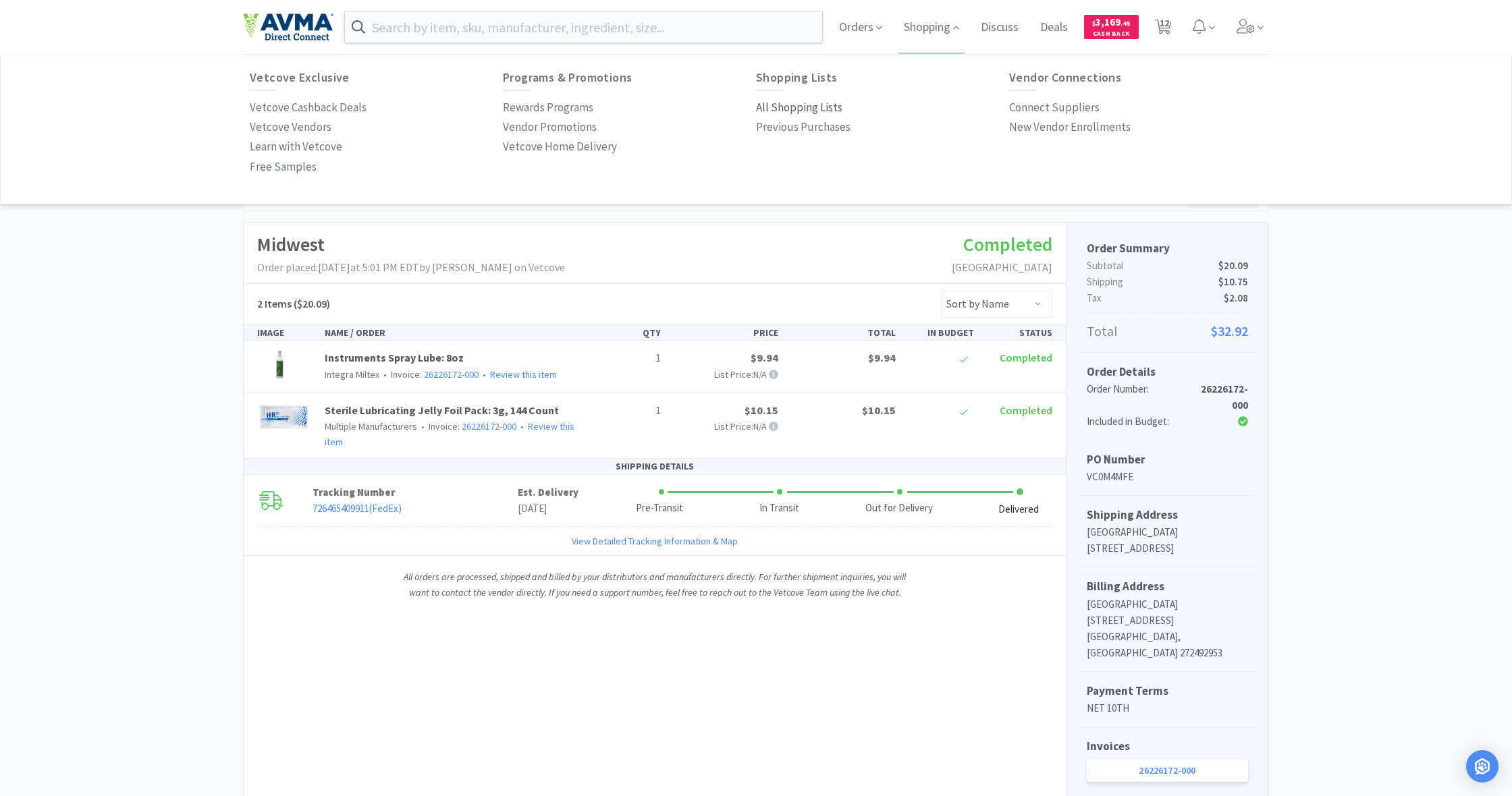
click at [799, 107] on p "All Shopping Lists" at bounding box center [799, 107] width 86 height 18
select select "1"
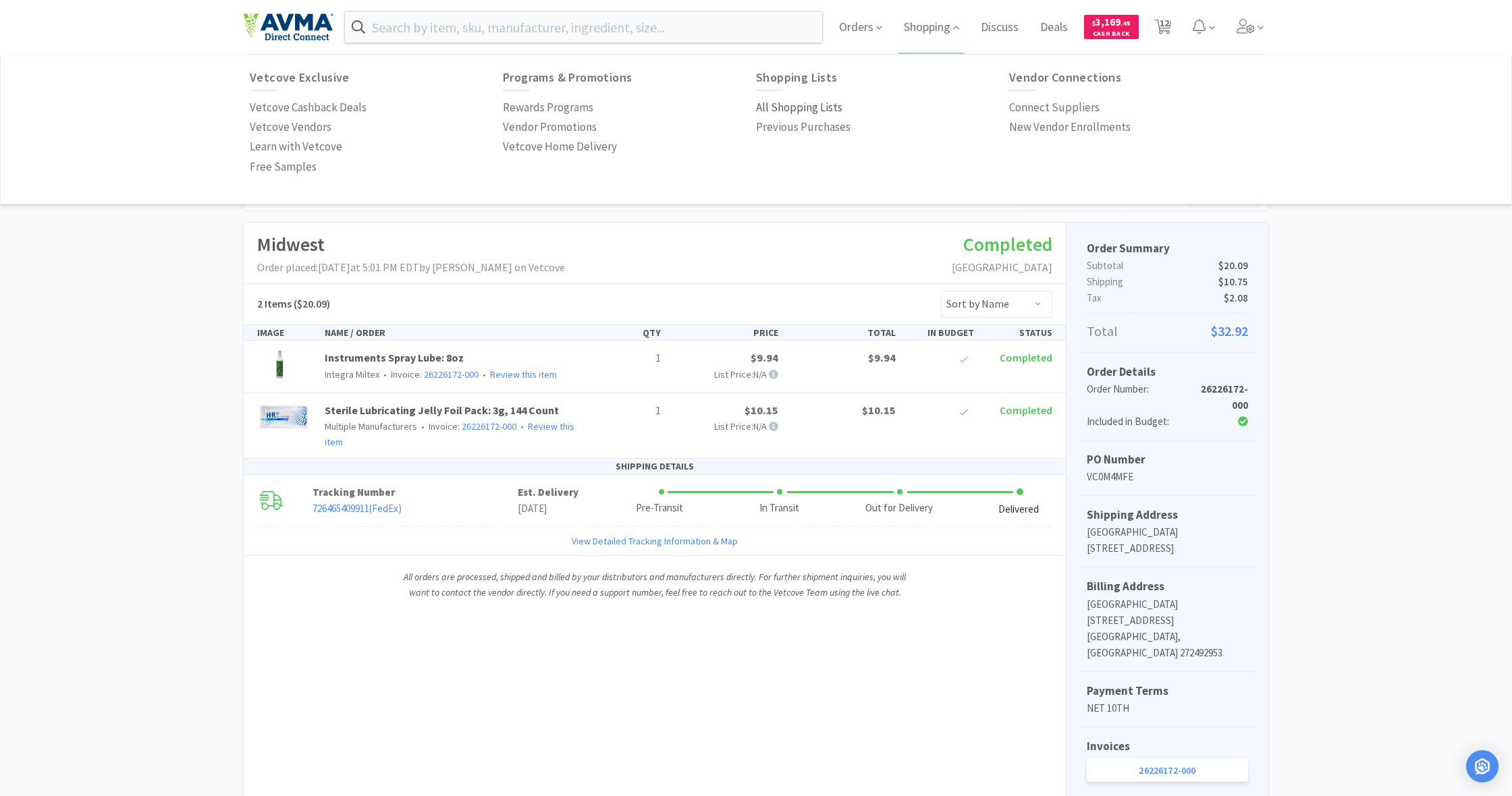
select select "50"
select select "1"
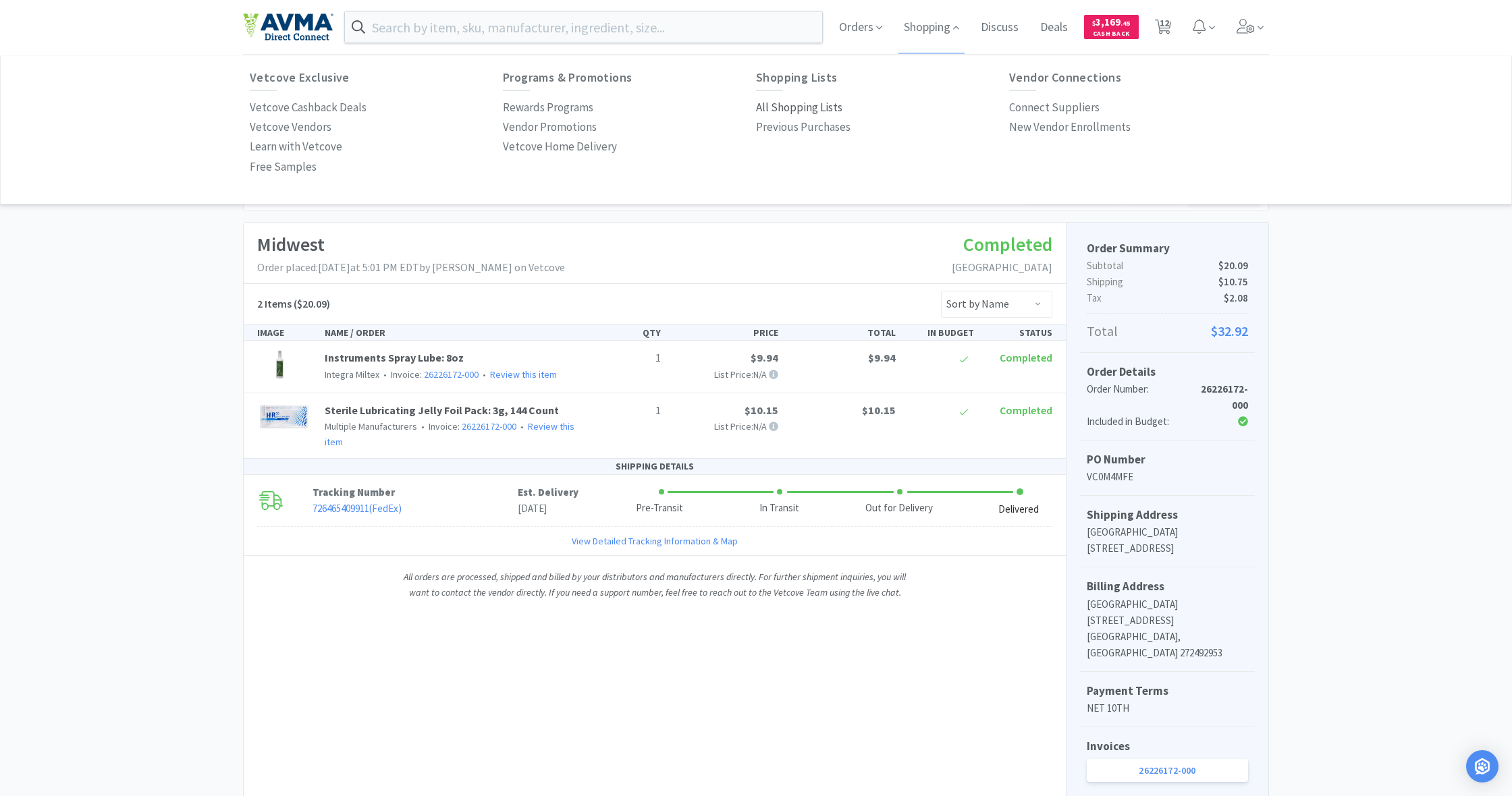
select select "6"
select select "1"
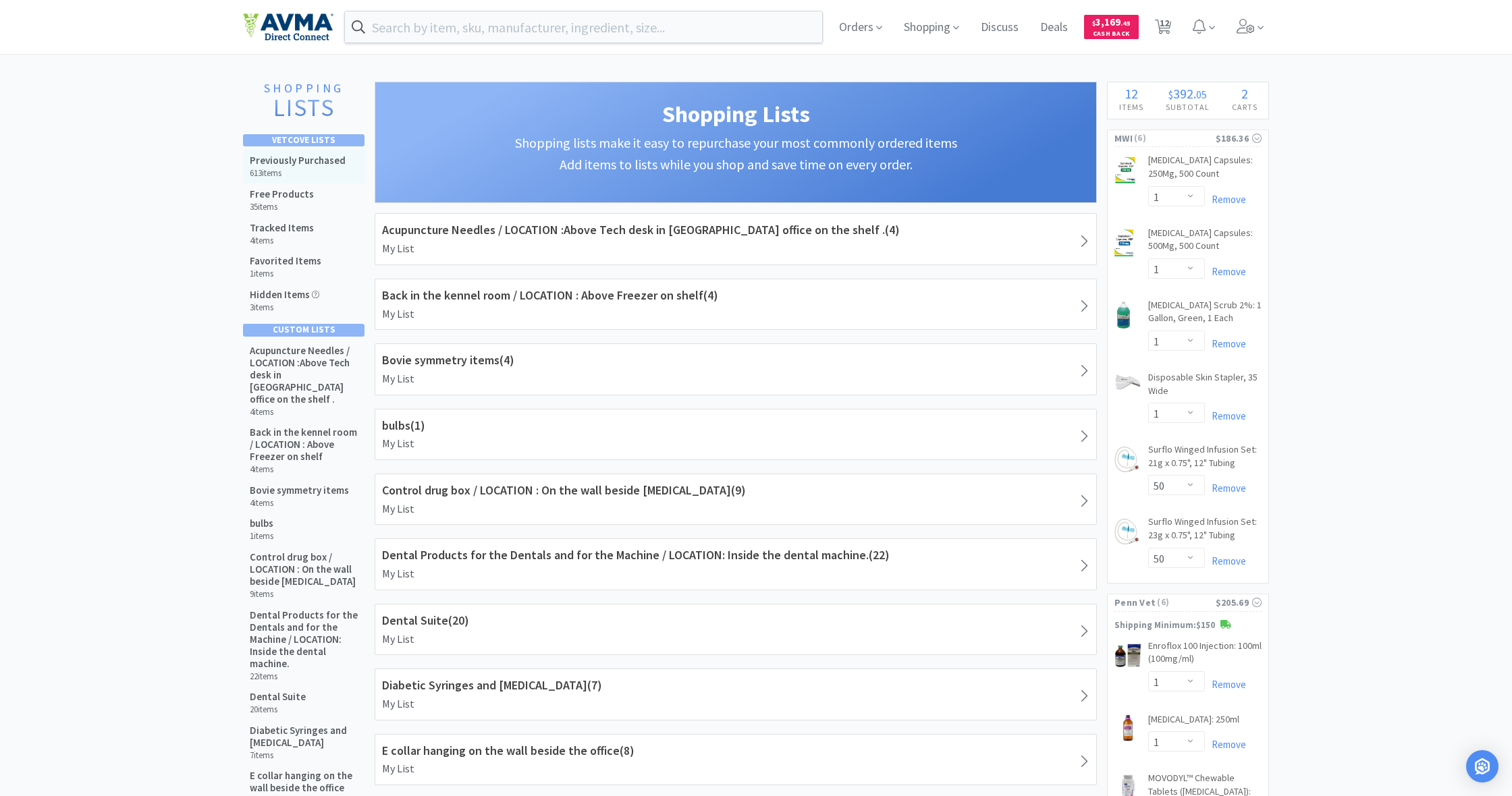
click at [290, 156] on h5 "Previously Purchased" at bounding box center [297, 161] width 96 height 12
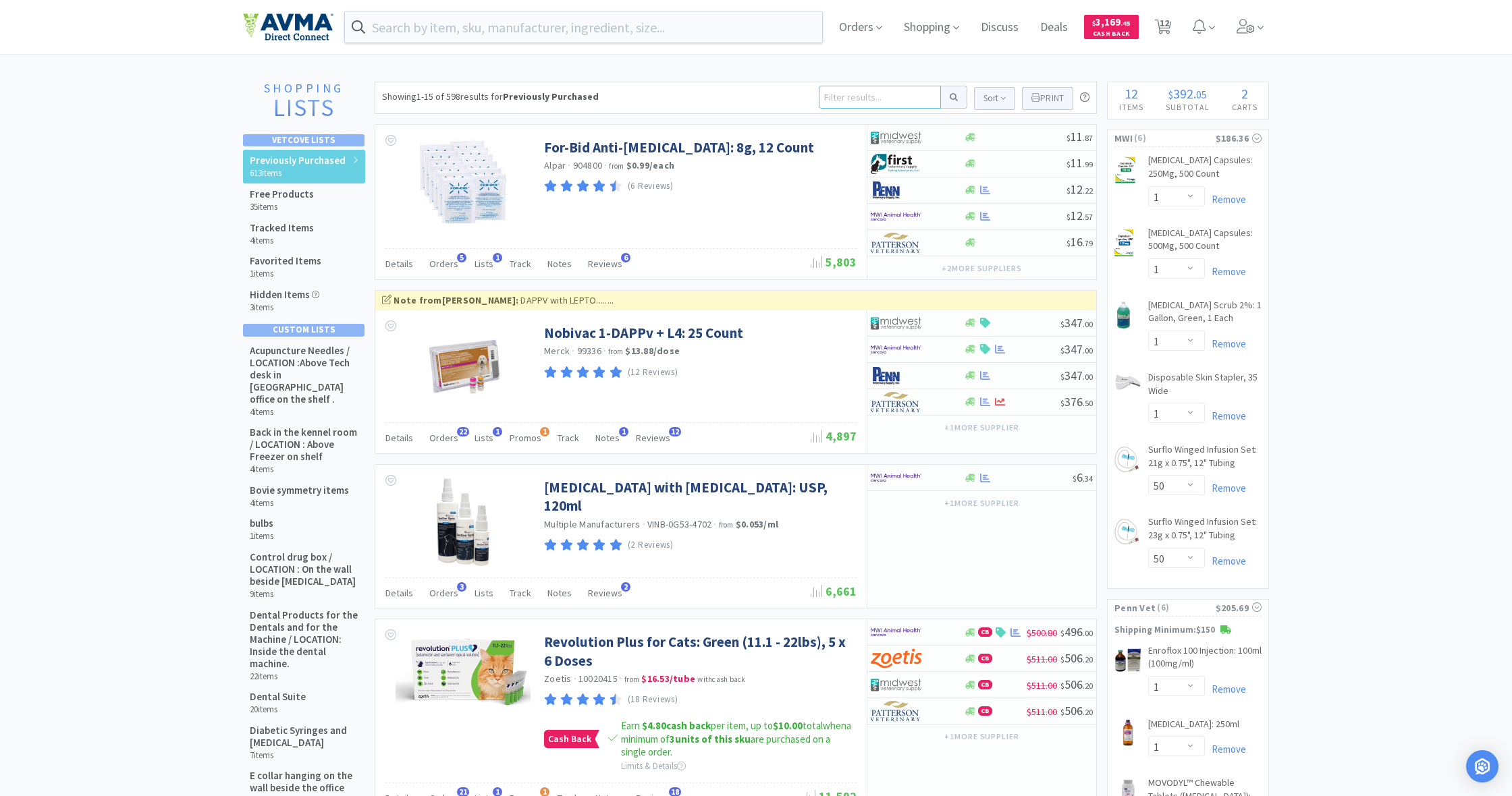
click at [862, 108] on input at bounding box center [880, 97] width 122 height 23
type input "DTPFGSL2"
click at [952, 97] on button at bounding box center [954, 97] width 26 height 23
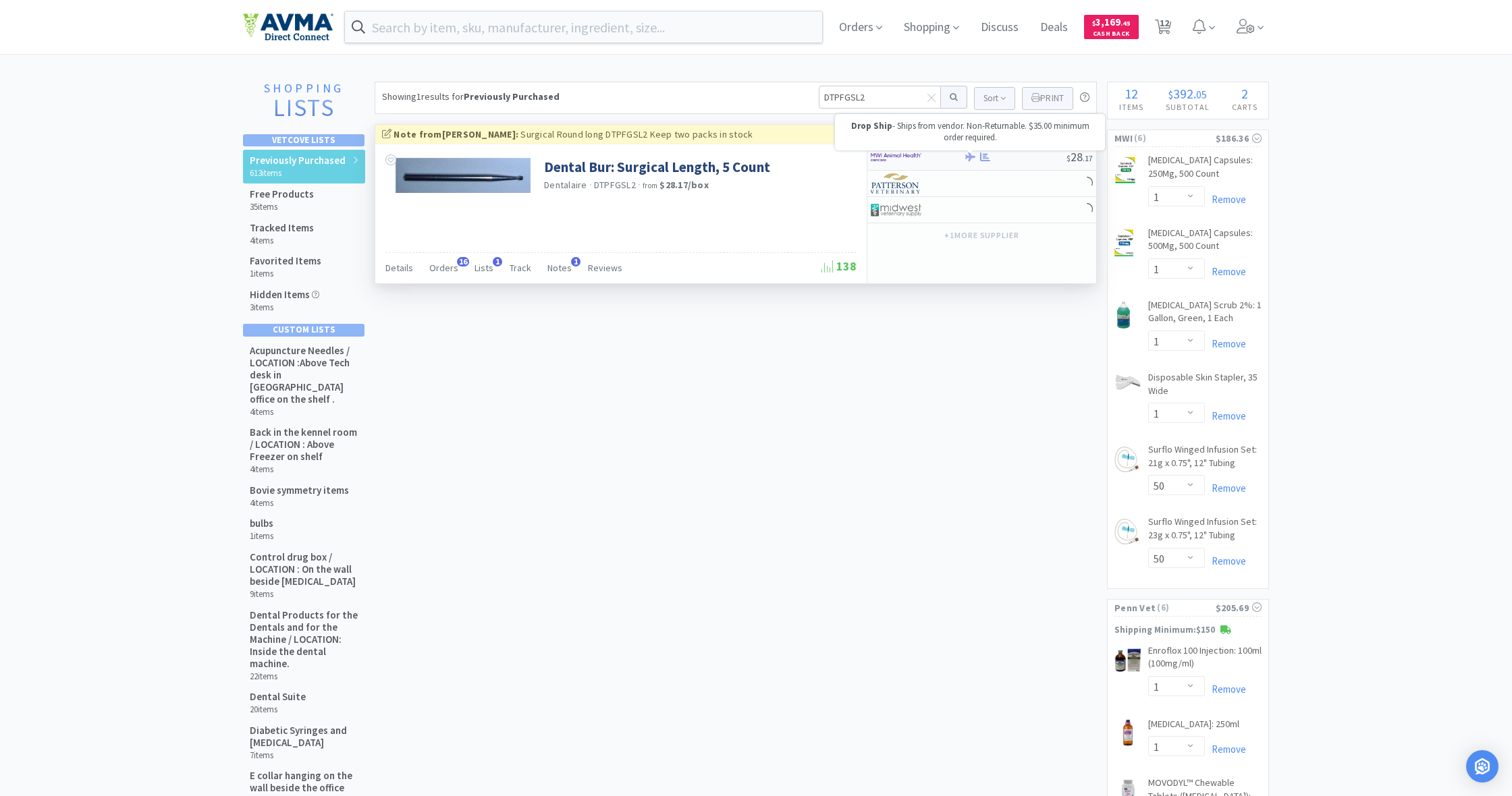
click at [973, 157] on icon at bounding box center [970, 156] width 10 height 9
select select "1"
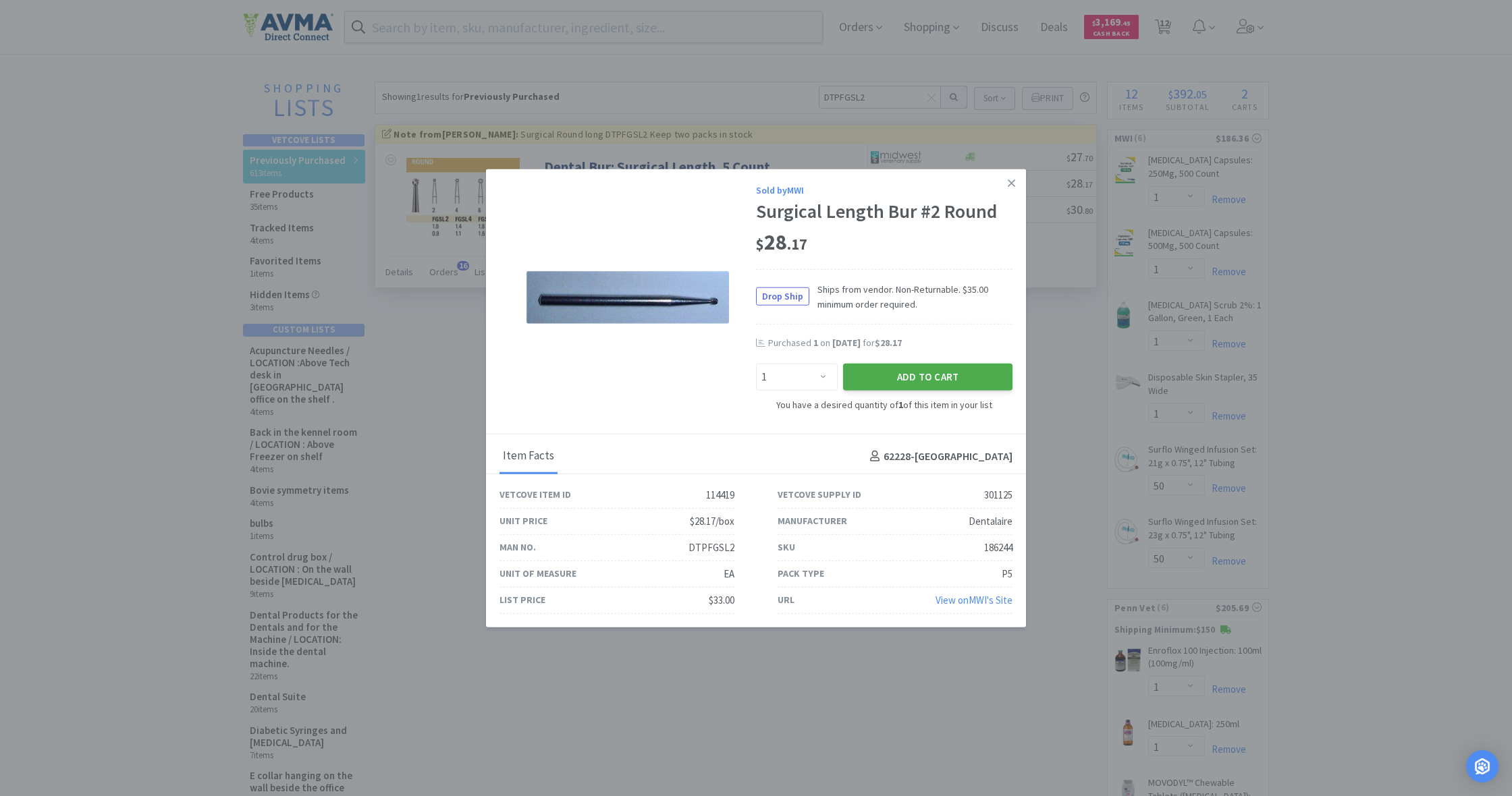
click at [946, 374] on button "Add to Cart" at bounding box center [927, 377] width 170 height 27
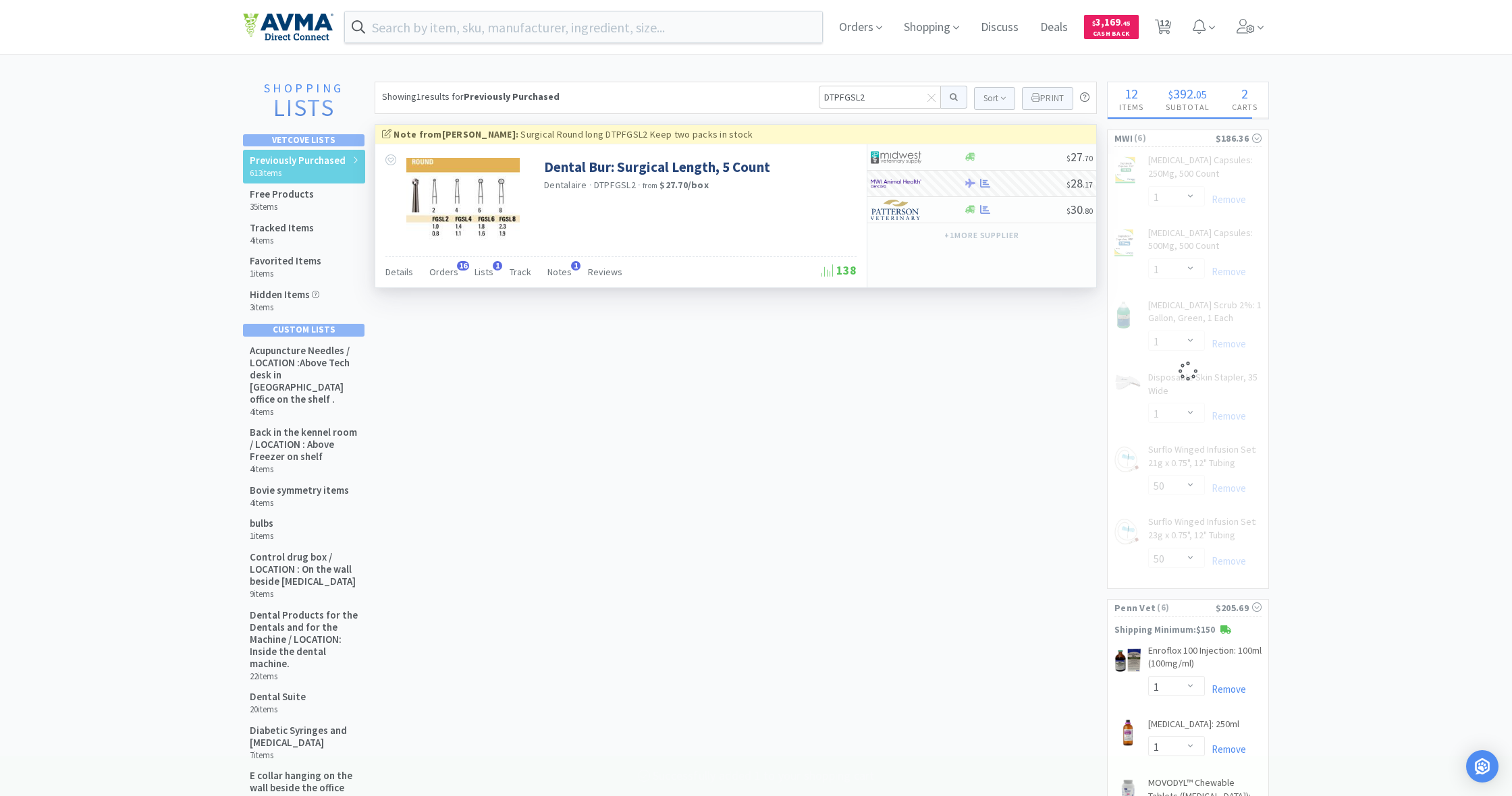
select select "1"
select select "50"
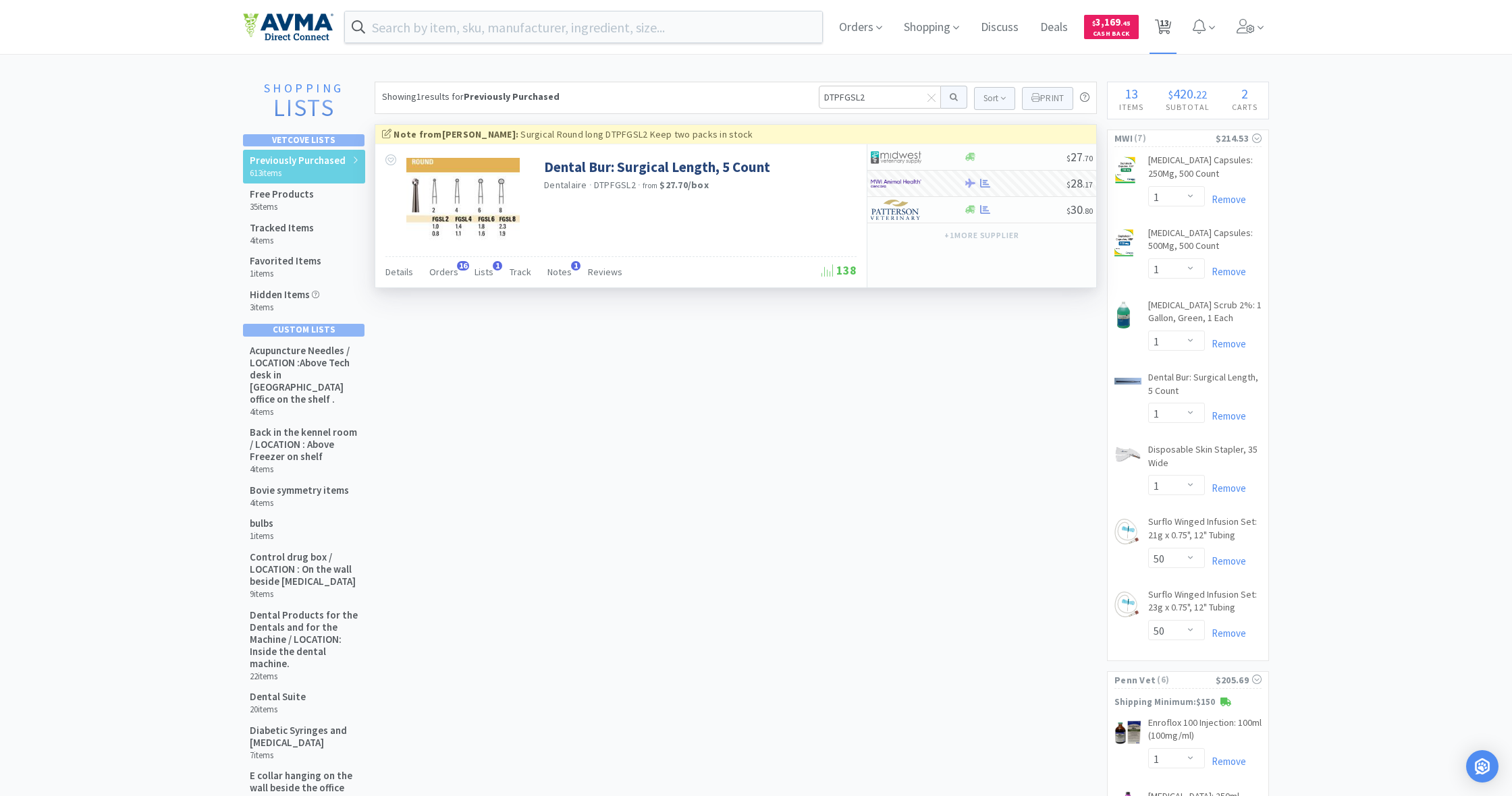
click at [1159, 28] on icon at bounding box center [1163, 27] width 17 height 15
select select "1"
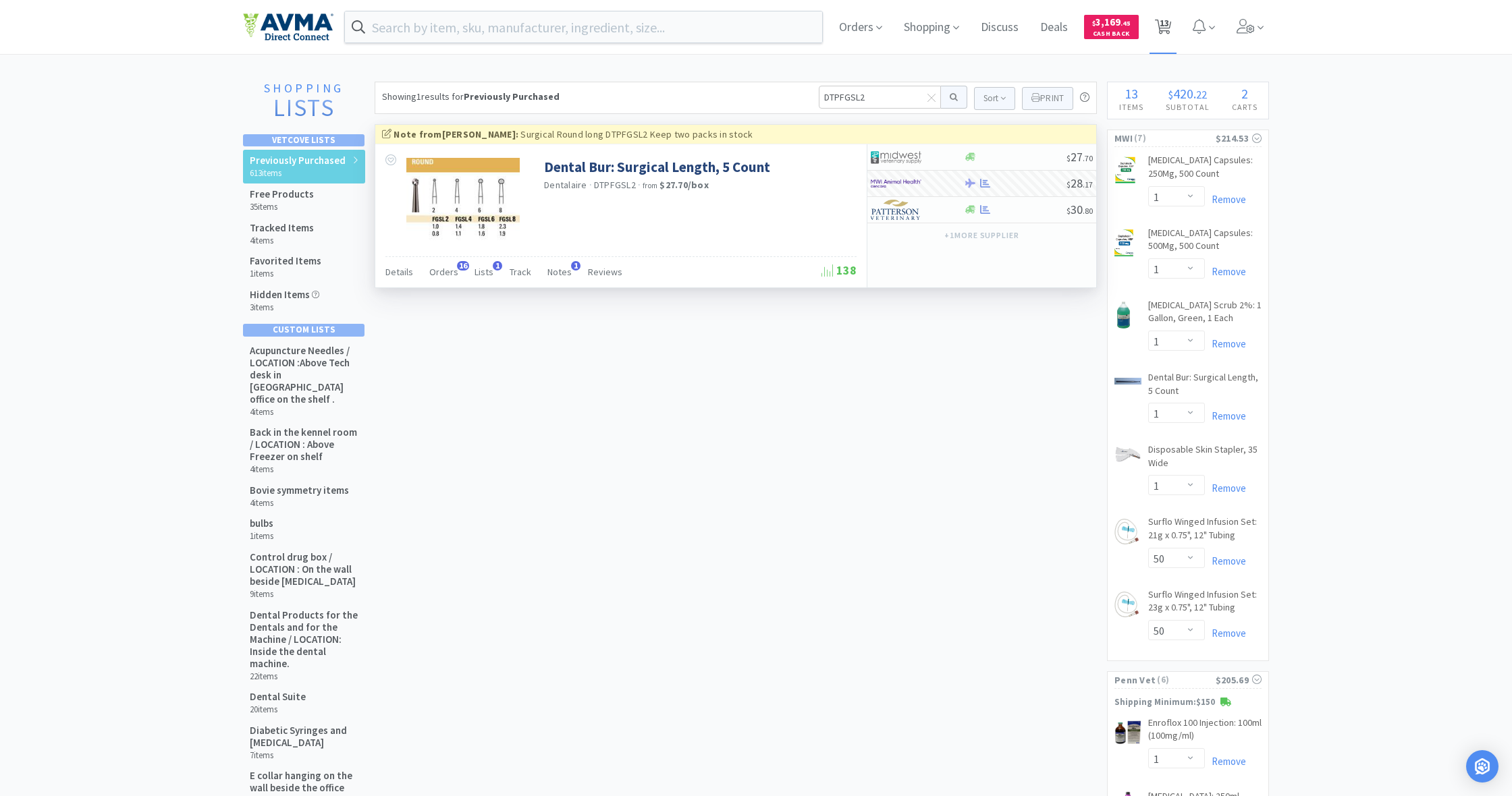
select select "1"
select select "50"
select select "1"
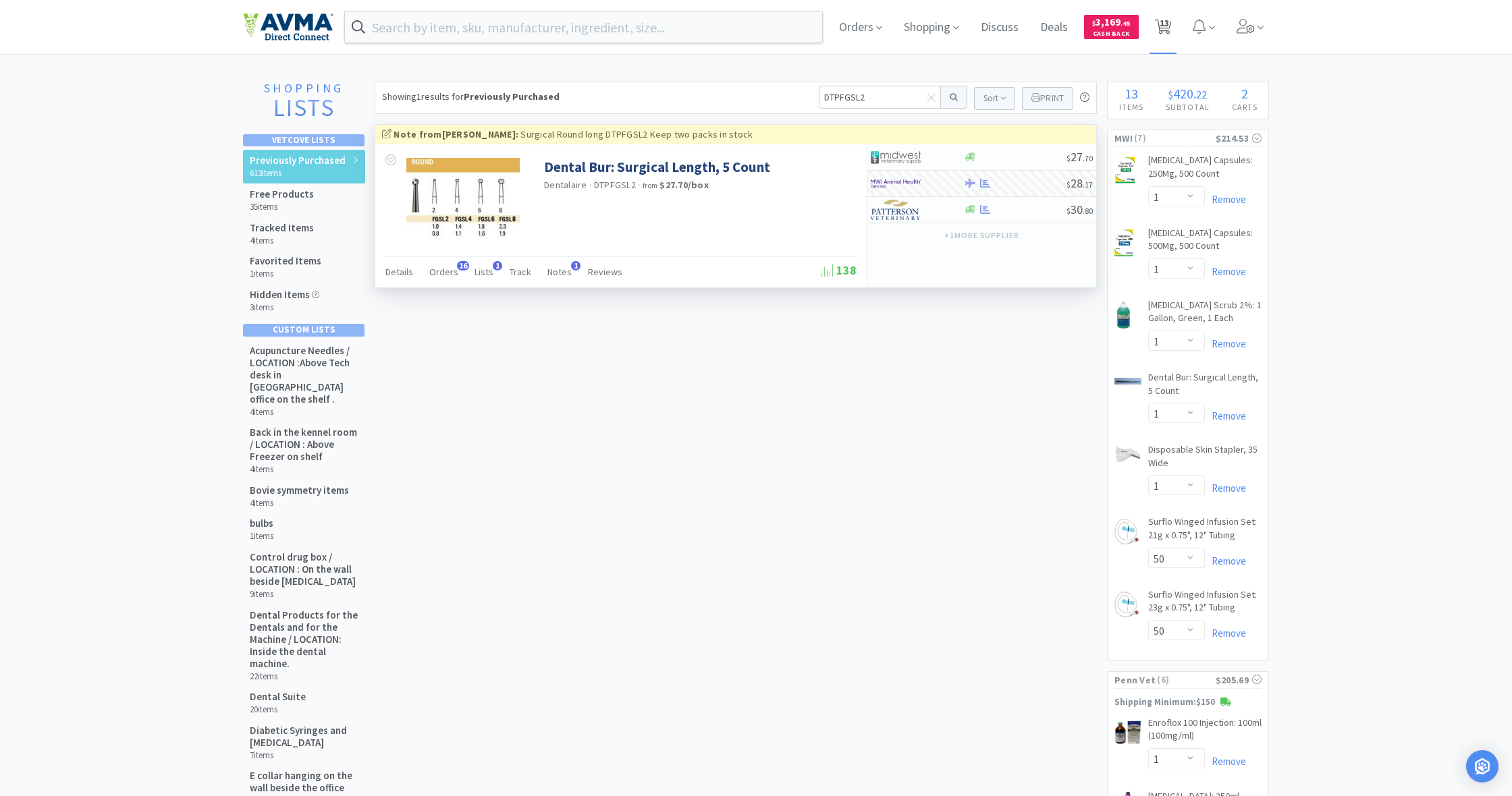
select select "1"
select select "6"
select select "1"
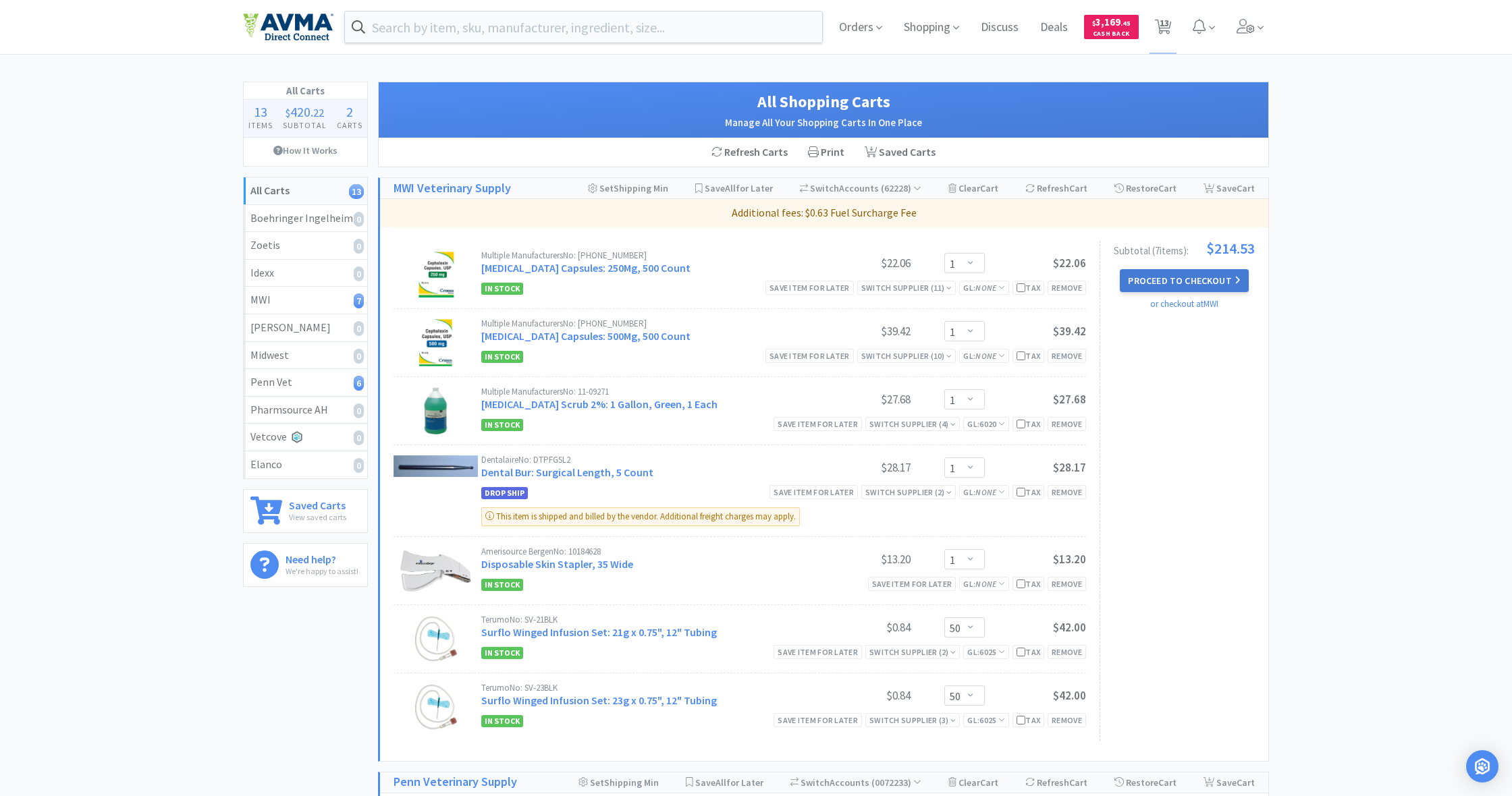
click at [1182, 282] on button "Proceed to Checkout" at bounding box center [1184, 281] width 129 height 23
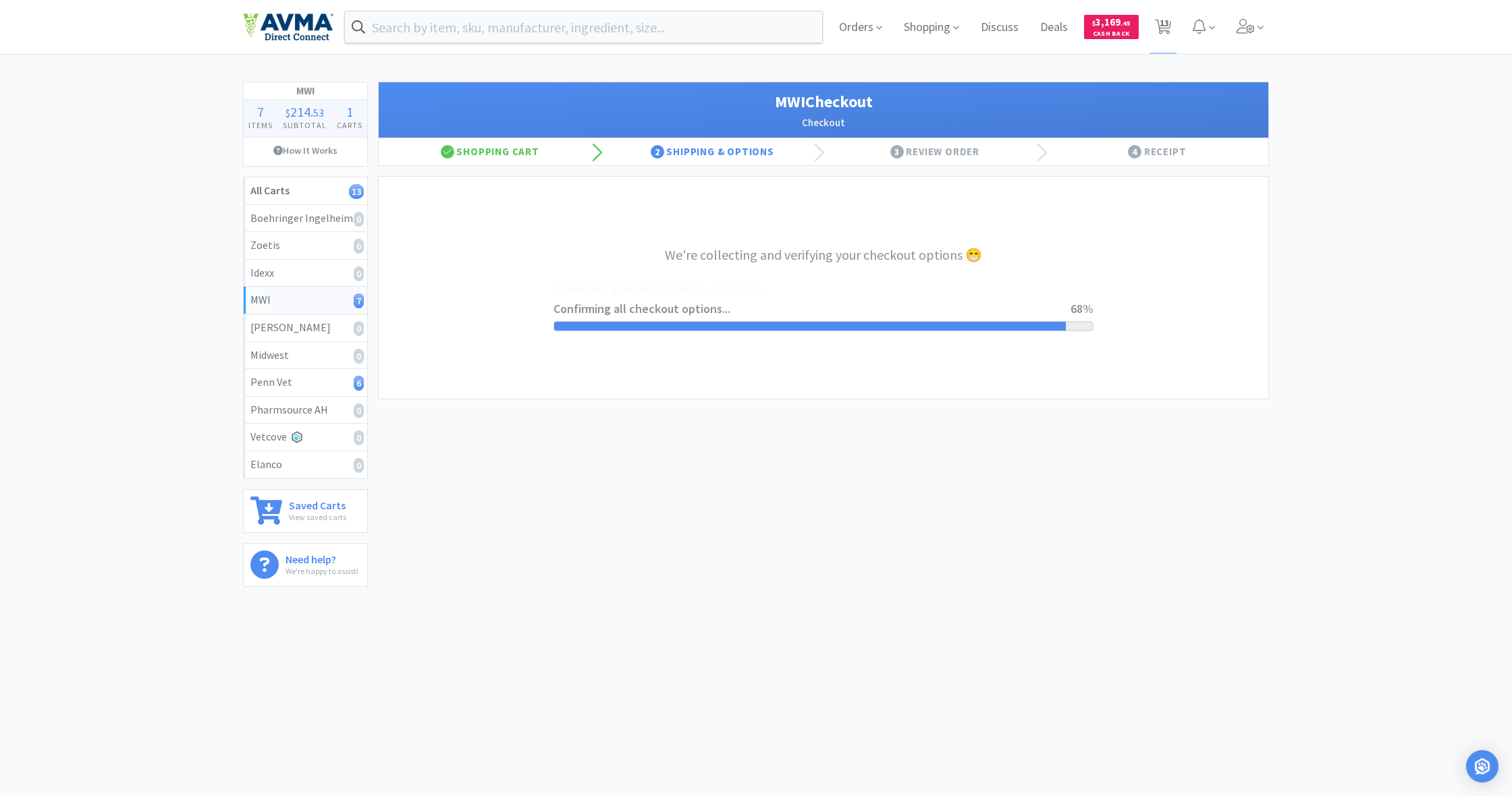
select select "STD_"
select select "FX9"
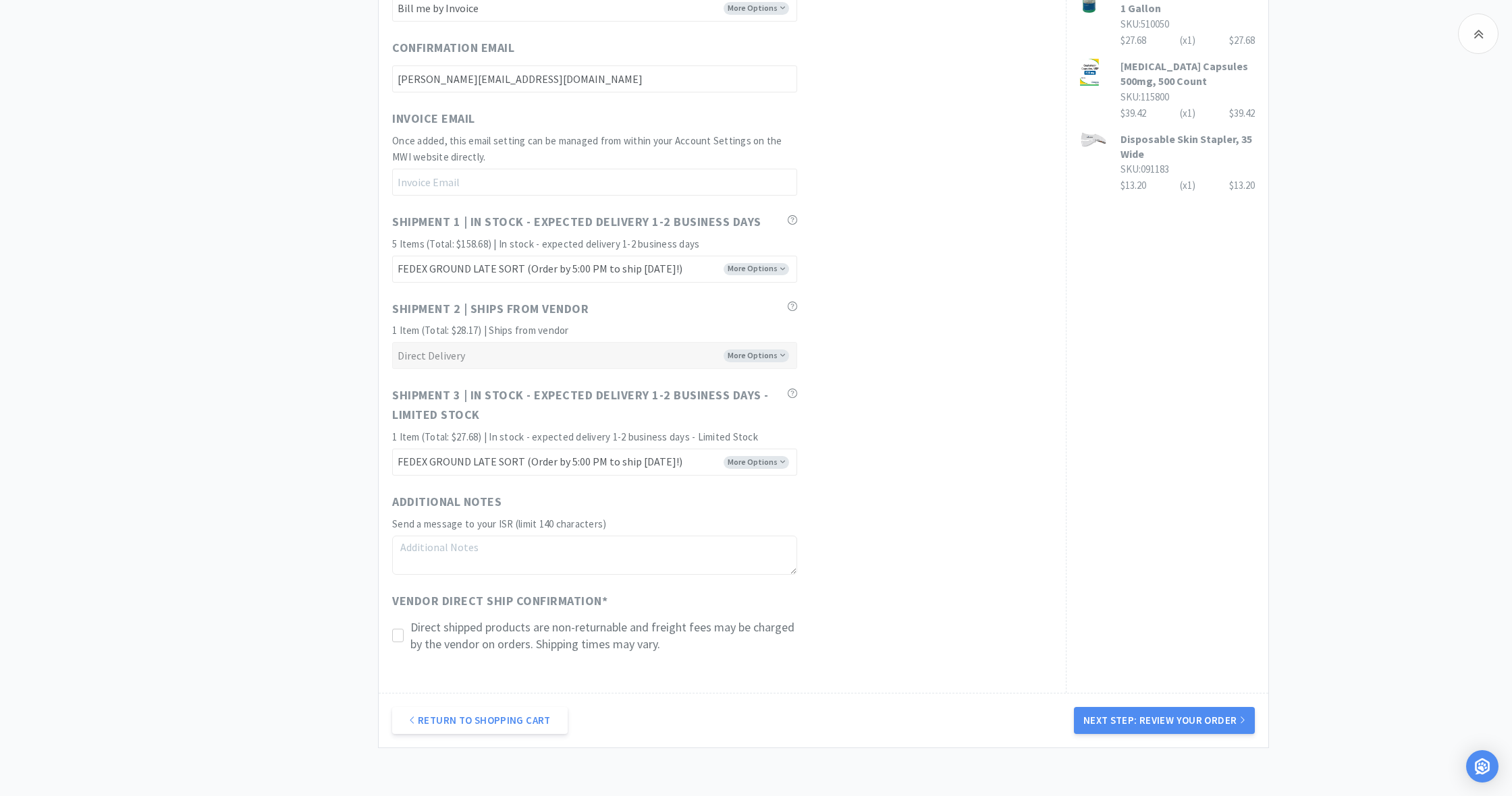
scroll to position [701, 0]
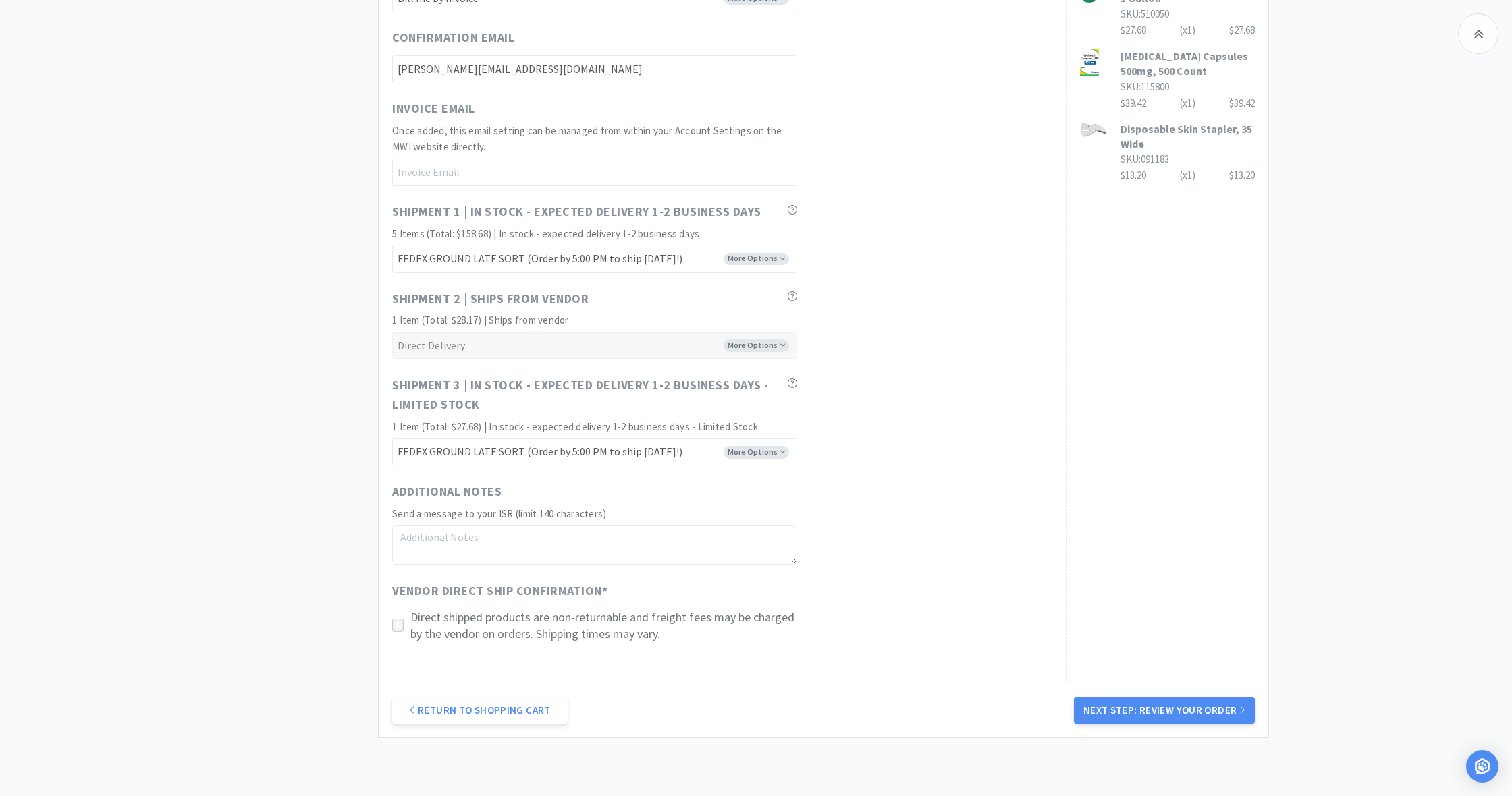
click at [397, 621] on icon at bounding box center [398, 626] width 10 height 10
click at [1157, 697] on button "Next Step: Review Your Order" at bounding box center [1164, 710] width 181 height 27
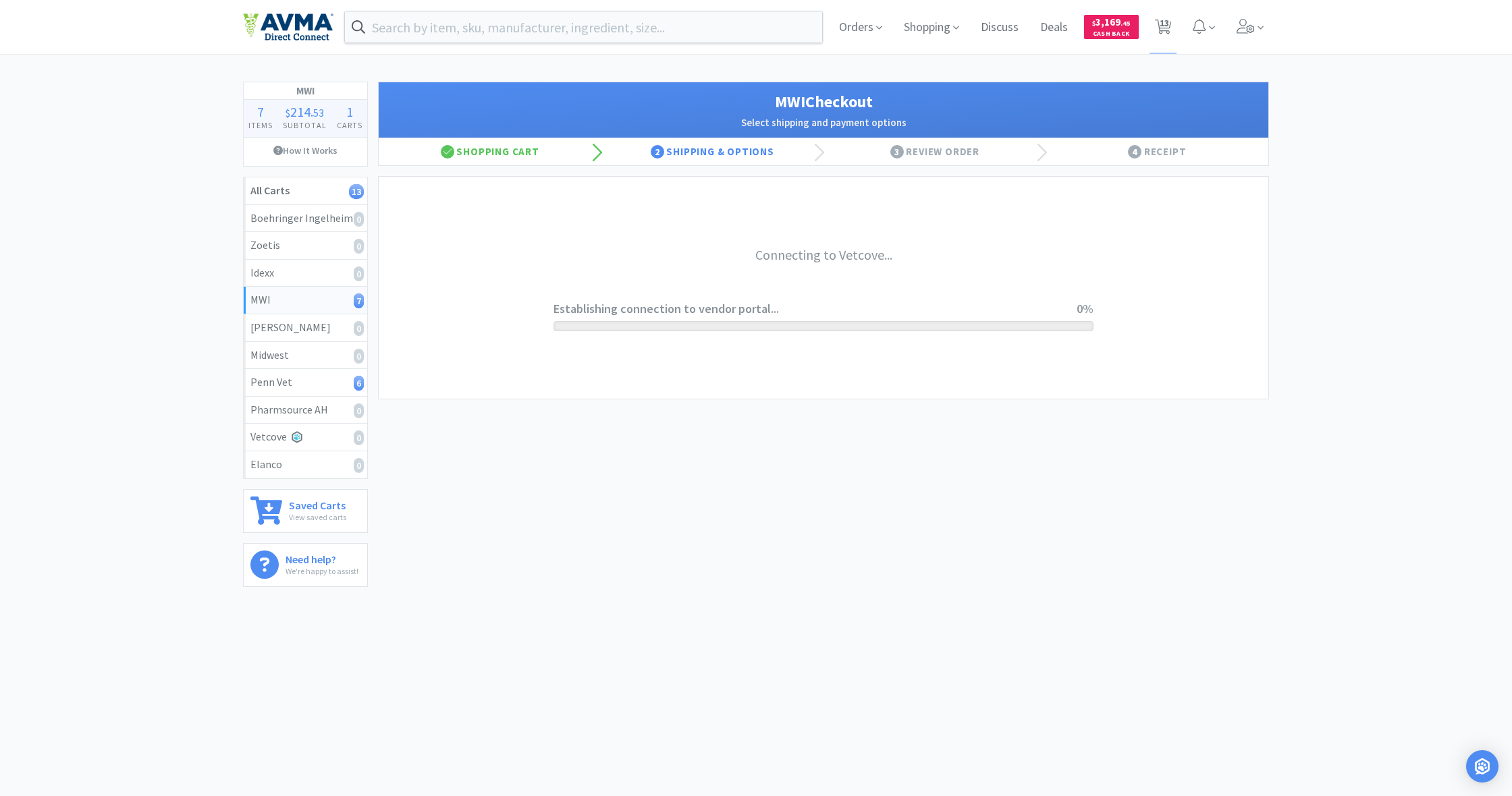
scroll to position [0, 0]
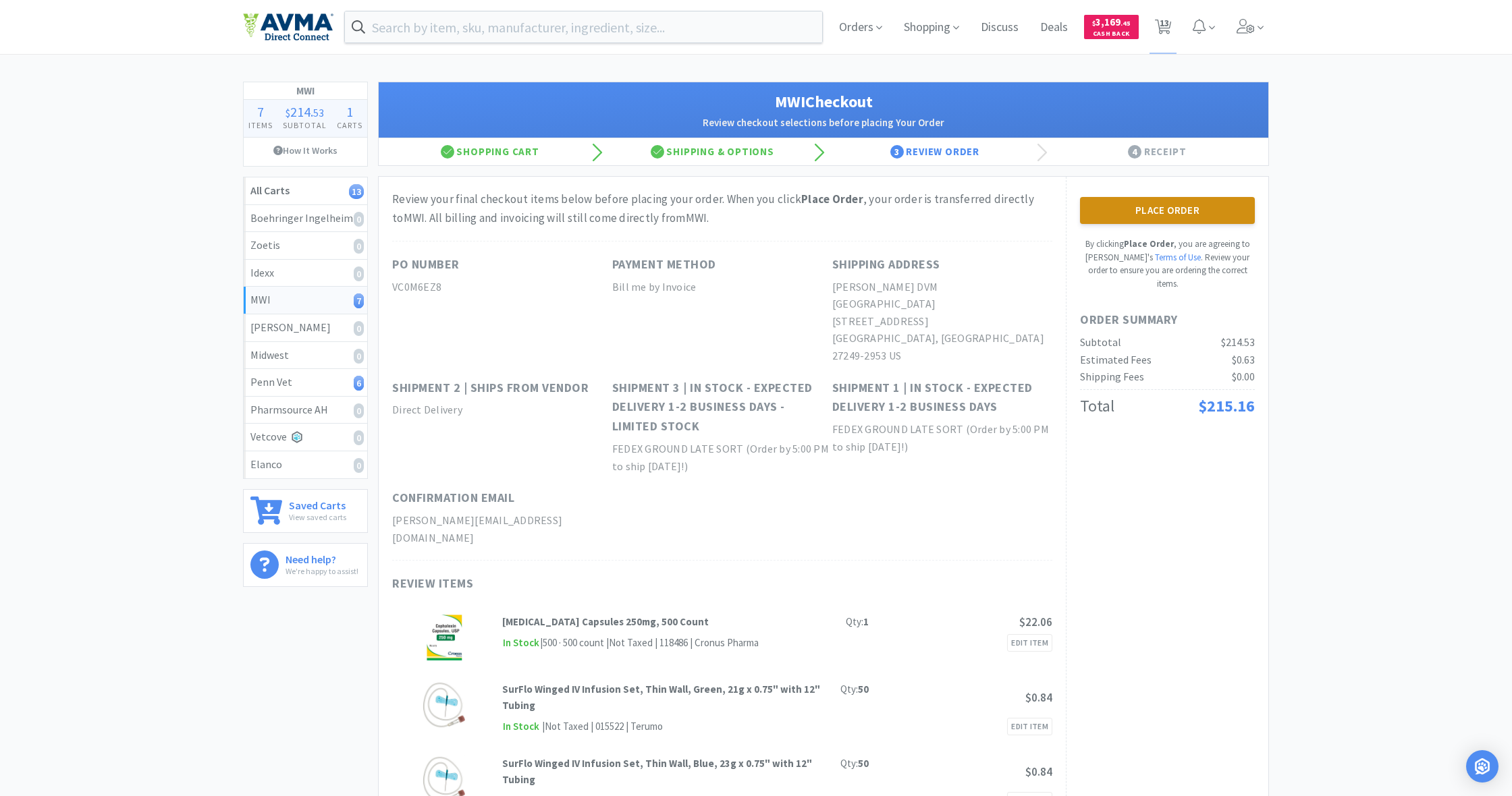
click at [1168, 206] on button "Place Order" at bounding box center [1166, 210] width 174 height 27
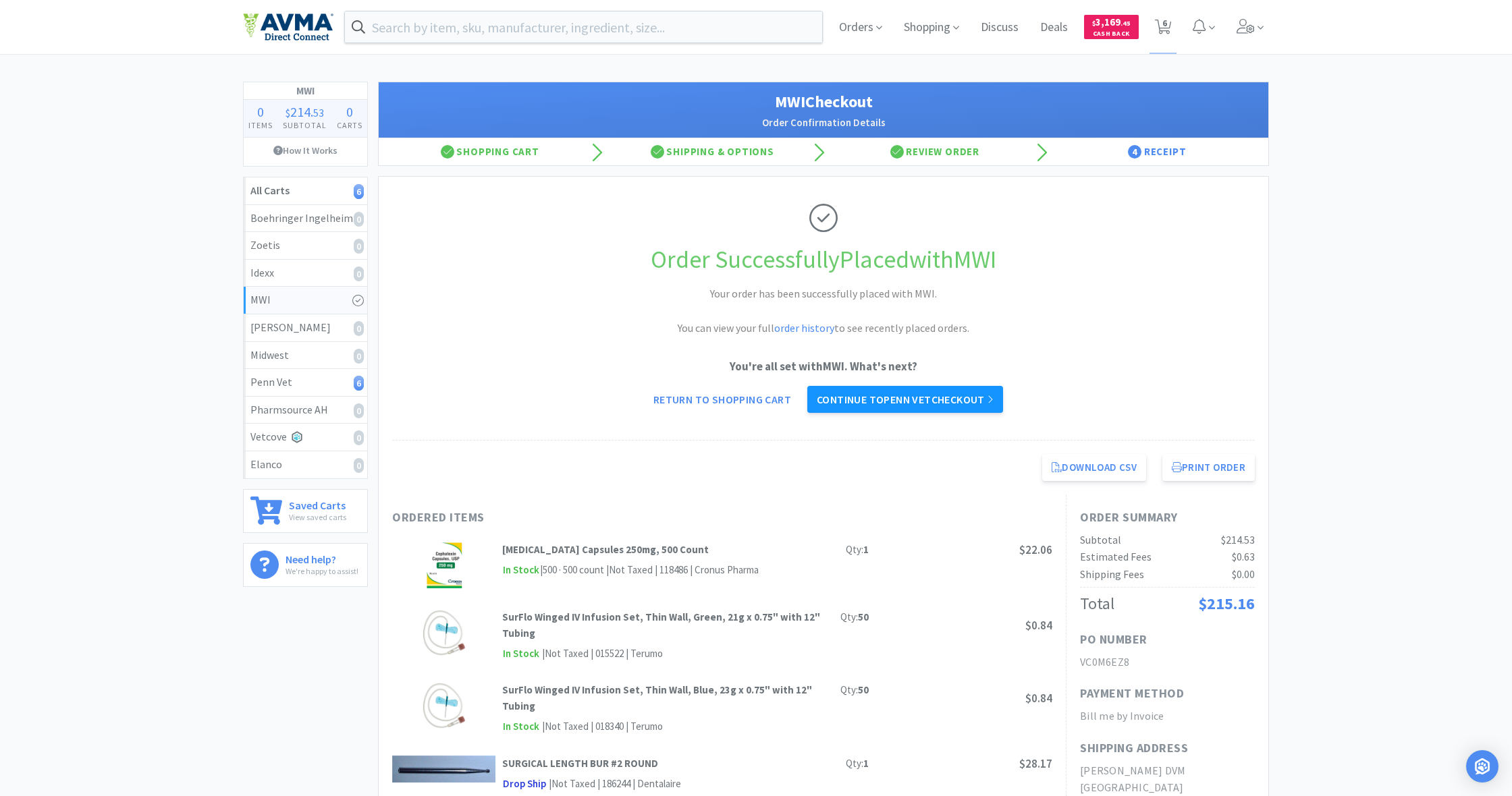
click at [926, 401] on link "Continue to Penn Vet checkout" at bounding box center [905, 399] width 196 height 27
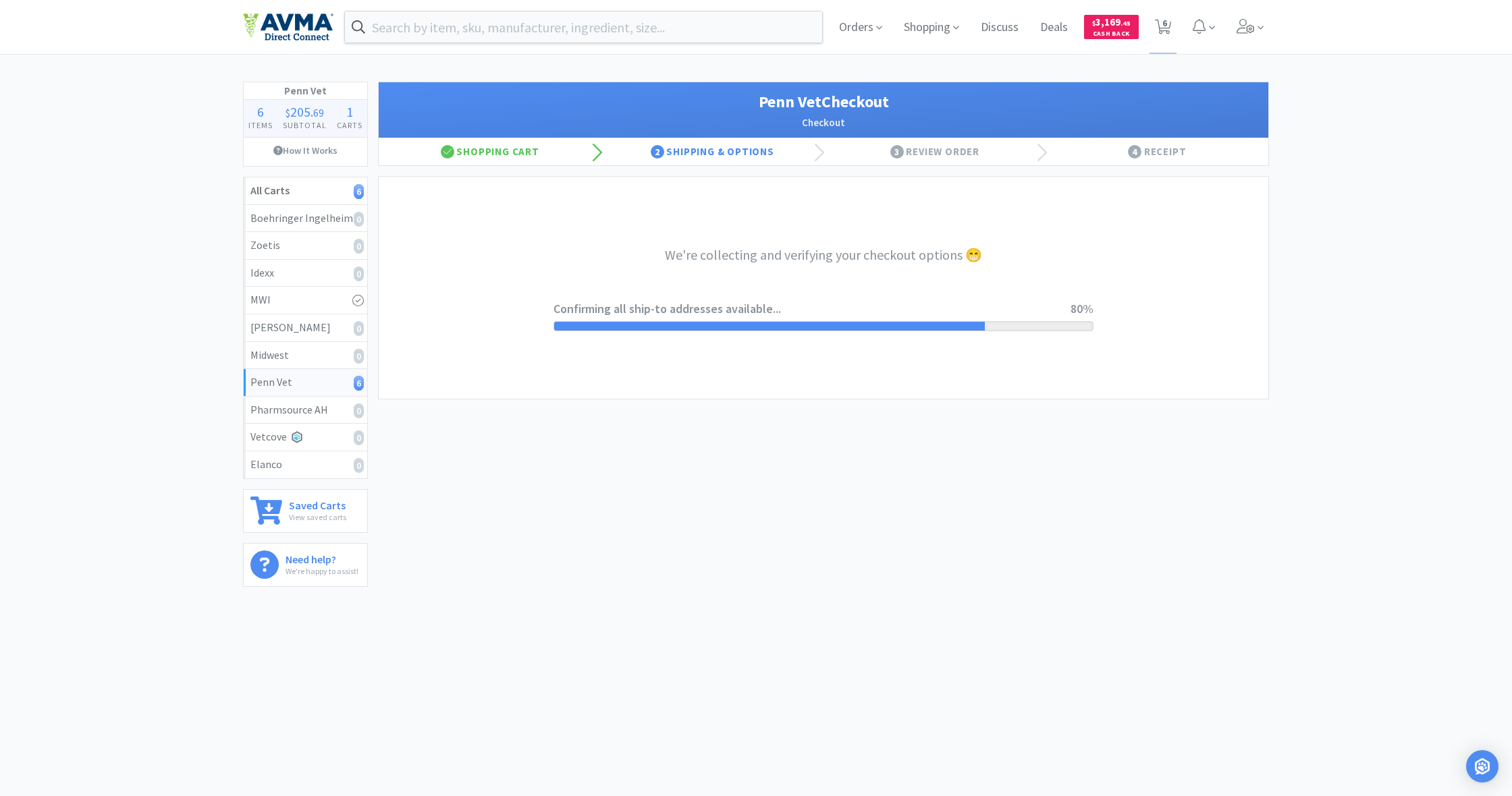
select select "terms"
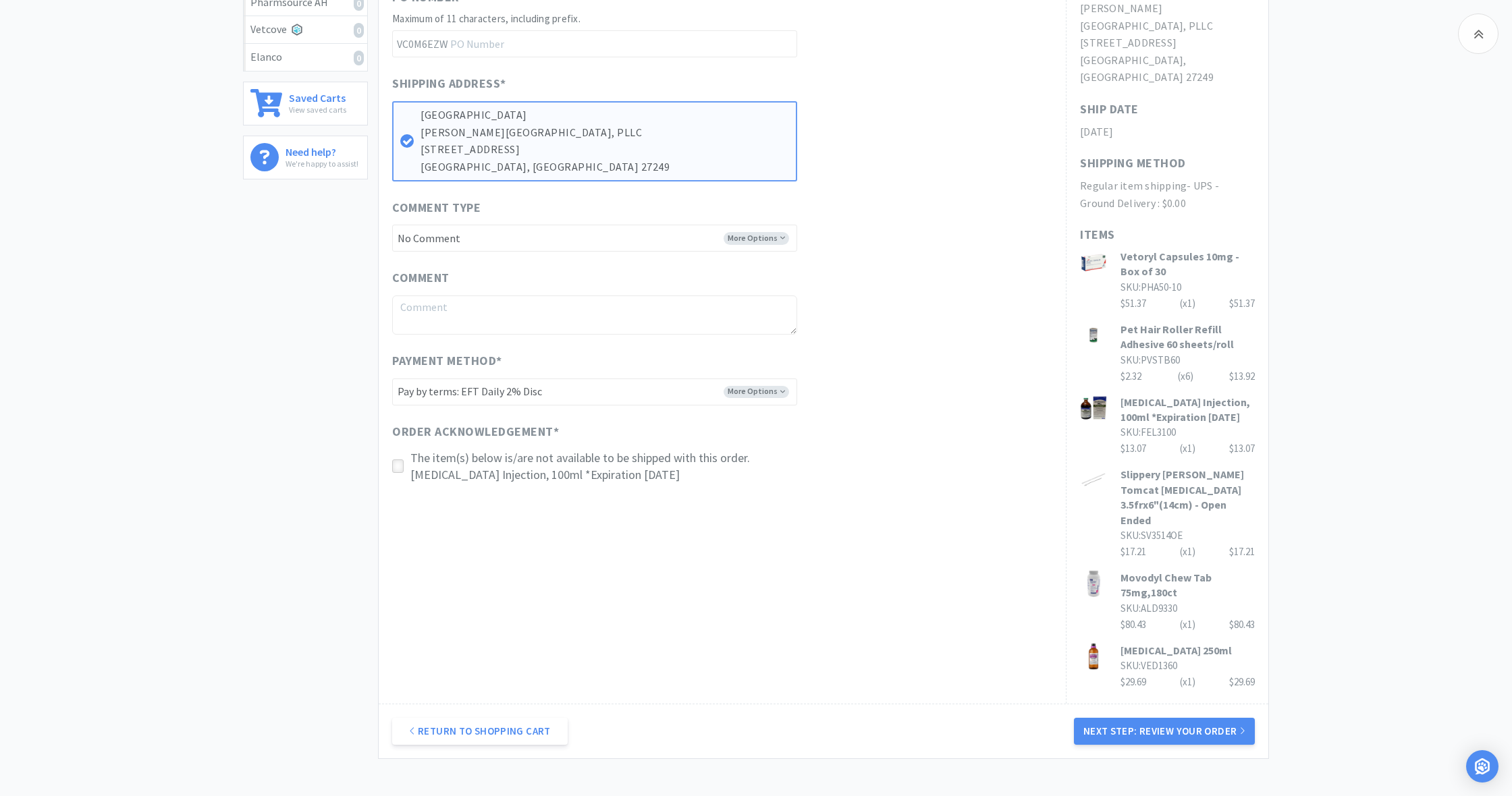
click at [400, 462] on icon at bounding box center [398, 467] width 10 height 10
click at [1179, 719] on button "Next Step: Review Your Order" at bounding box center [1164, 732] width 181 height 27
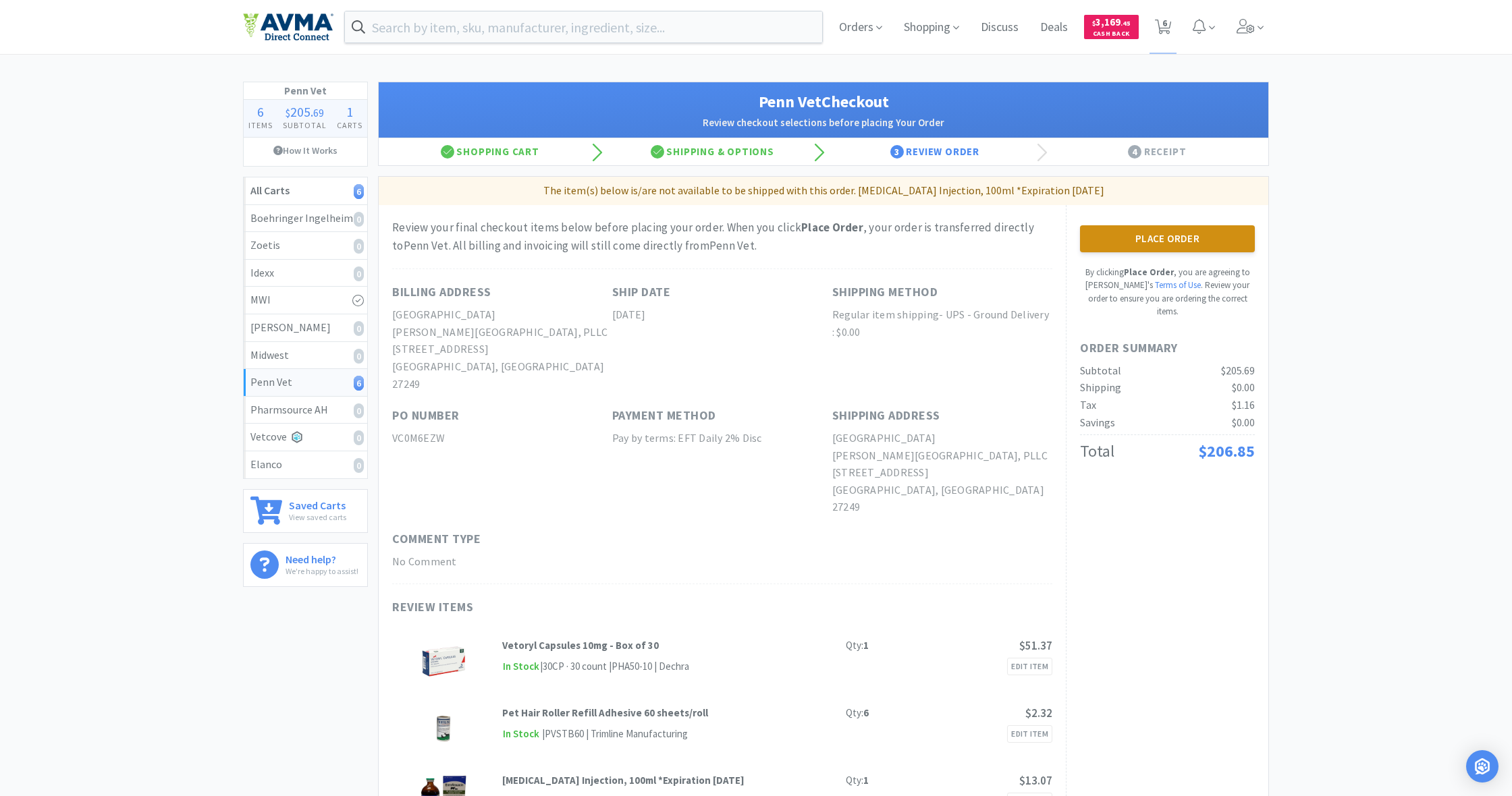
click at [1174, 237] on button "Place Order" at bounding box center [1166, 238] width 174 height 27
